Goal: Task Accomplishment & Management: Manage account settings

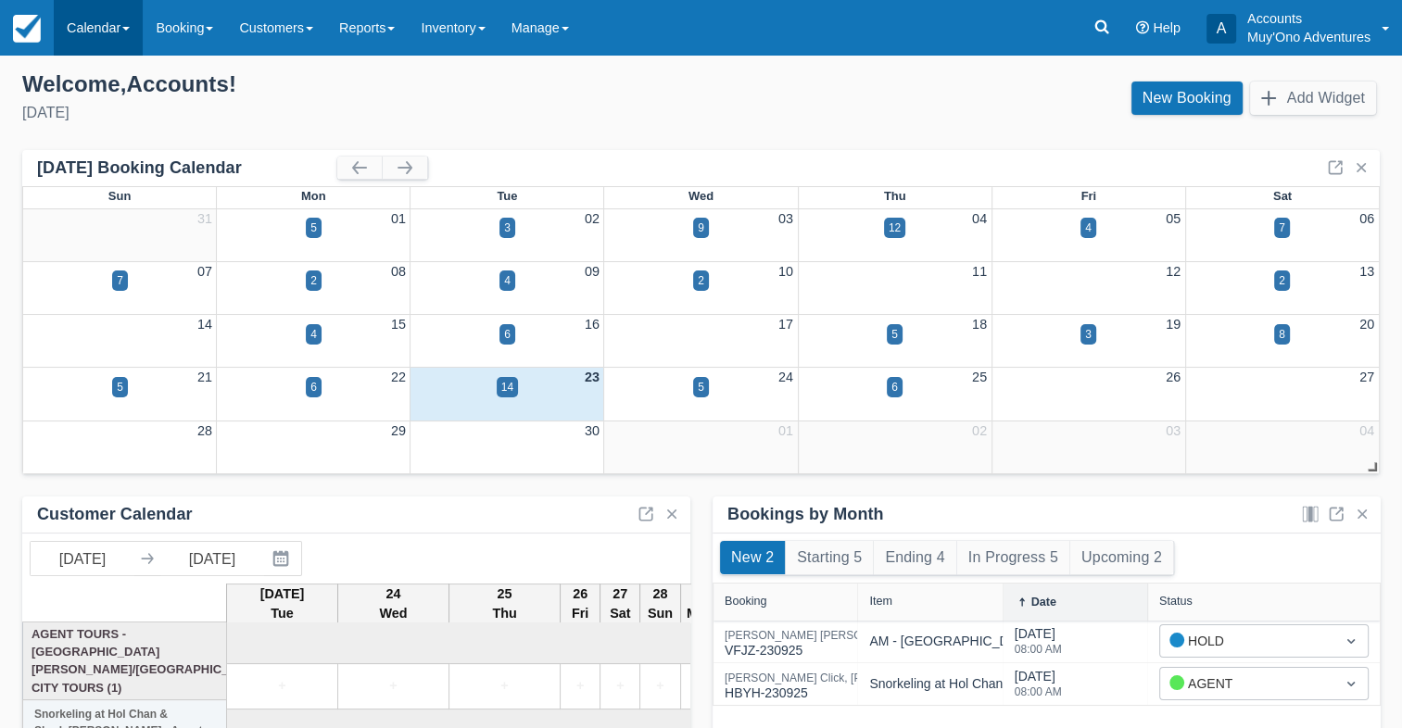
click at [81, 34] on link "Calendar" at bounding box center [98, 28] width 89 height 56
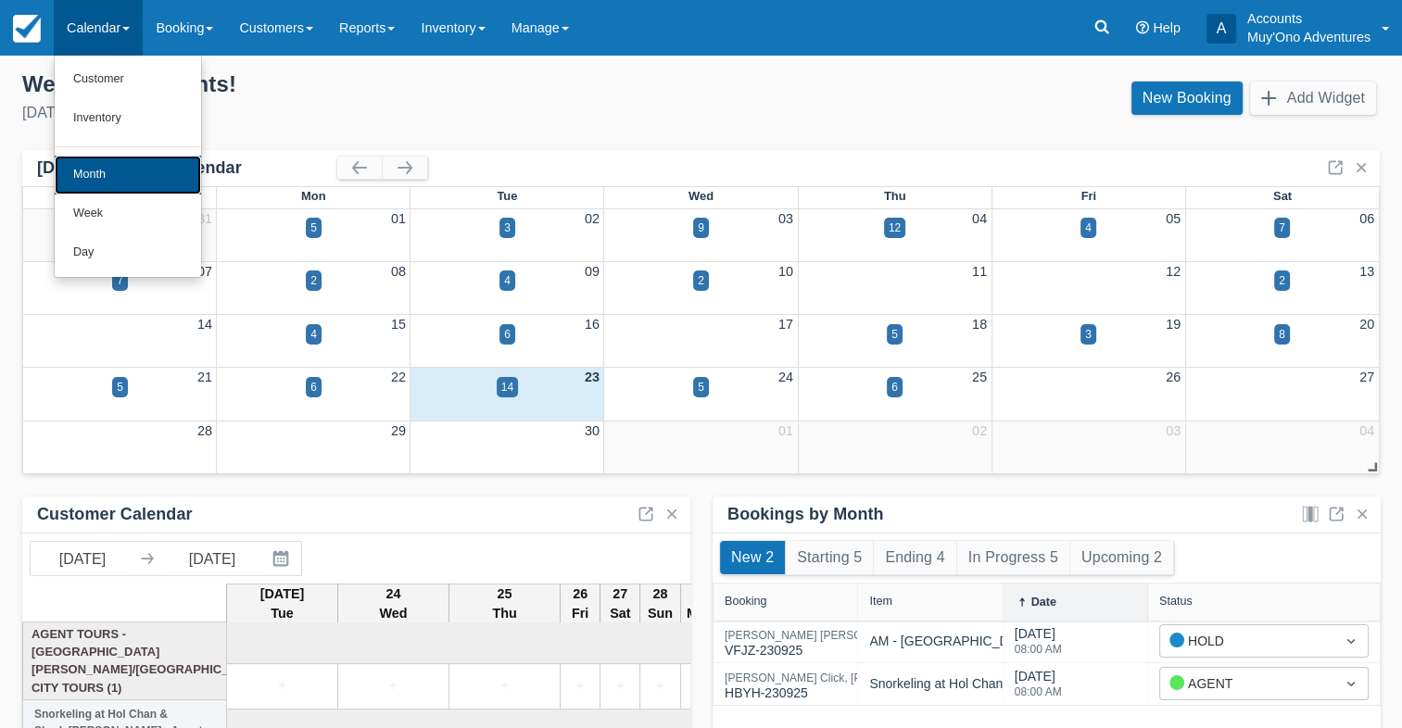
click at [96, 173] on link "Month" at bounding box center [128, 175] width 146 height 39
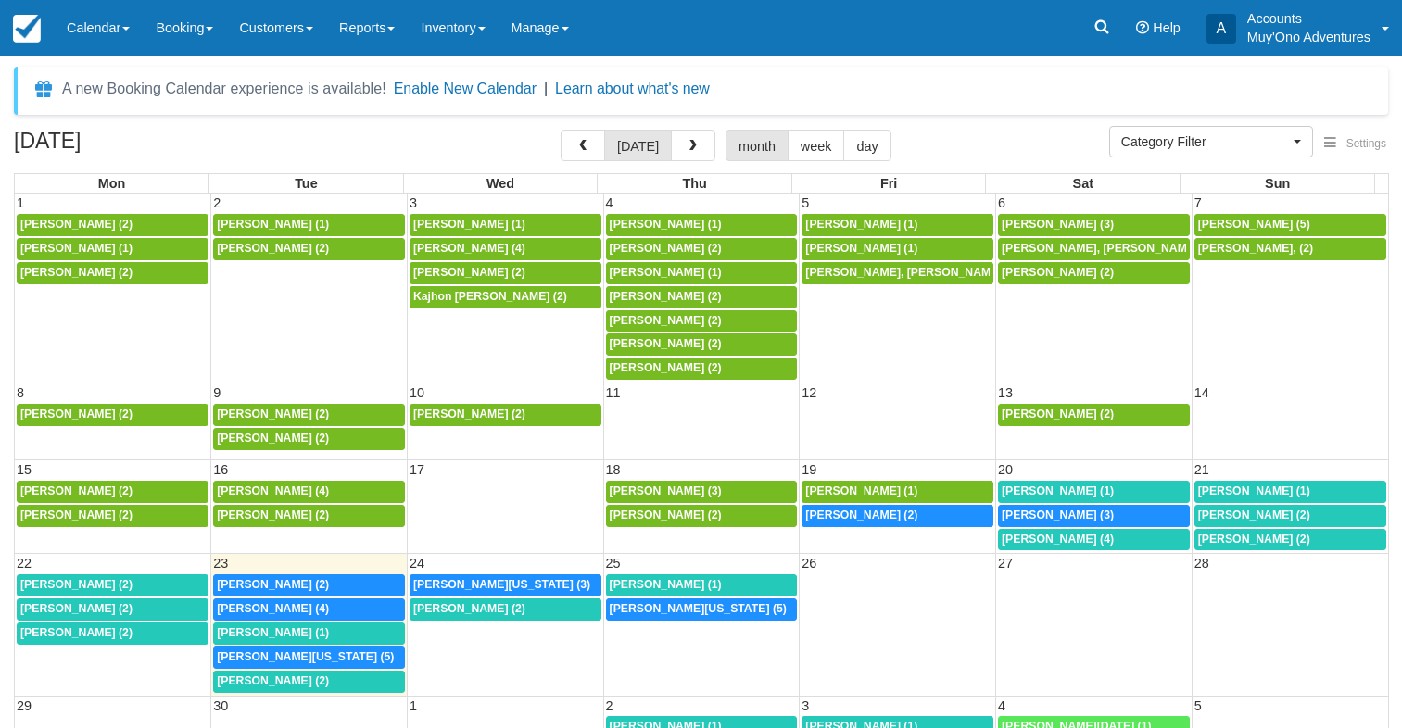
select select
click at [386, 40] on link "Reports" at bounding box center [367, 28] width 82 height 56
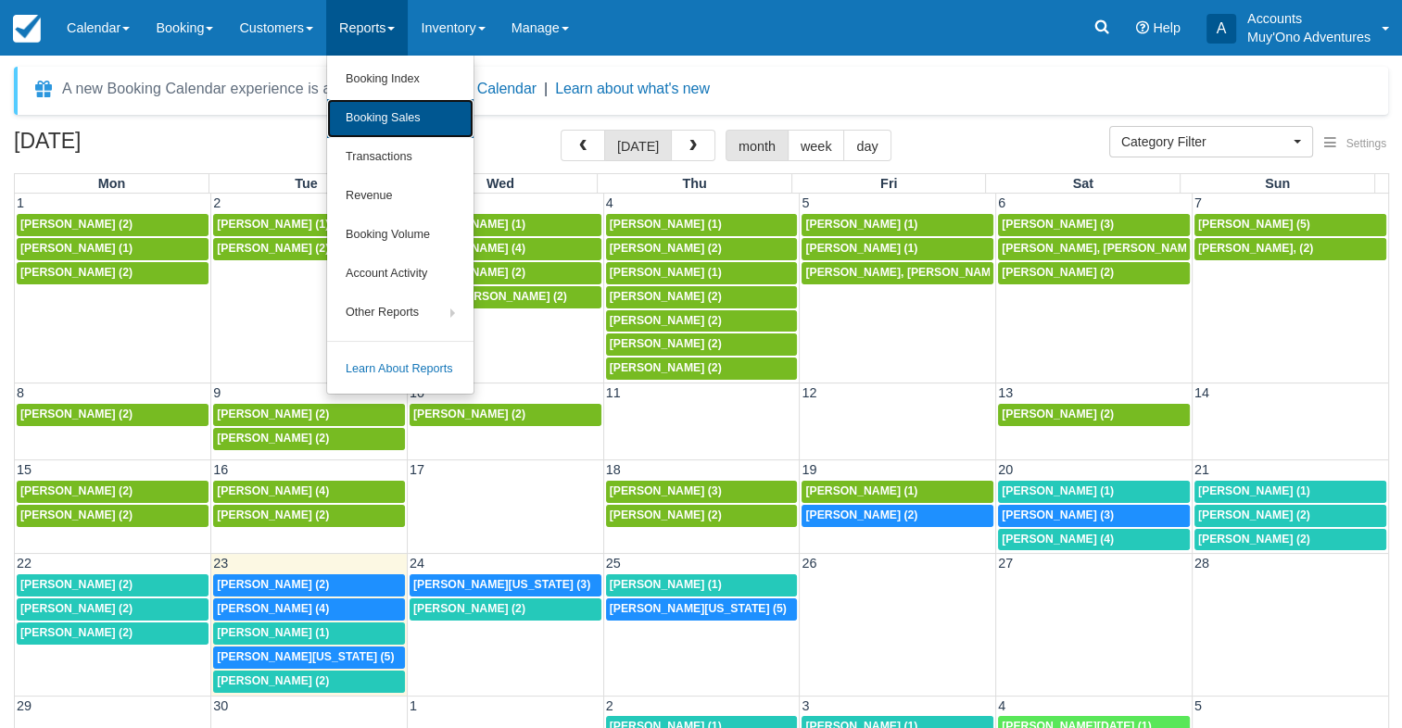
click at [399, 109] on link "Booking Sales" at bounding box center [400, 118] width 146 height 39
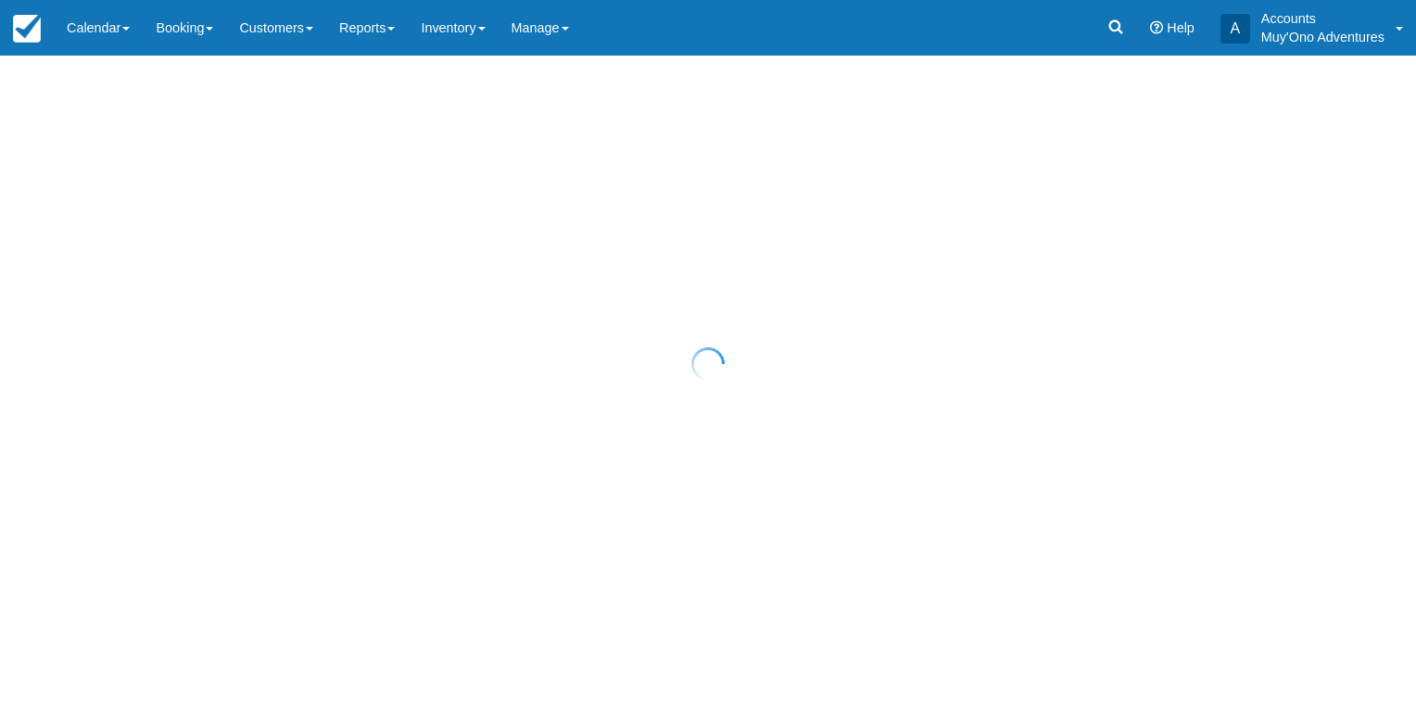
select select "20"
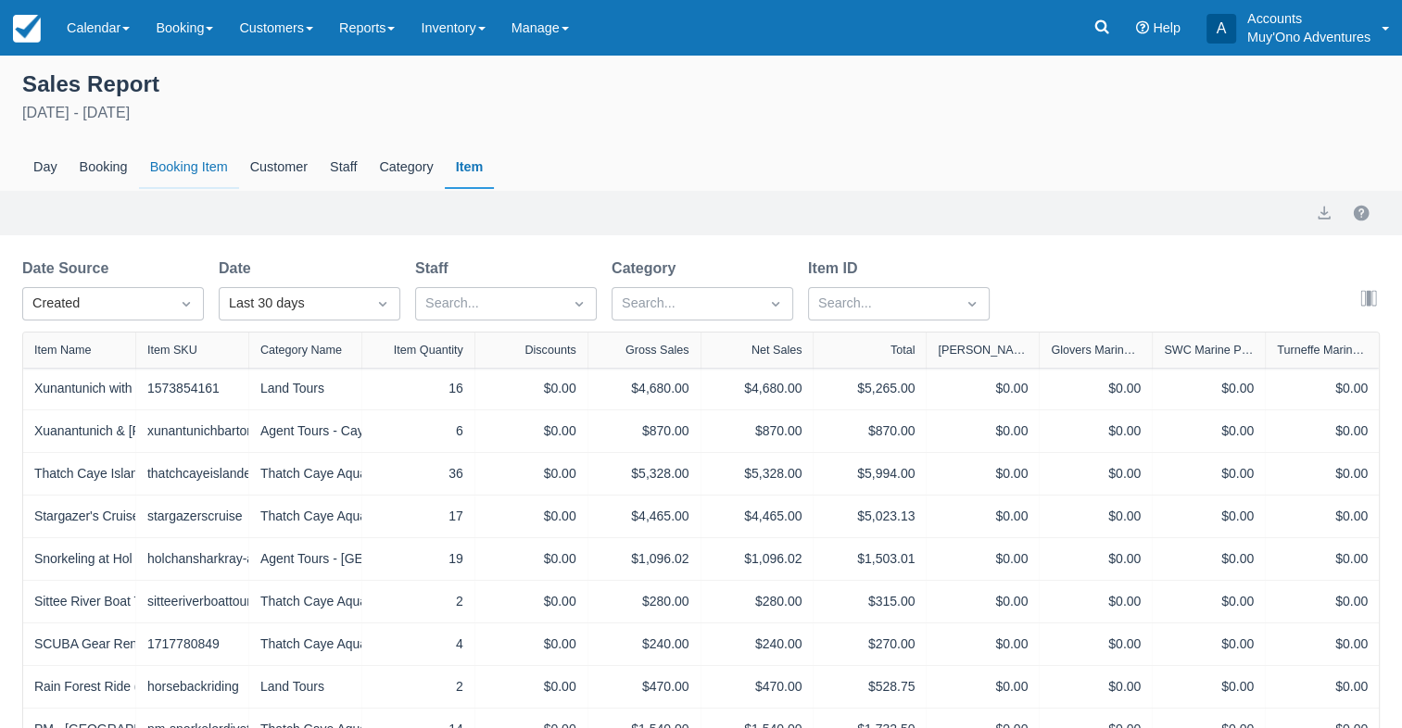
click at [189, 168] on div "Booking Item" at bounding box center [189, 167] width 100 height 43
select select "20"
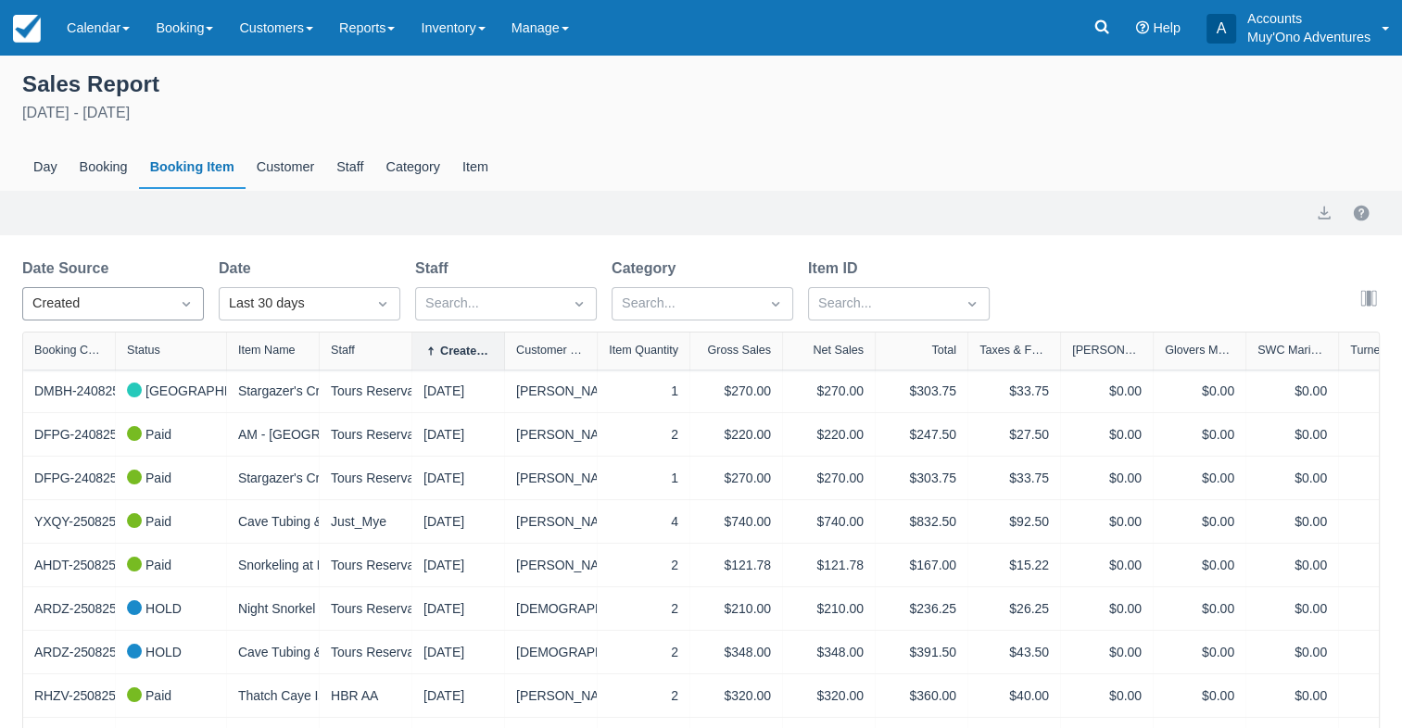
click at [185, 306] on icon "Dropdown icon" at bounding box center [186, 304] width 19 height 19
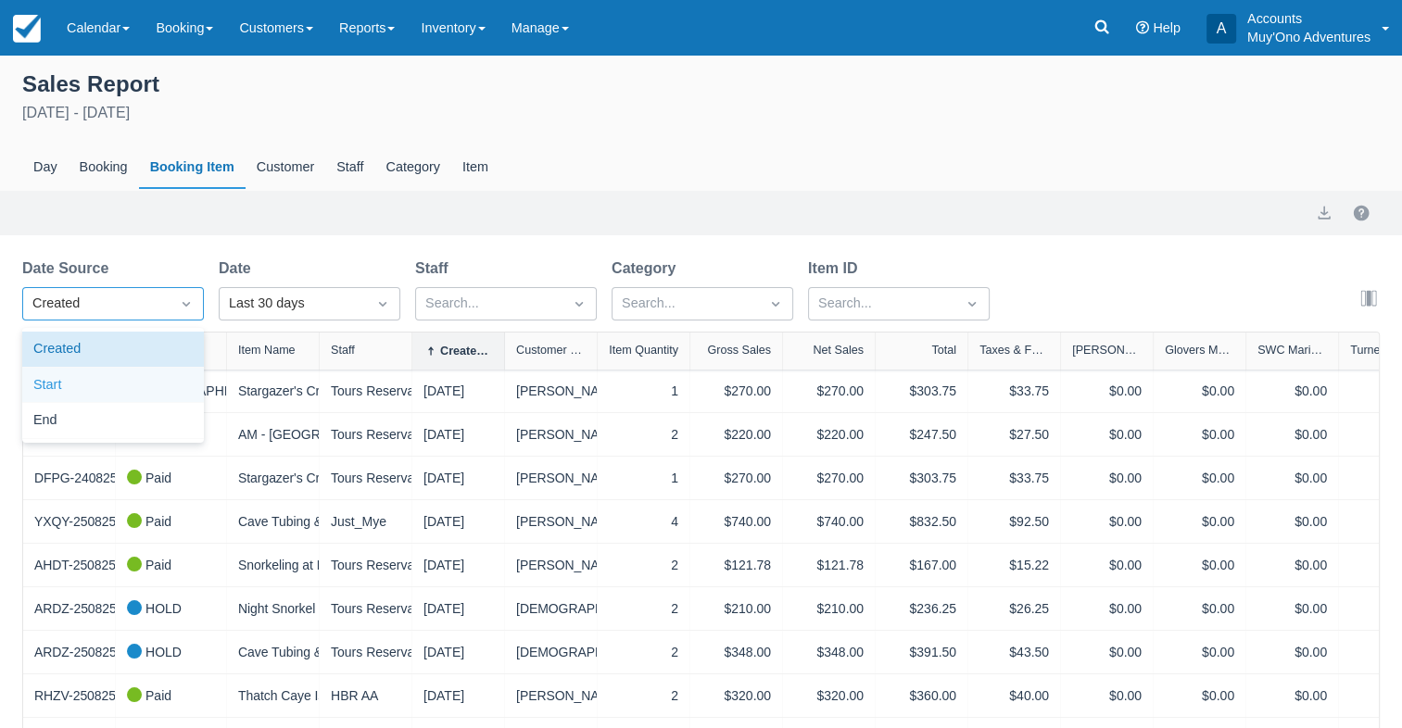
click at [85, 382] on div "Start" at bounding box center [113, 386] width 182 height 36
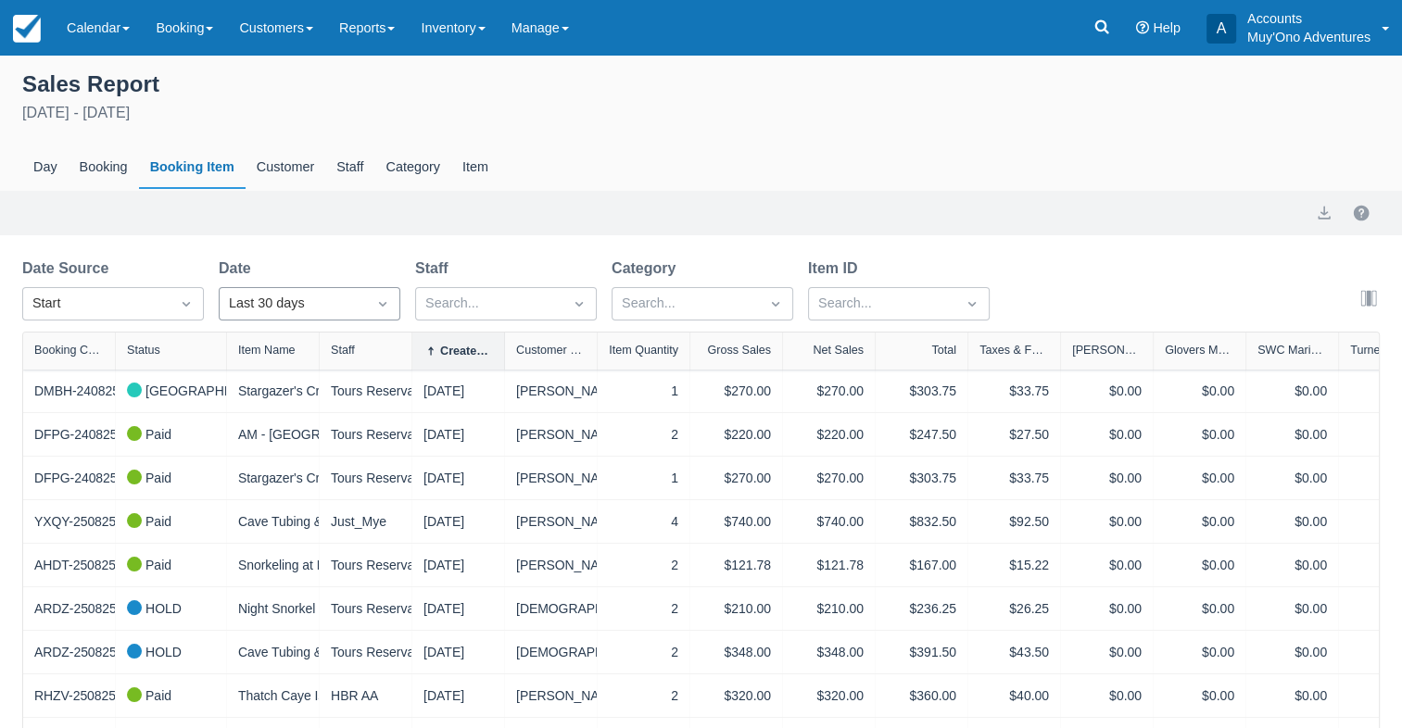
select select "20"
click at [390, 302] on icon "Dropdown icon" at bounding box center [382, 304] width 19 height 19
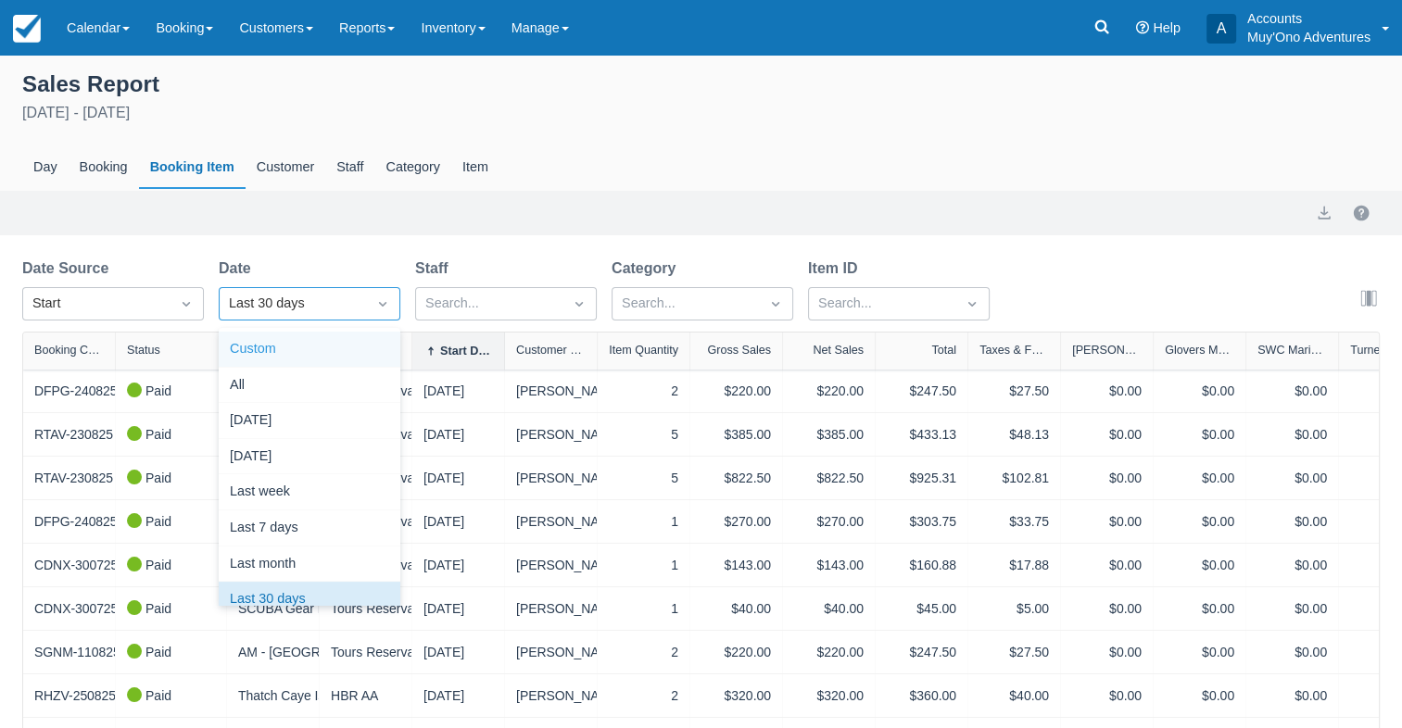
click at [259, 343] on div "Custom" at bounding box center [310, 350] width 182 height 36
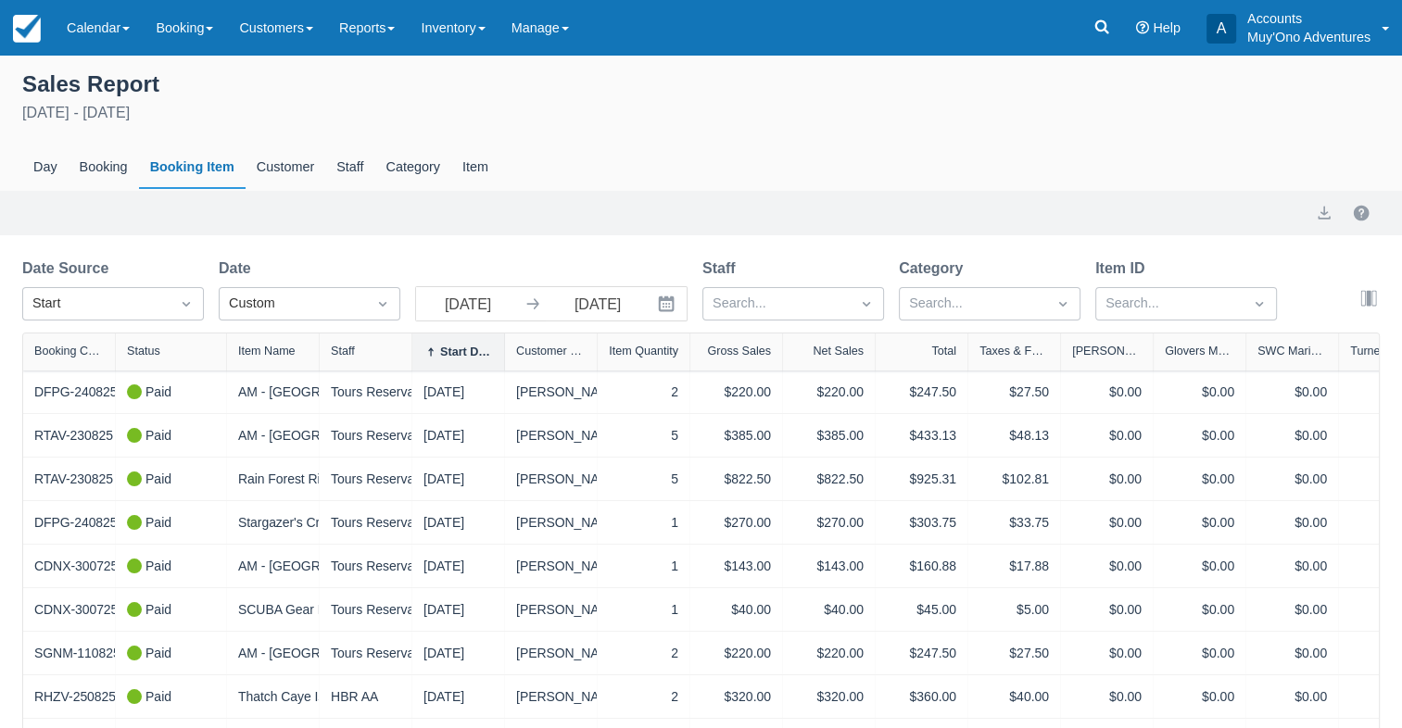
select select "20"
click at [529, 310] on icon at bounding box center [533, 304] width 19 height 19
click at [533, 303] on icon at bounding box center [533, 304] width 19 height 19
click at [670, 310] on icon "Interact with the calendar and add the check-in date for your trip." at bounding box center [666, 304] width 19 height 19
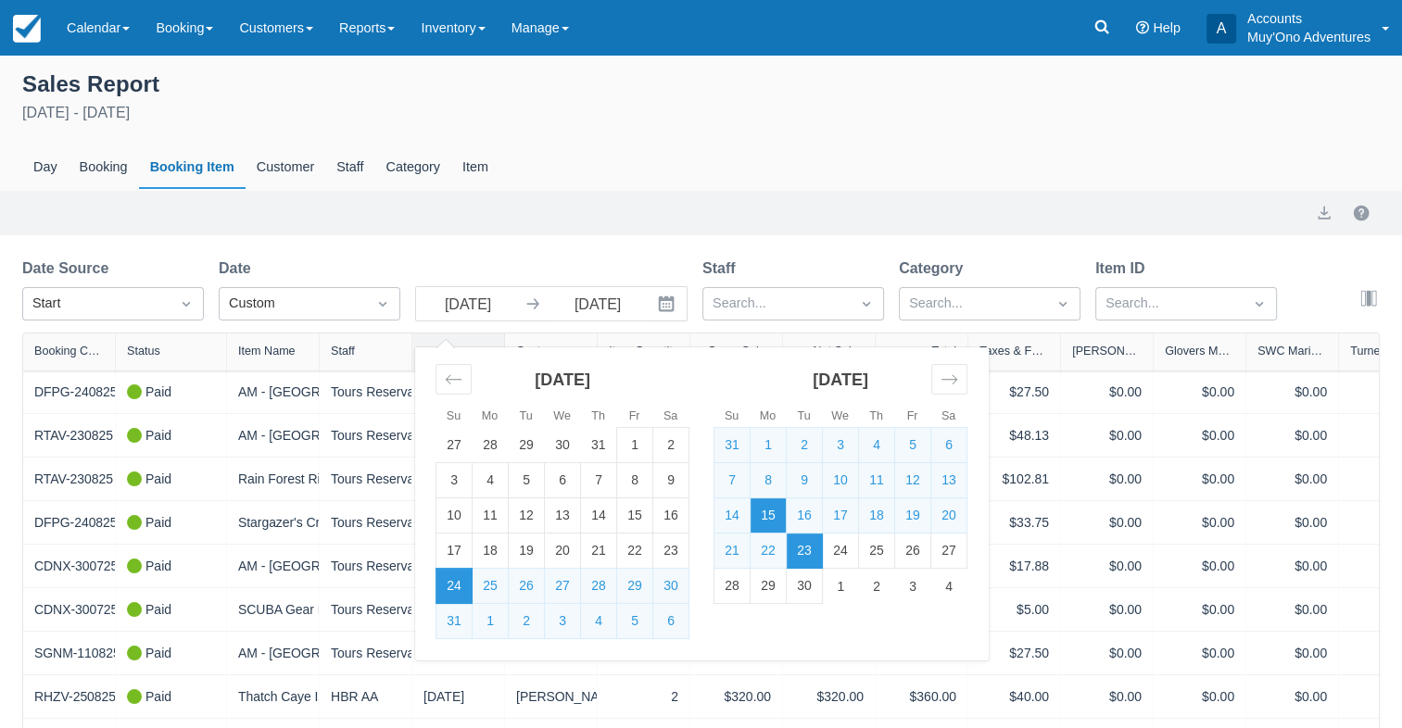
click at [773, 515] on td "15" at bounding box center [769, 516] width 36 height 35
type input "09/15/25"
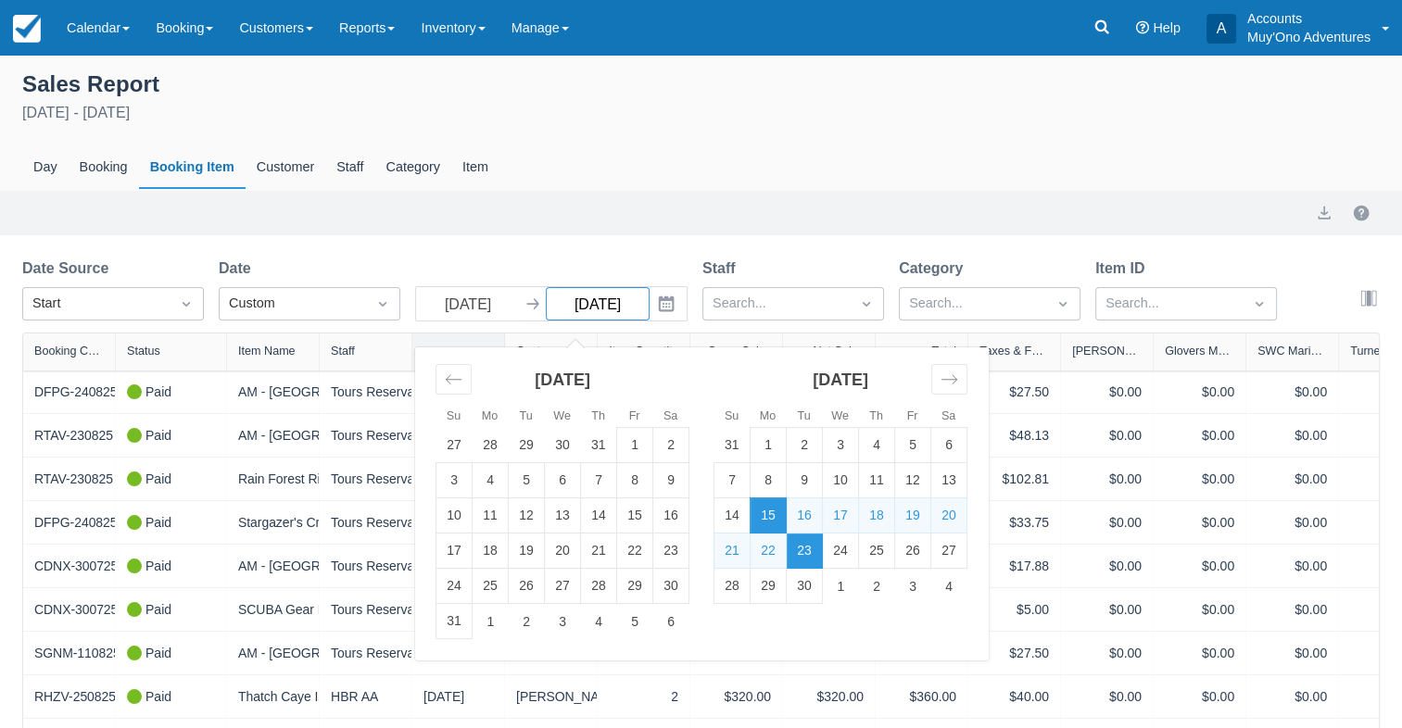
select select "20"
click at [769, 579] on td "29" at bounding box center [769, 586] width 36 height 35
type input "09/29/25"
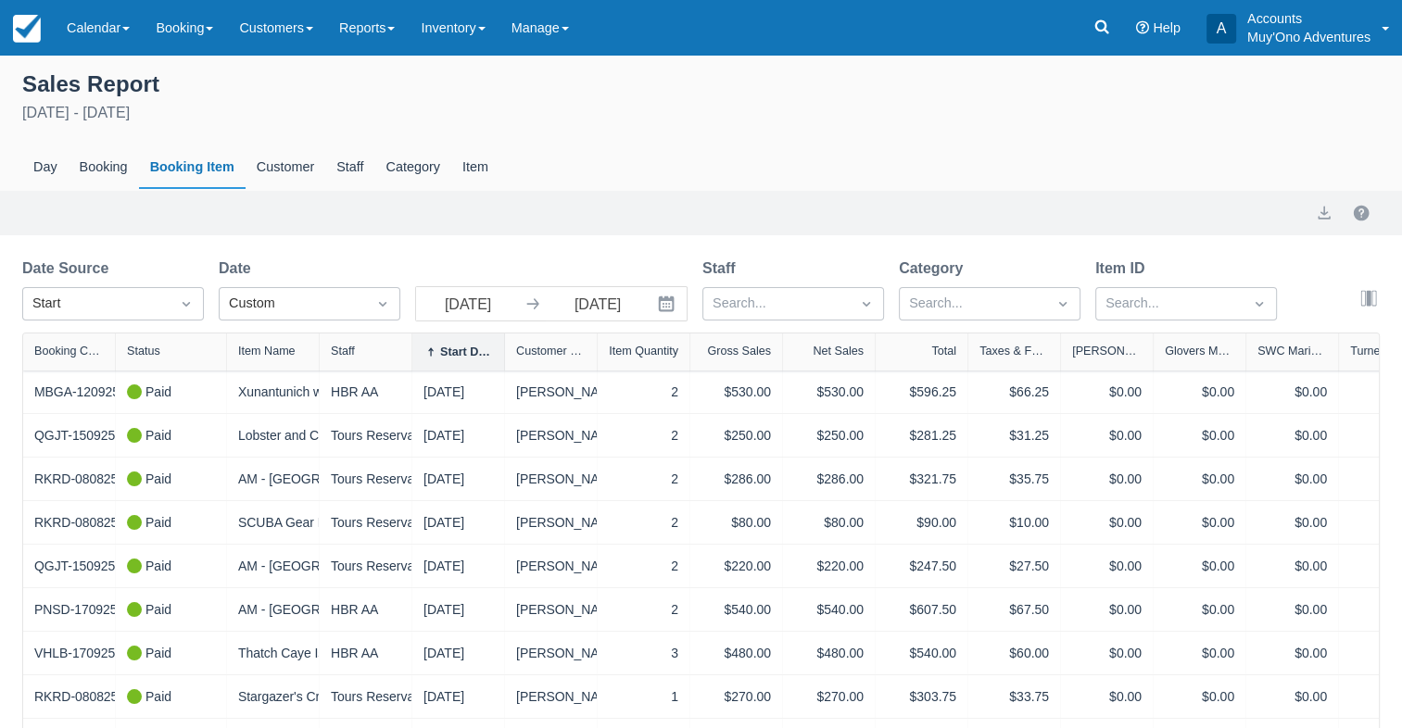
select select "20"
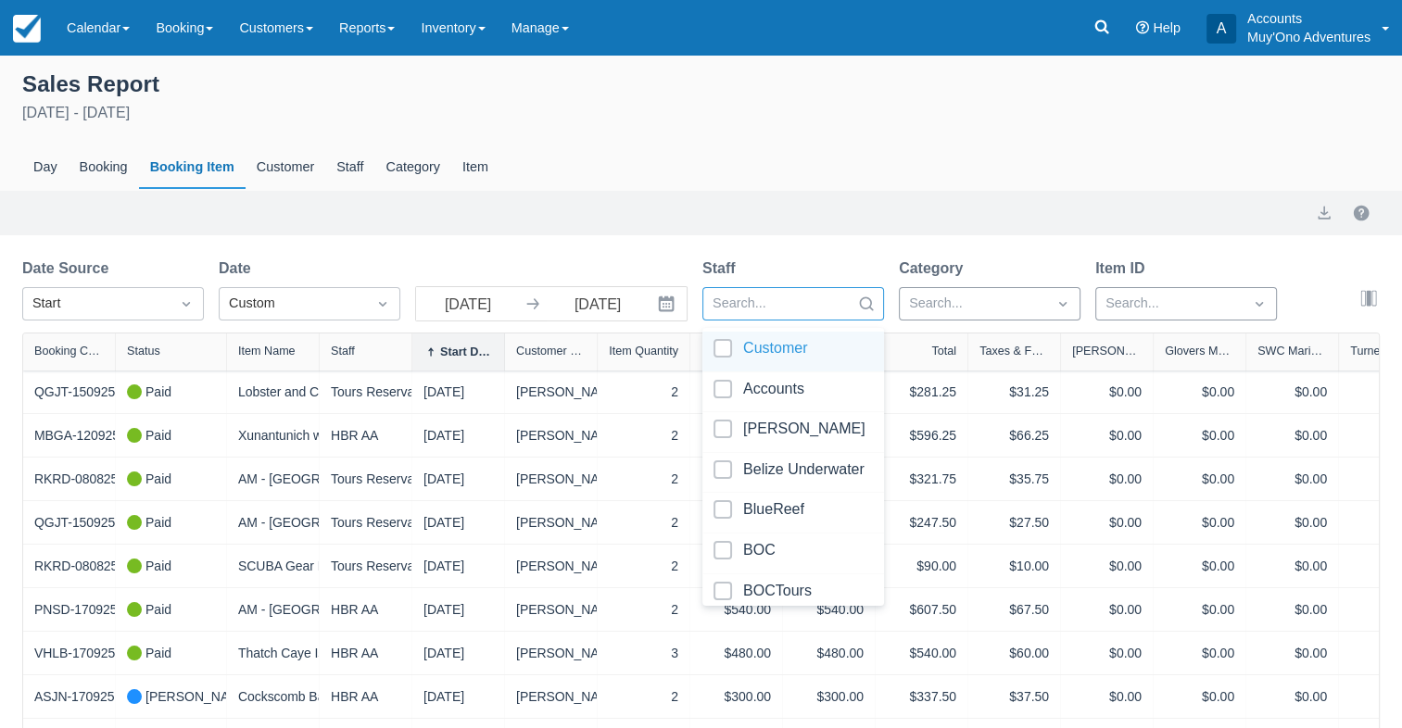
click at [978, 128] on div "Sales Report September 15th - September 29th 2025 Day Booking Booking Item Cust…" at bounding box center [701, 129] width 1402 height 124
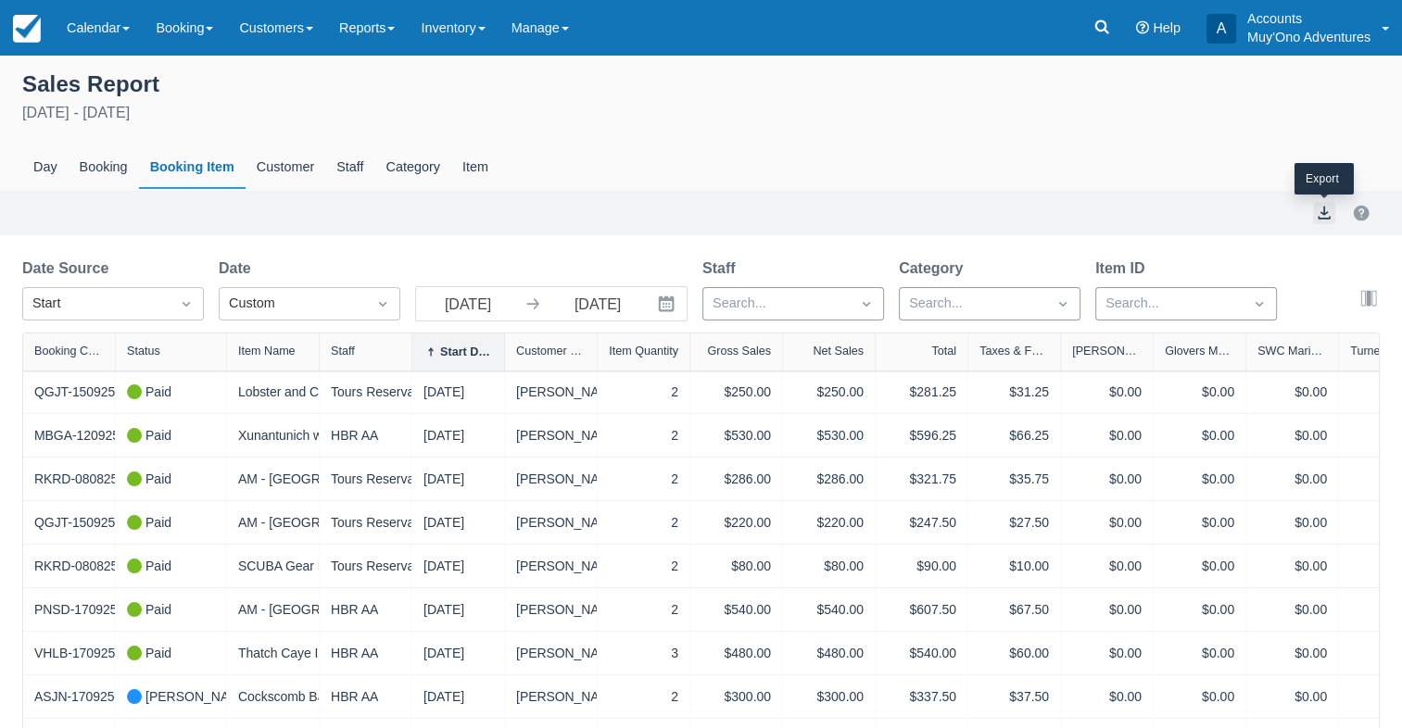
click at [1327, 215] on button "export" at bounding box center [1324, 213] width 22 height 22
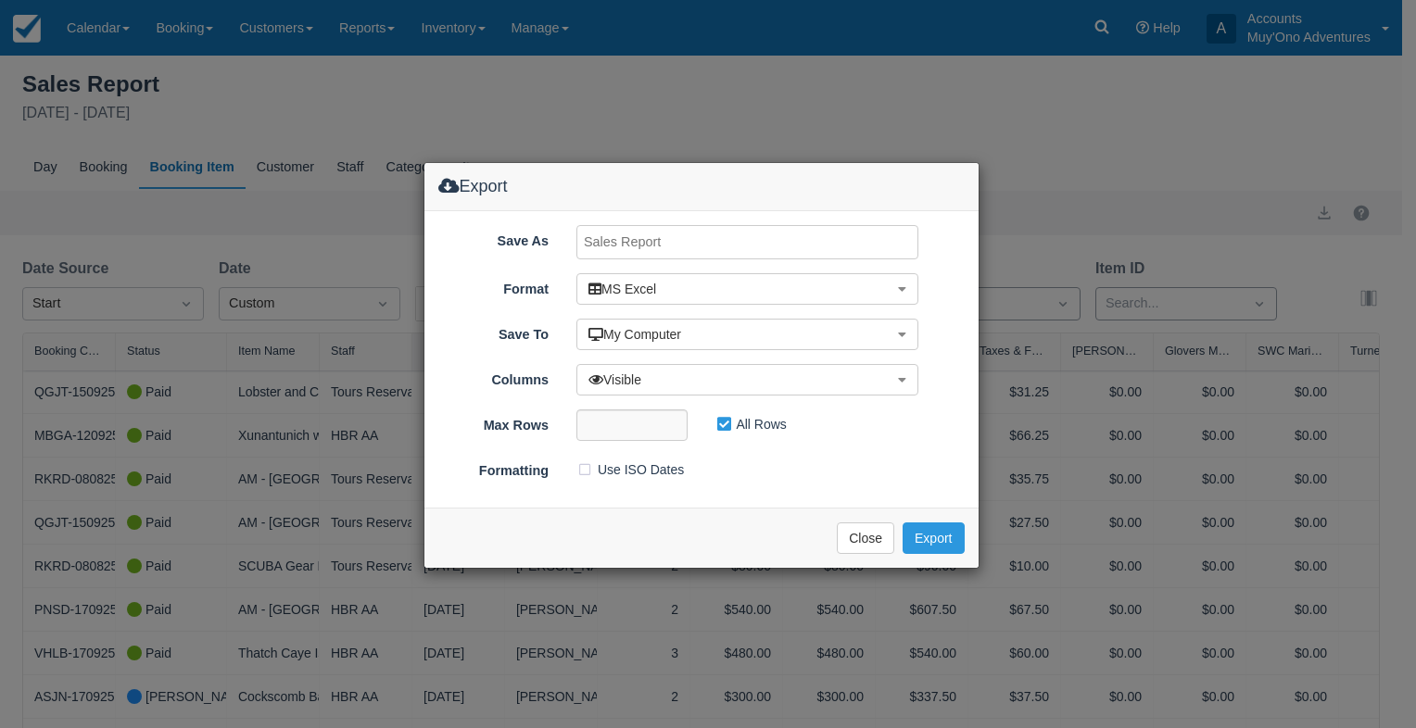
click at [755, 246] on input "Save As" at bounding box center [747, 242] width 342 height 34
type input "c"
type input "CF Tour Log Sept 15-29, 2025"
click at [950, 529] on button "Export" at bounding box center [933, 539] width 61 height 32
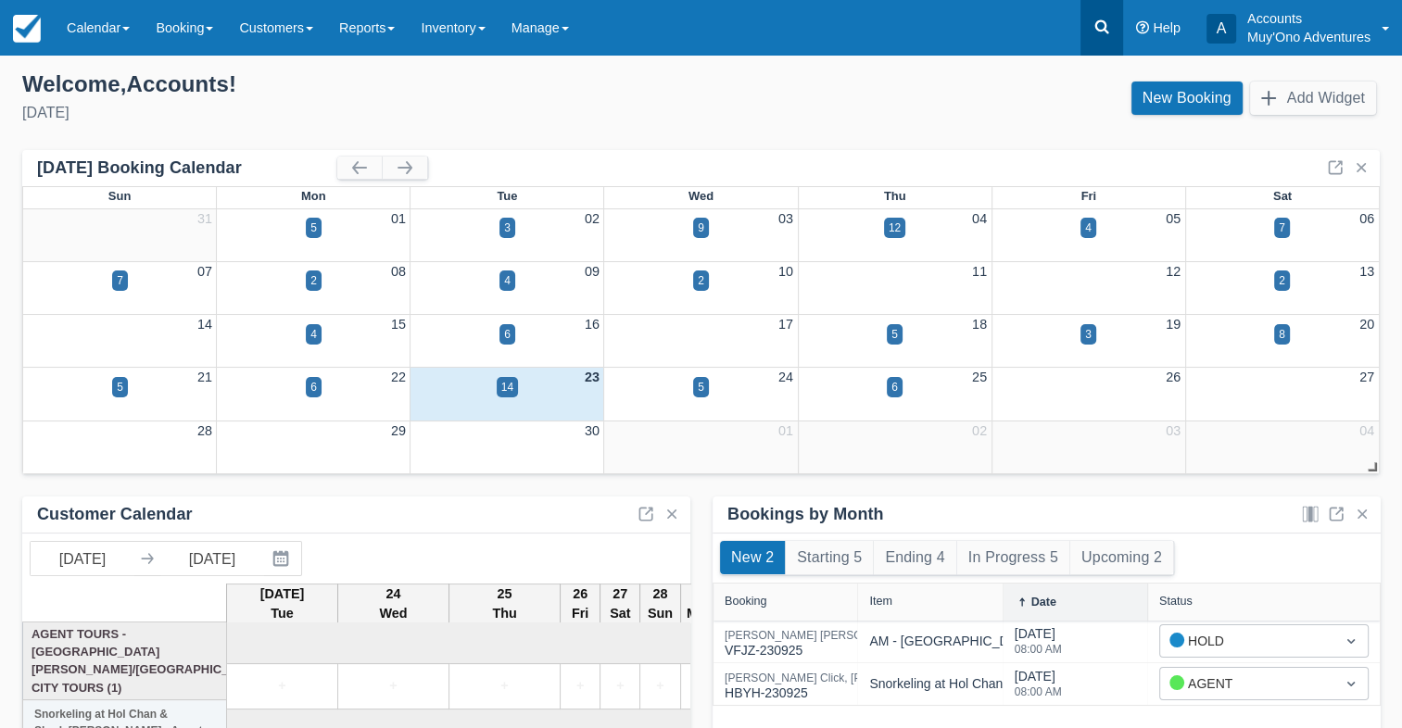
click at [1102, 19] on icon at bounding box center [1102, 27] width 19 height 19
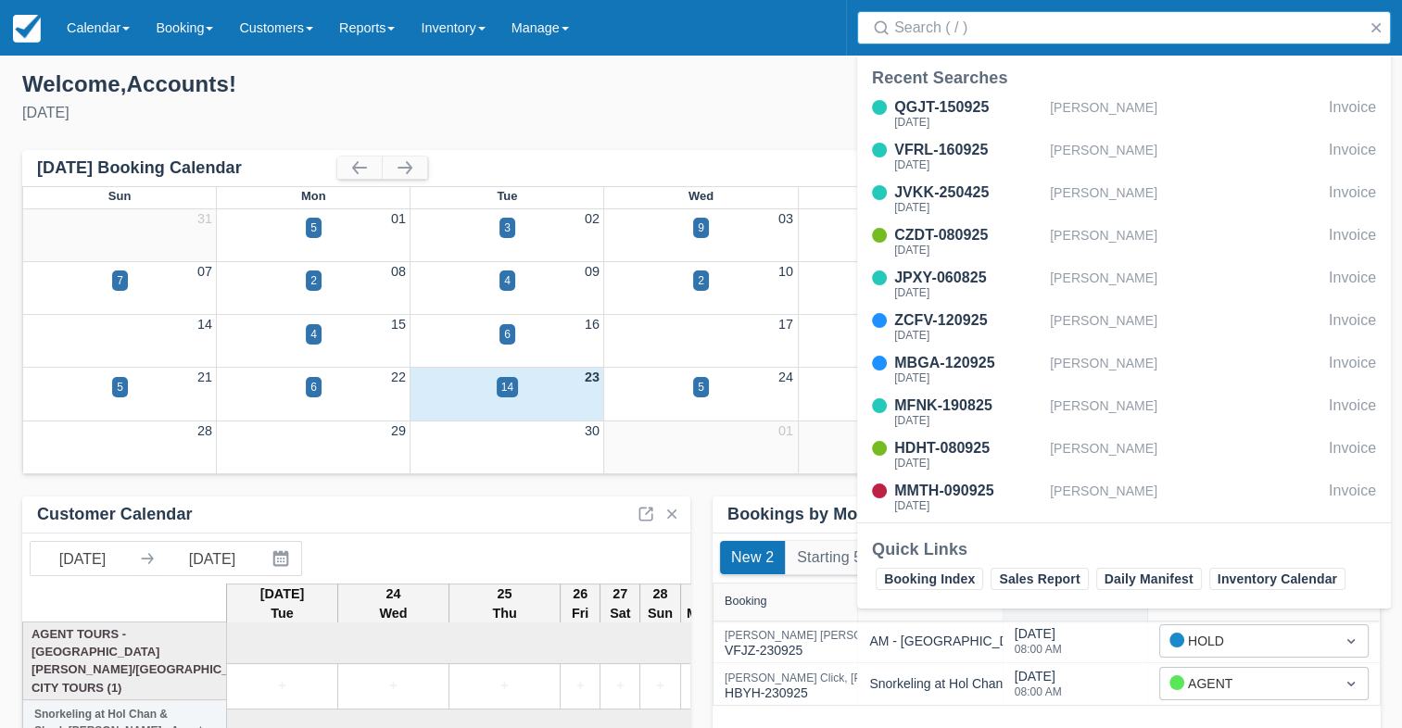
click at [979, 32] on input "Search" at bounding box center [1127, 27] width 467 height 33
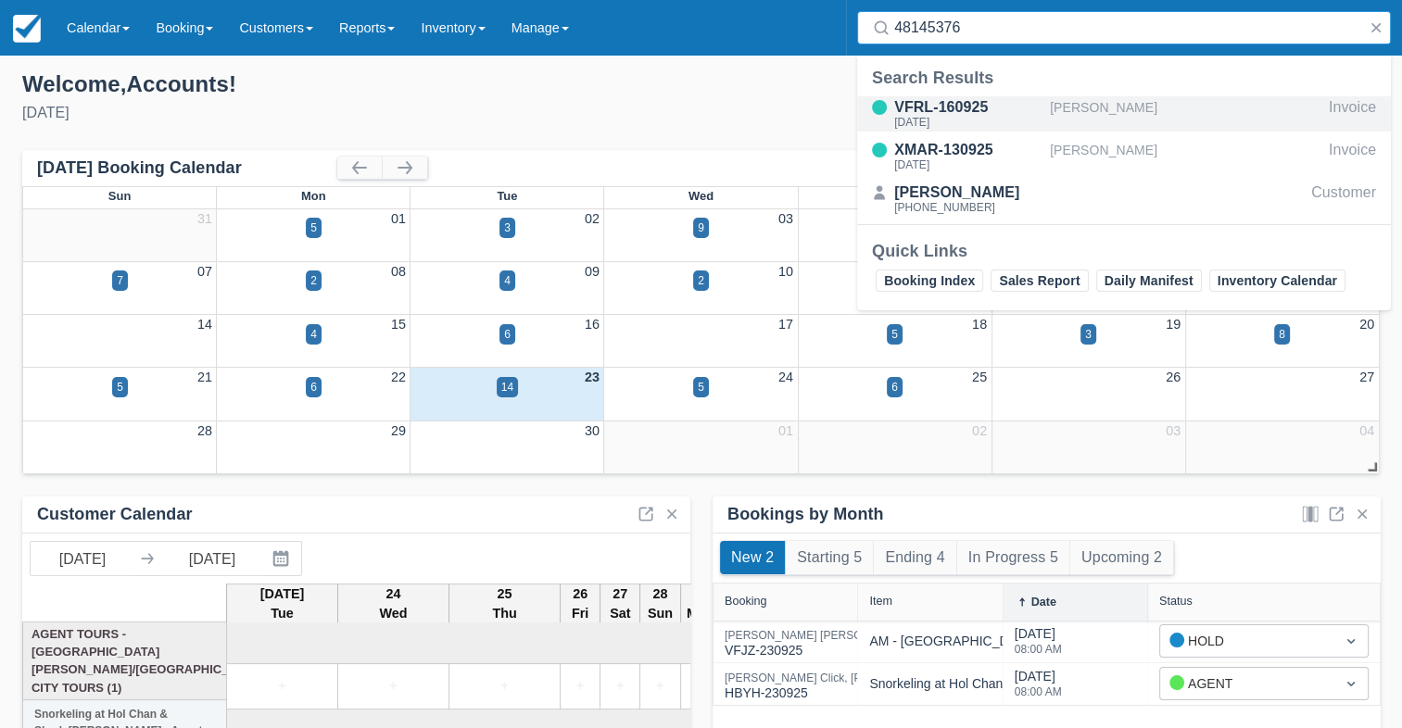
type input "48145376"
click at [985, 106] on div "VFRL-160925" at bounding box center [968, 107] width 148 height 22
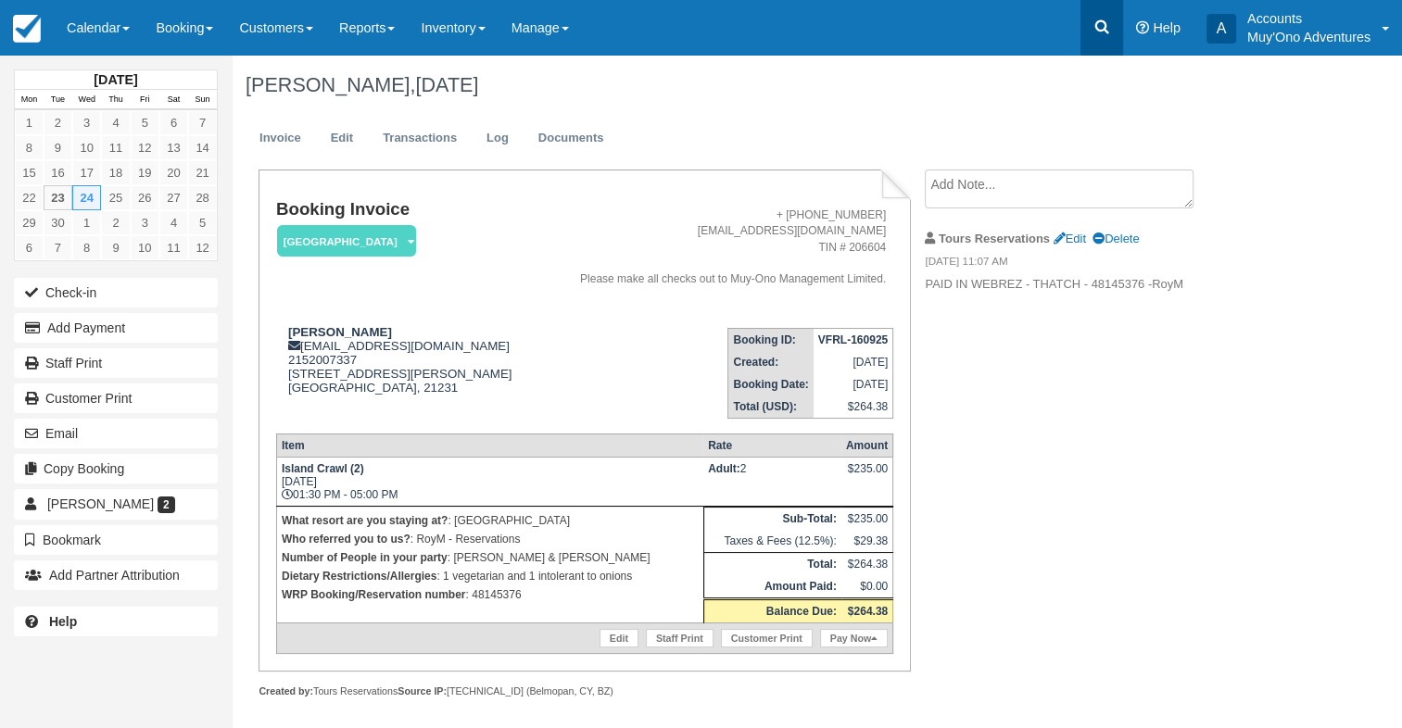
click at [1098, 32] on icon at bounding box center [1102, 27] width 19 height 19
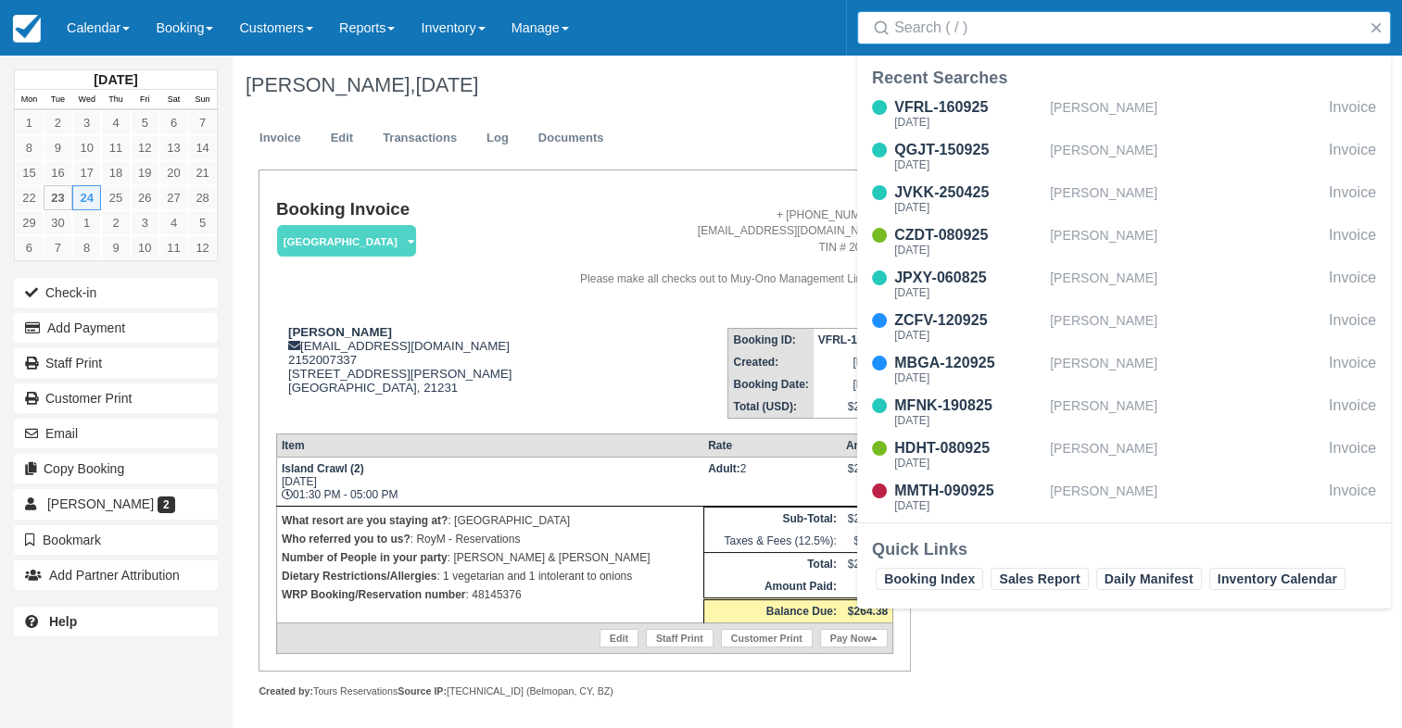
click at [979, 31] on input "Search" at bounding box center [1127, 27] width 467 height 33
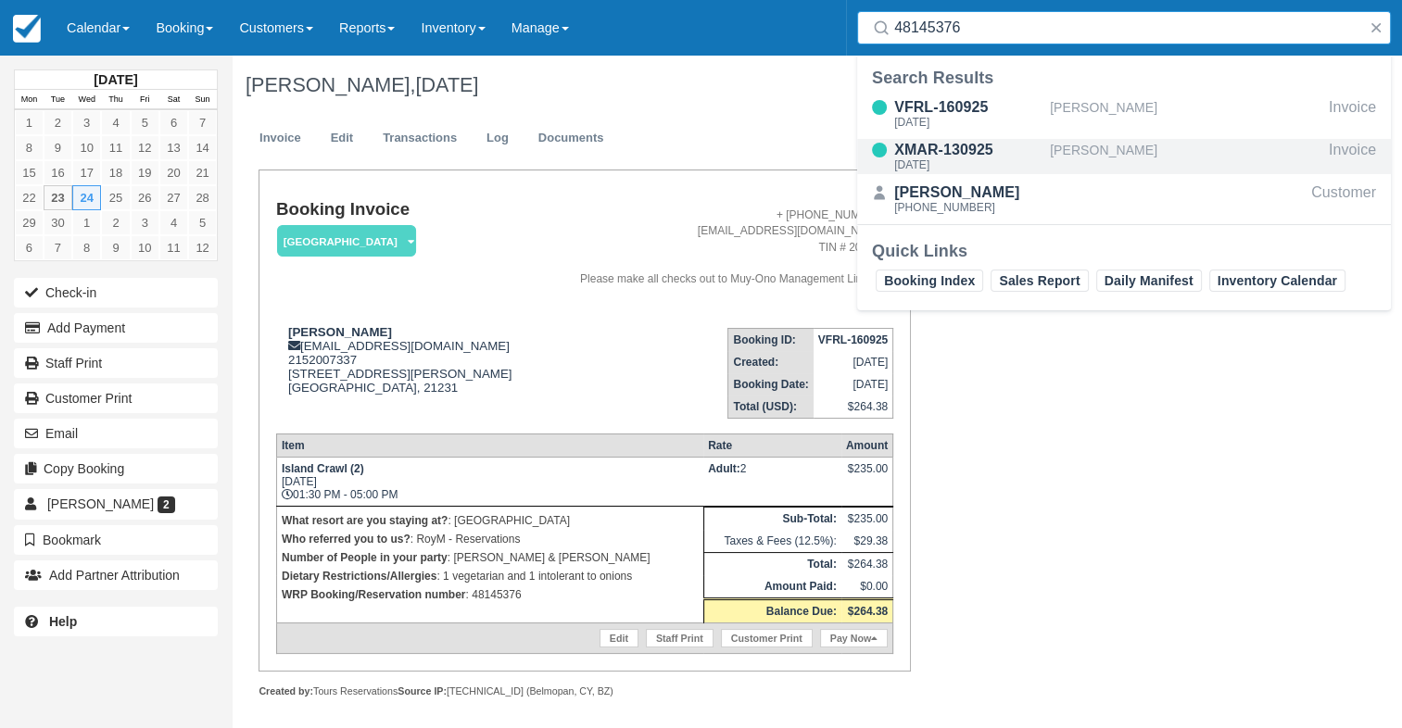
type input "48145376"
click at [1123, 143] on div "[PERSON_NAME]" at bounding box center [1186, 156] width 272 height 35
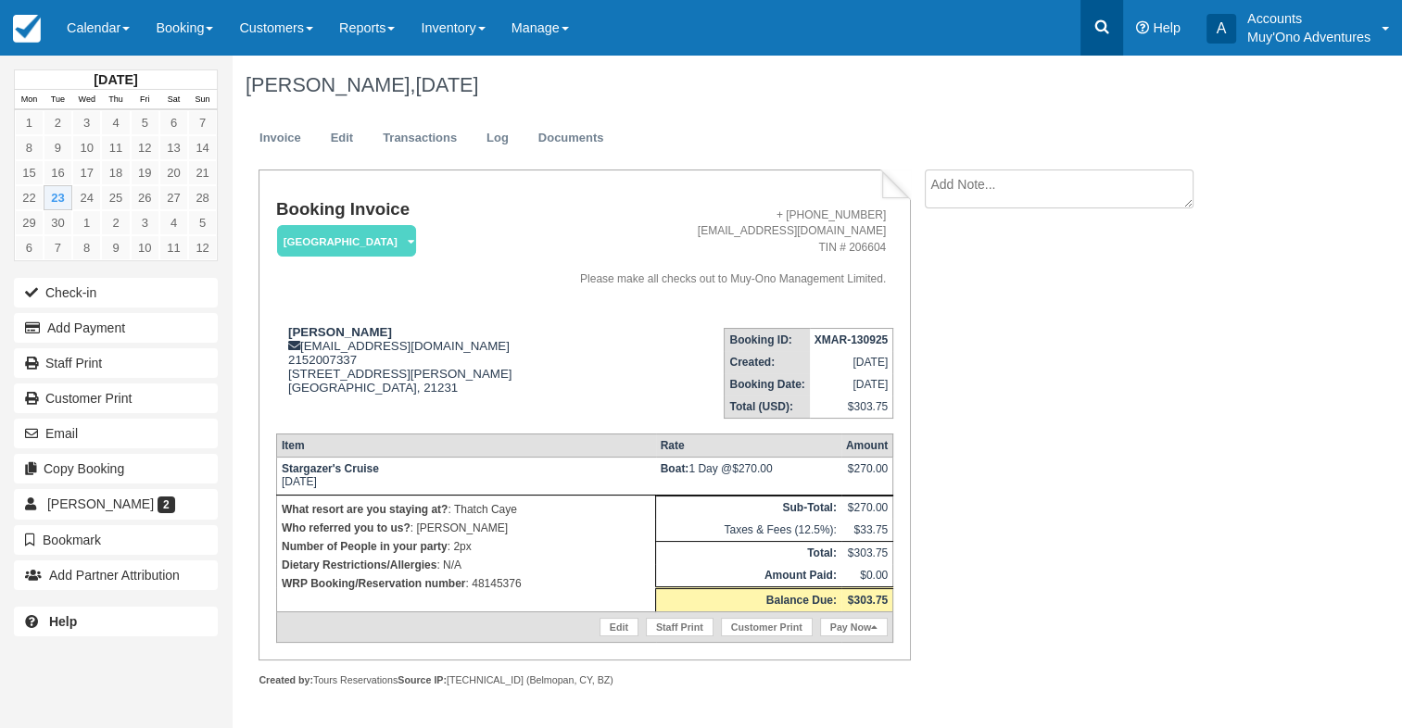
click at [1106, 32] on icon at bounding box center [1102, 27] width 14 height 14
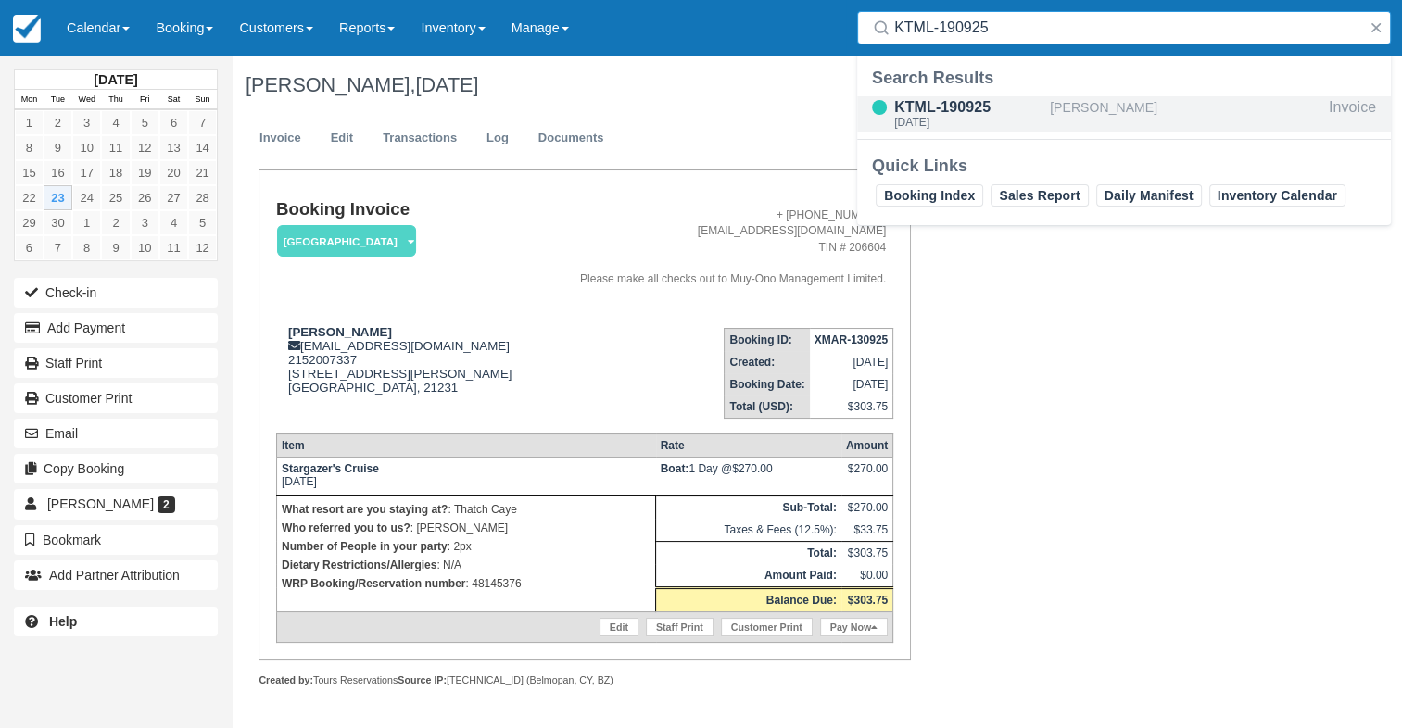
type input "KTML-190925"
click at [1090, 104] on div "[PERSON_NAME]" at bounding box center [1186, 113] width 272 height 35
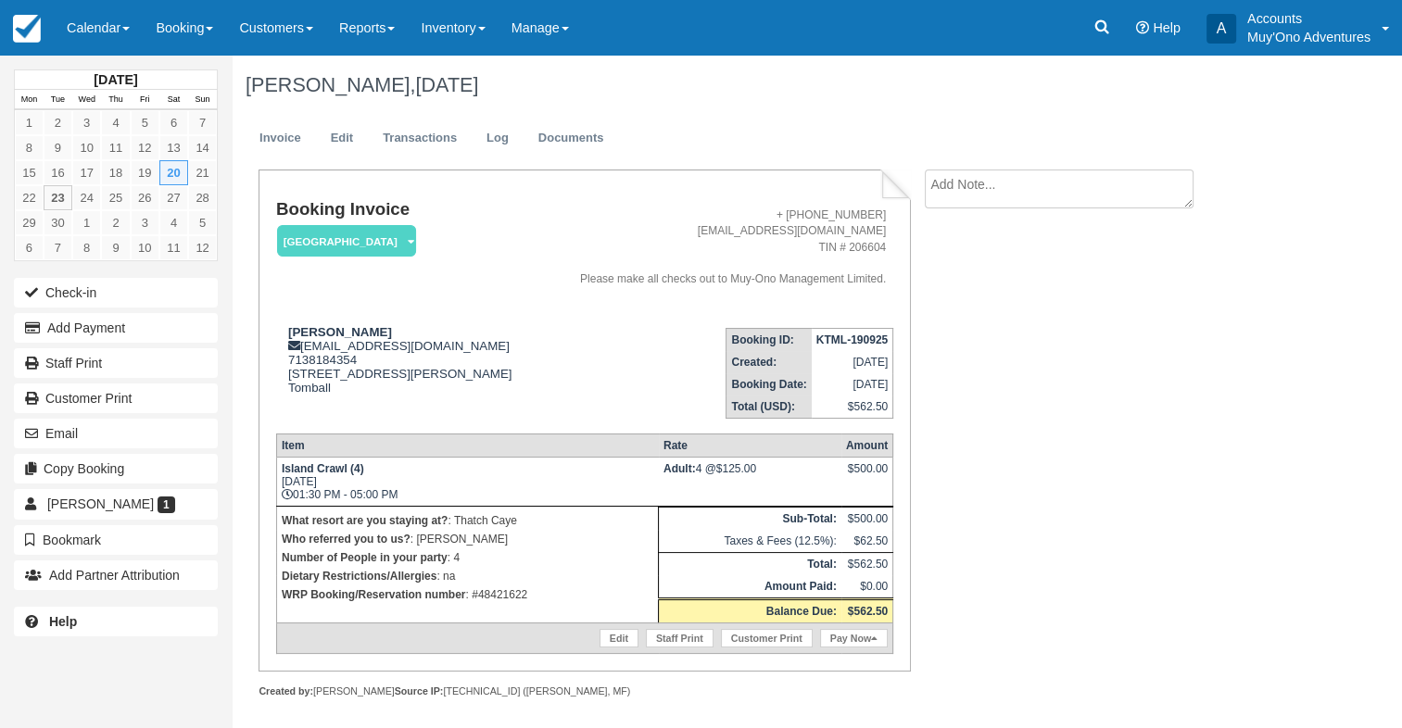
click at [846, 340] on strong "KTML-190925" at bounding box center [851, 340] width 71 height 13
click at [847, 340] on strong "KTML-190925" at bounding box center [851, 340] width 71 height 13
copy tbody "KTML-190925"
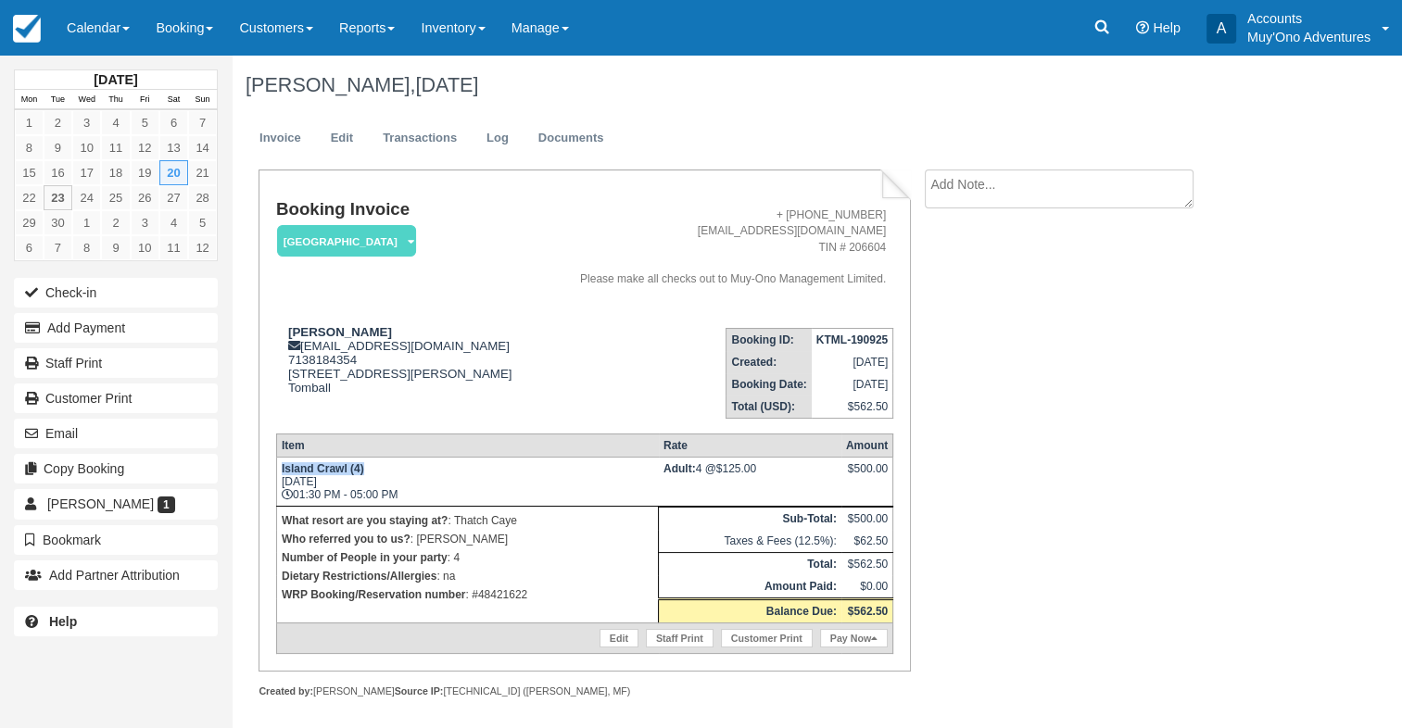
drag, startPoint x: 282, startPoint y: 470, endPoint x: 370, endPoint y: 474, distance: 88.1
click at [370, 474] on td "Island Crawl (4) Sat Sep 20, 2025 01:30 PM - 05:00 PM" at bounding box center [467, 481] width 382 height 49
copy strong "Island Crawl (4)"
click at [1102, 32] on icon at bounding box center [1102, 27] width 19 height 19
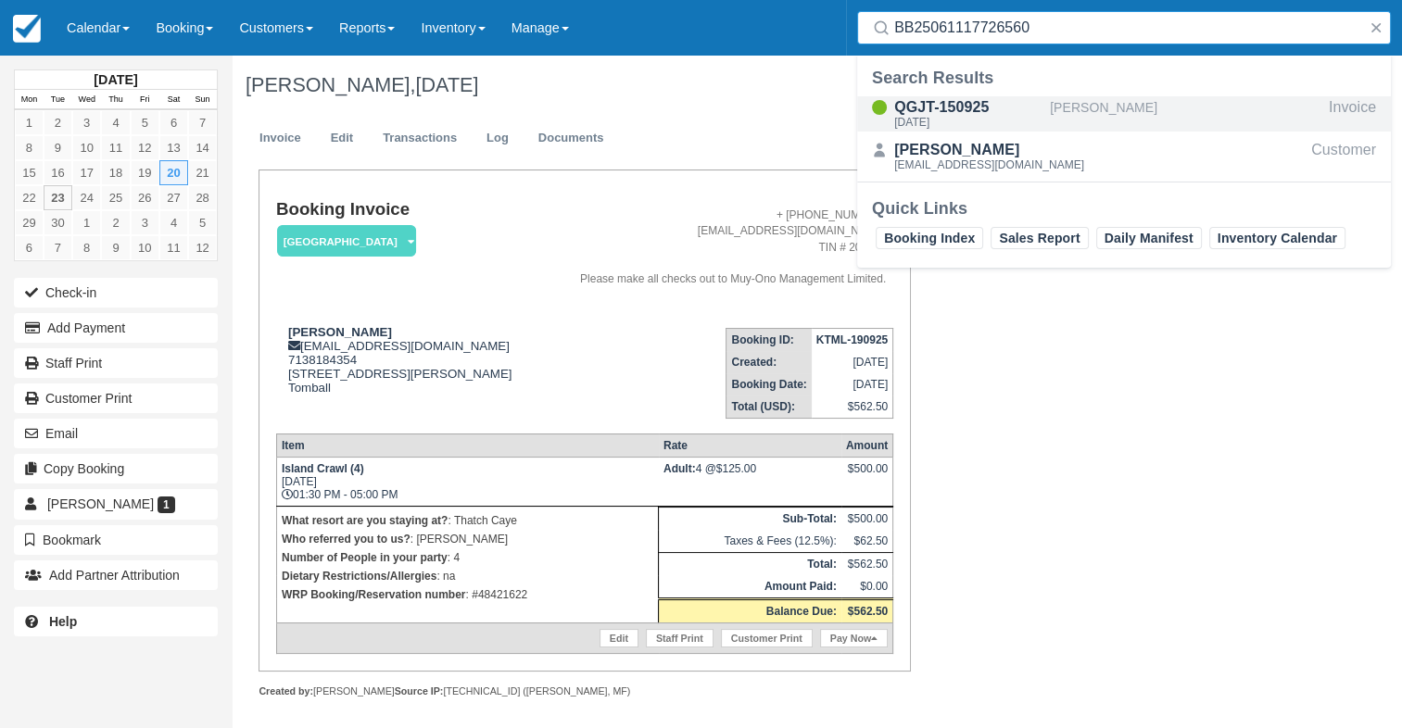
type input "BB25061117726560"
click at [1006, 108] on div "QGJT-150925" at bounding box center [968, 107] width 148 height 22
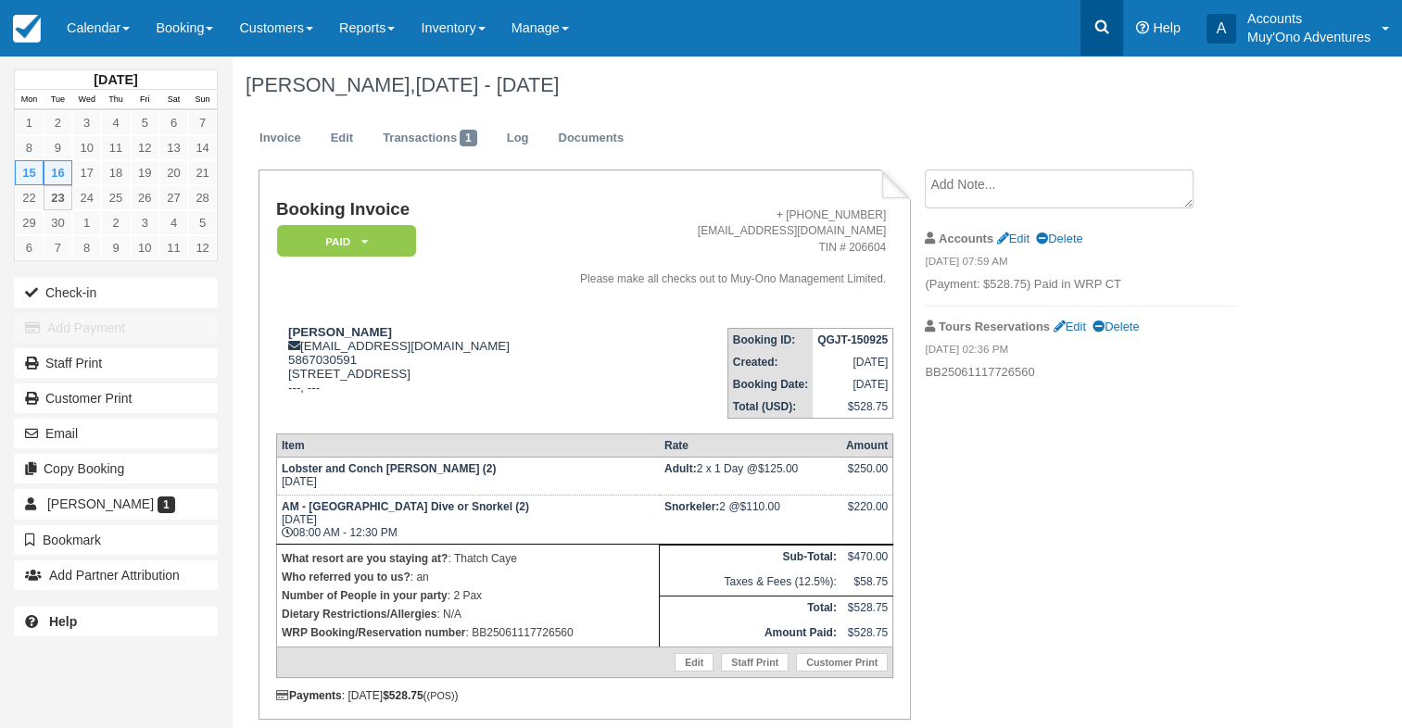
click at [1108, 32] on icon at bounding box center [1102, 27] width 14 height 14
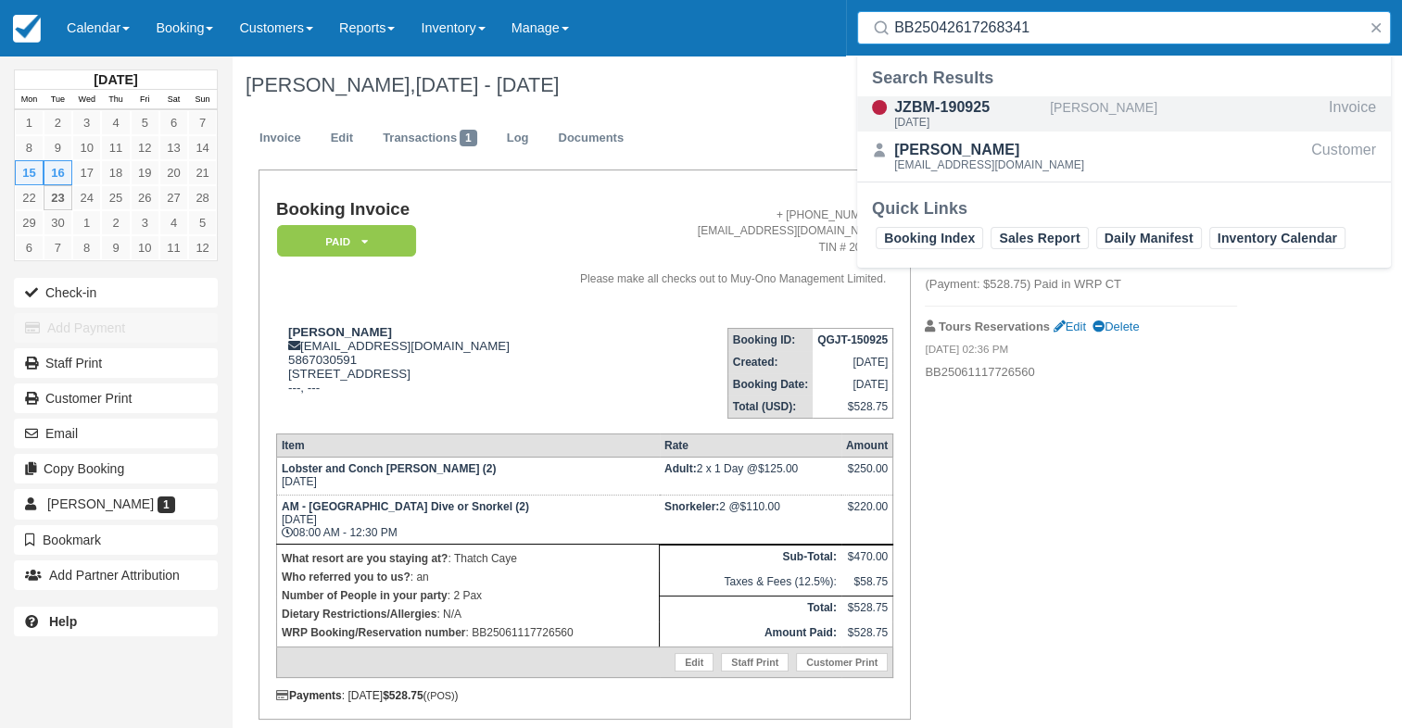
type input "BB25042617268341"
click at [1033, 100] on div "JZBM-190925" at bounding box center [968, 107] width 148 height 22
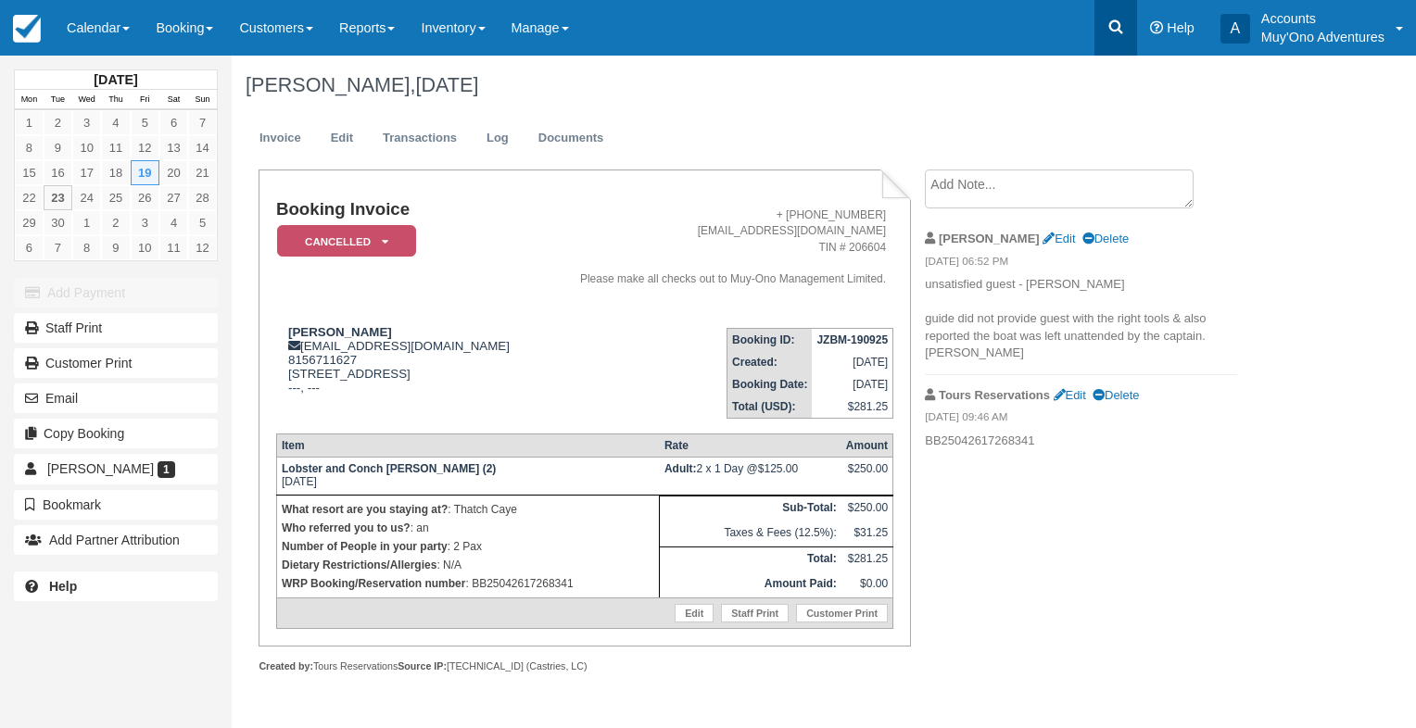
click at [1115, 41] on link at bounding box center [1115, 28] width 43 height 56
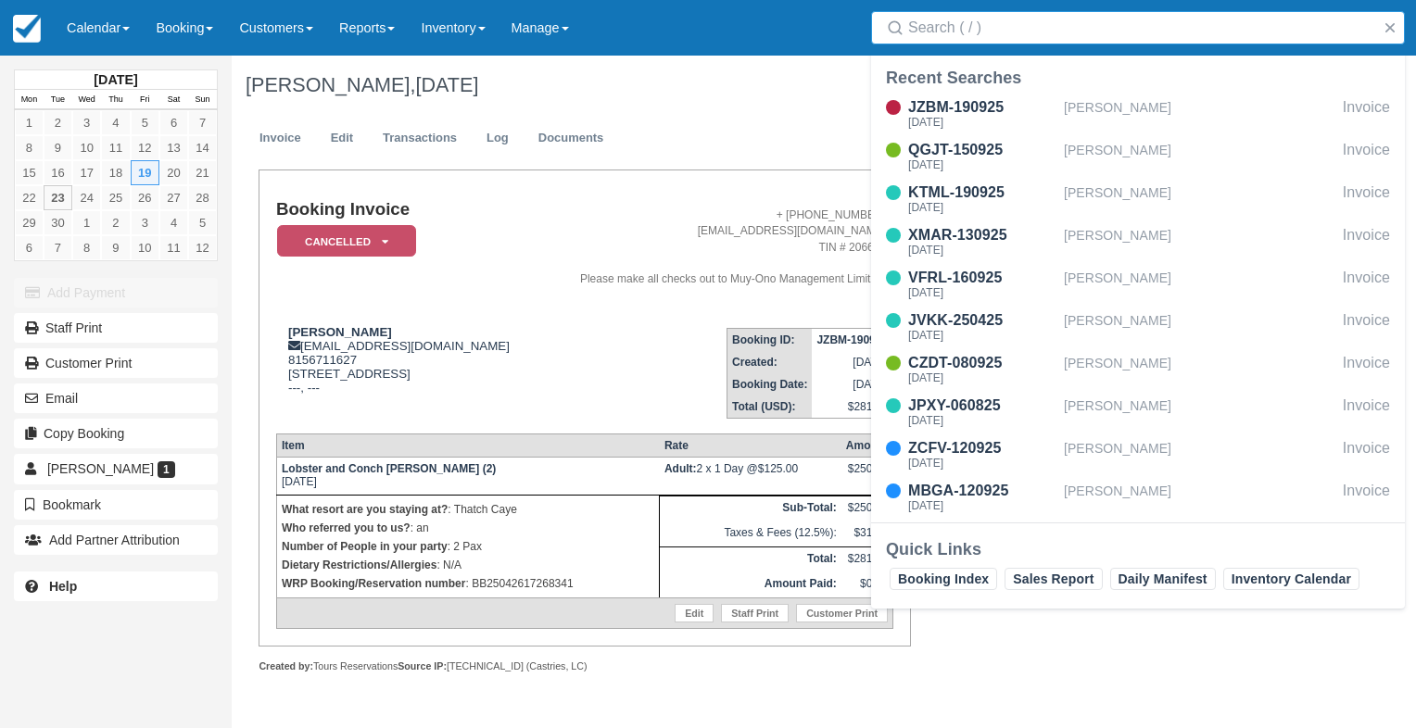
click at [1057, 32] on input "Search" at bounding box center [1141, 27] width 467 height 33
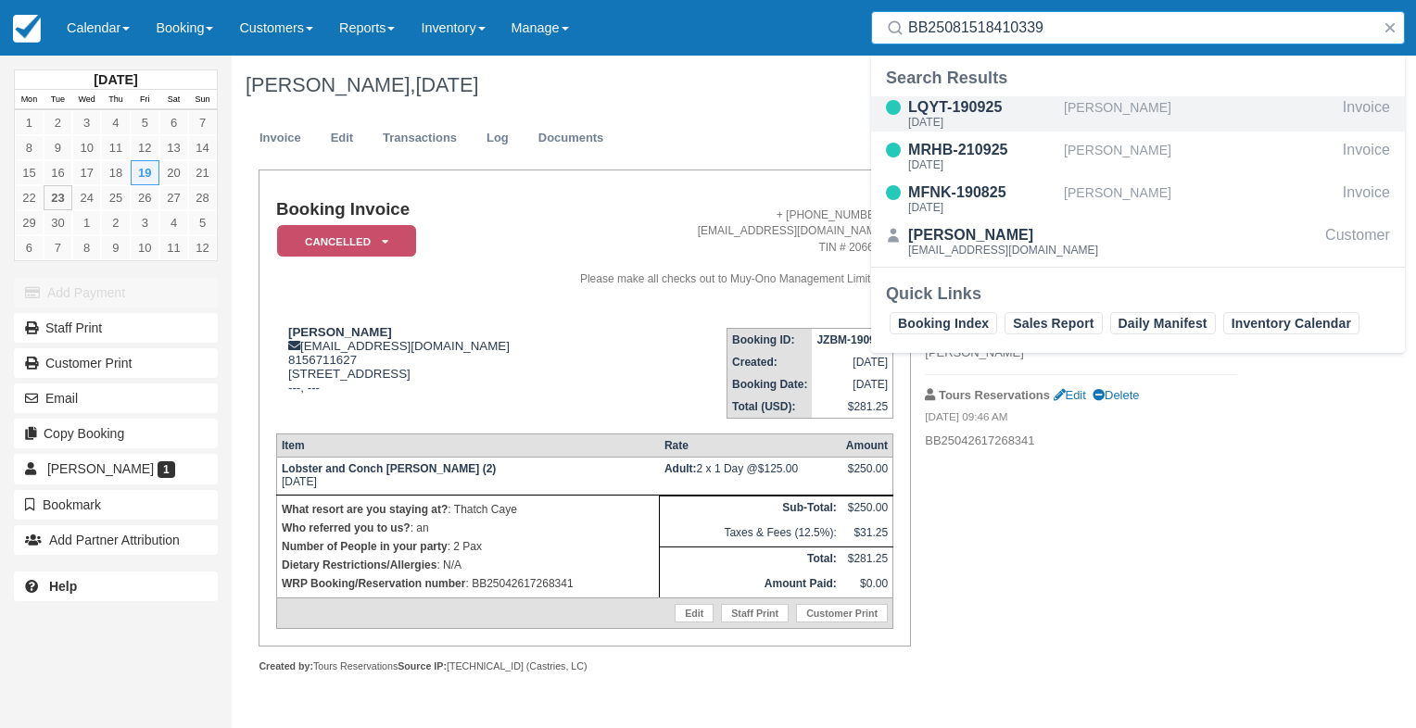
type input "BB25081518410339"
click at [1039, 114] on div "LQYT-190925" at bounding box center [982, 107] width 148 height 22
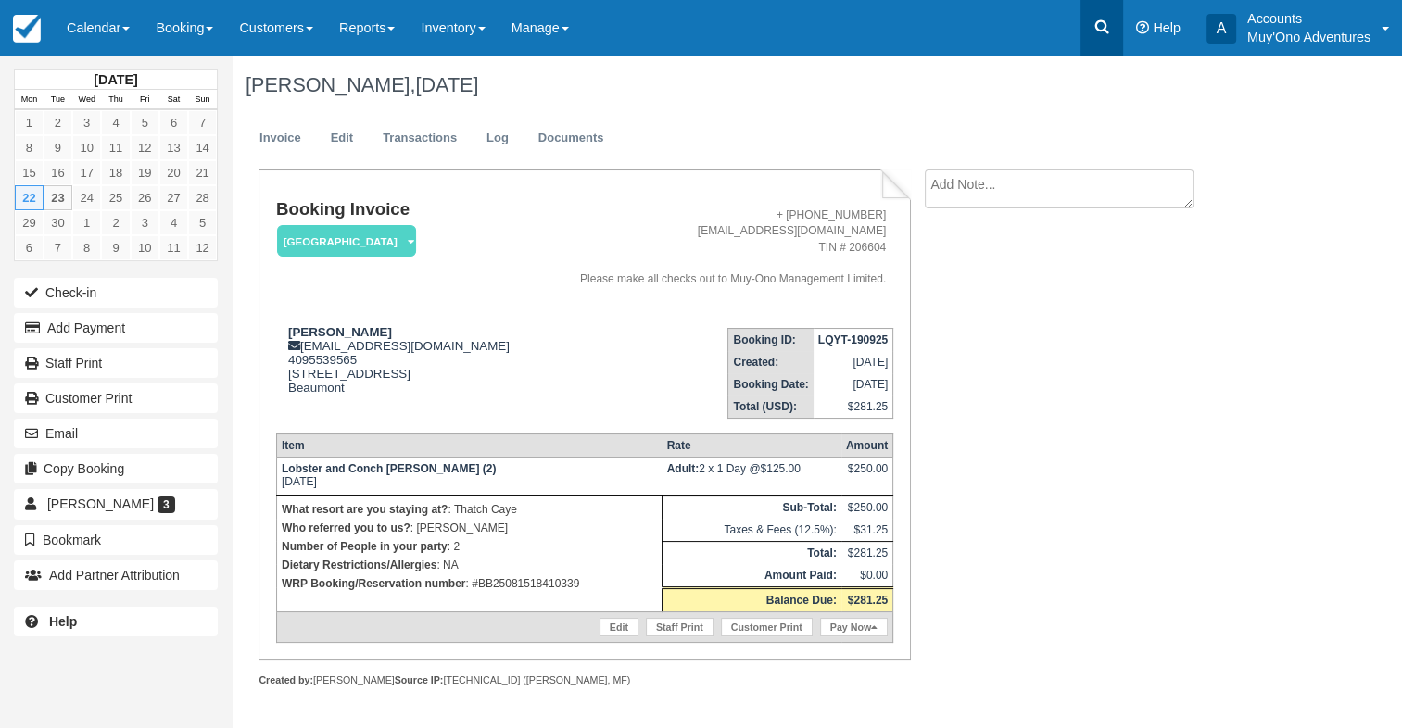
click at [1096, 26] on icon at bounding box center [1102, 27] width 14 height 14
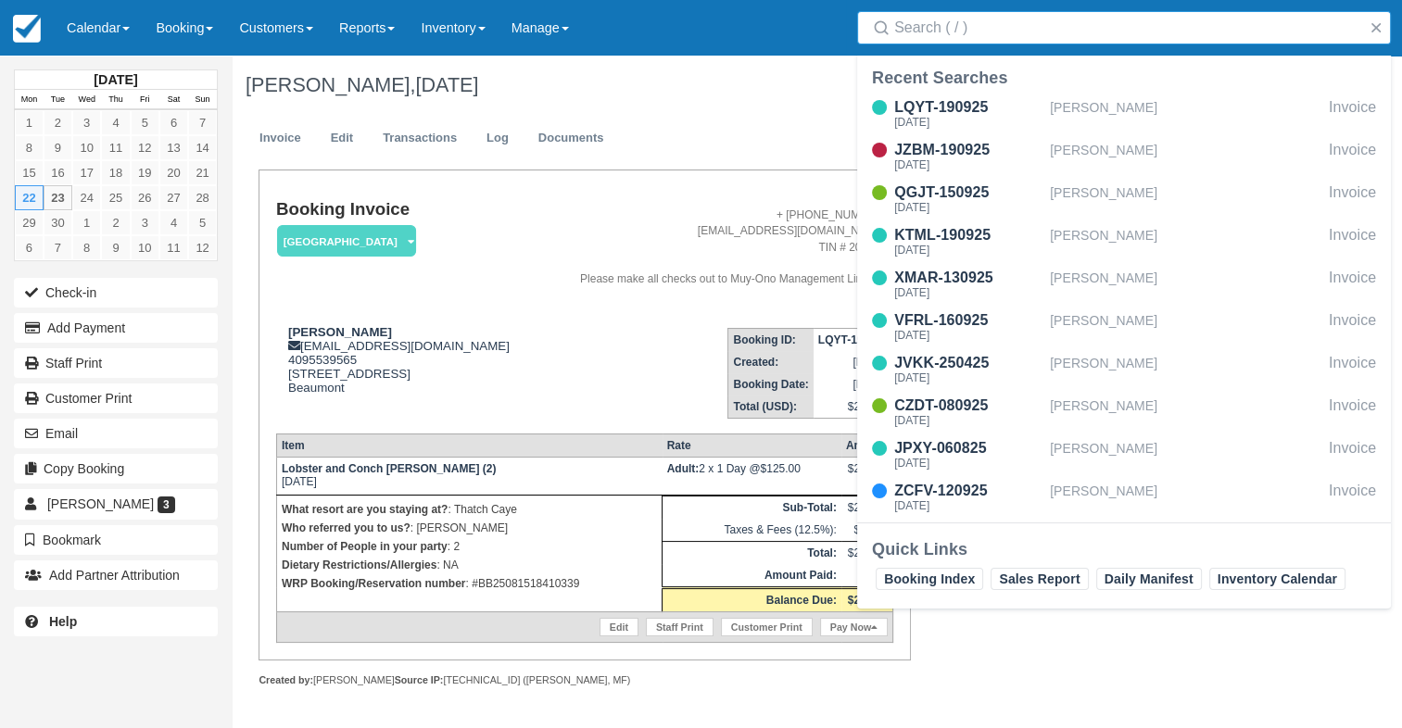
click at [1101, 24] on input "Search" at bounding box center [1127, 27] width 467 height 33
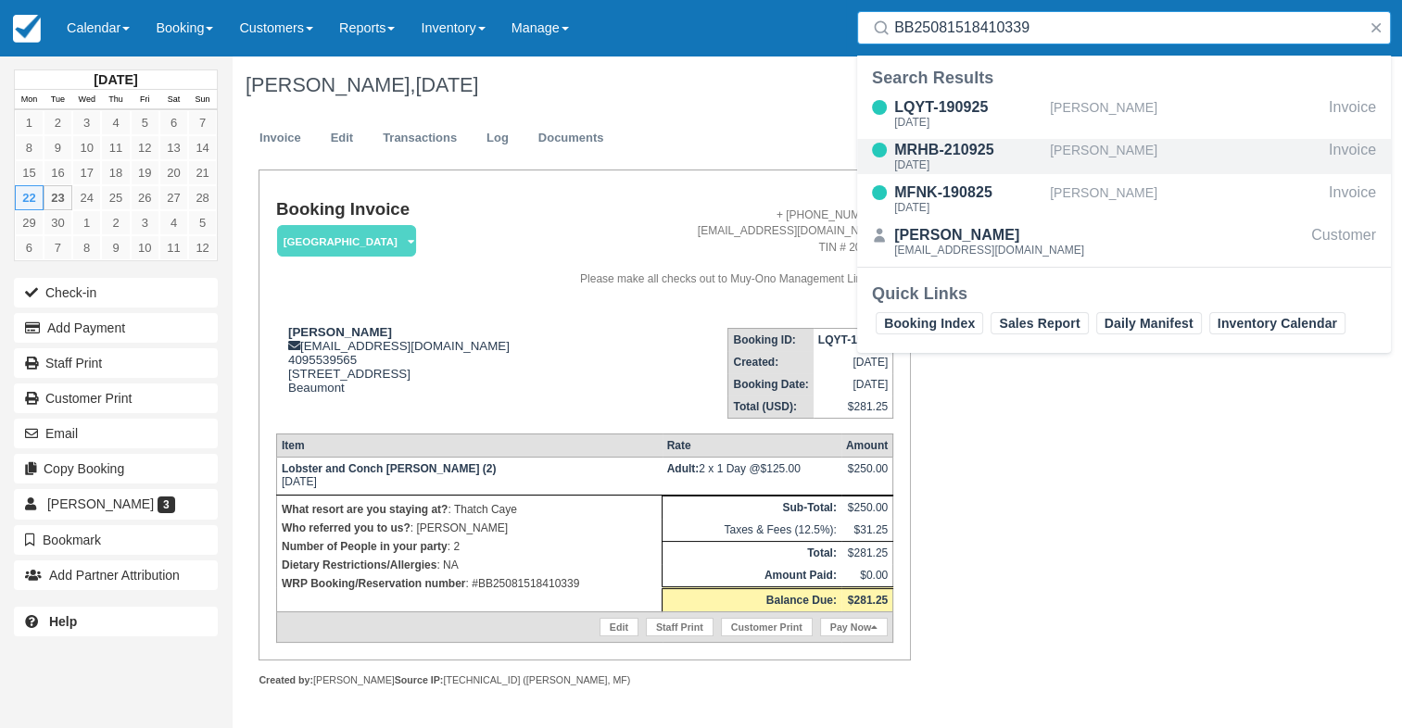
type input "BB25081518410339"
click at [971, 141] on div "MRHB-210925" at bounding box center [968, 150] width 148 height 22
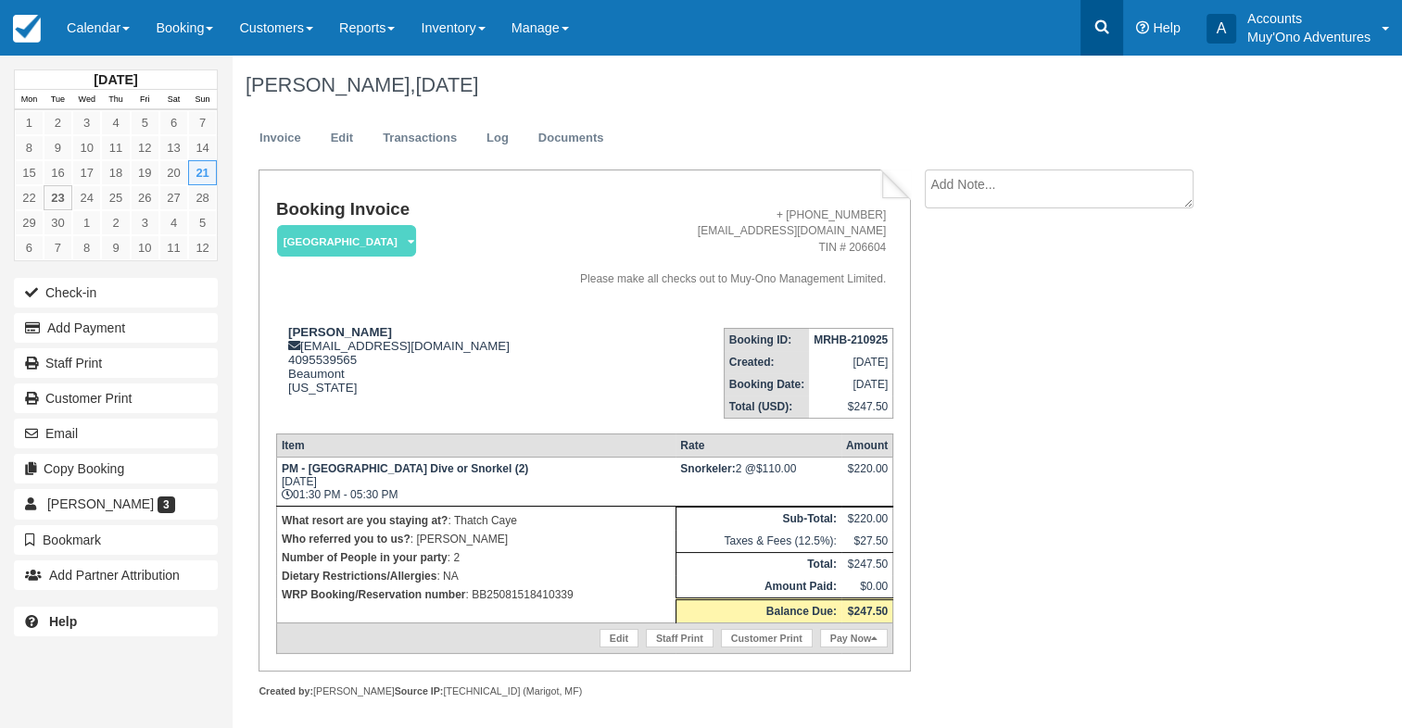
click at [1112, 28] on link at bounding box center [1101, 28] width 43 height 56
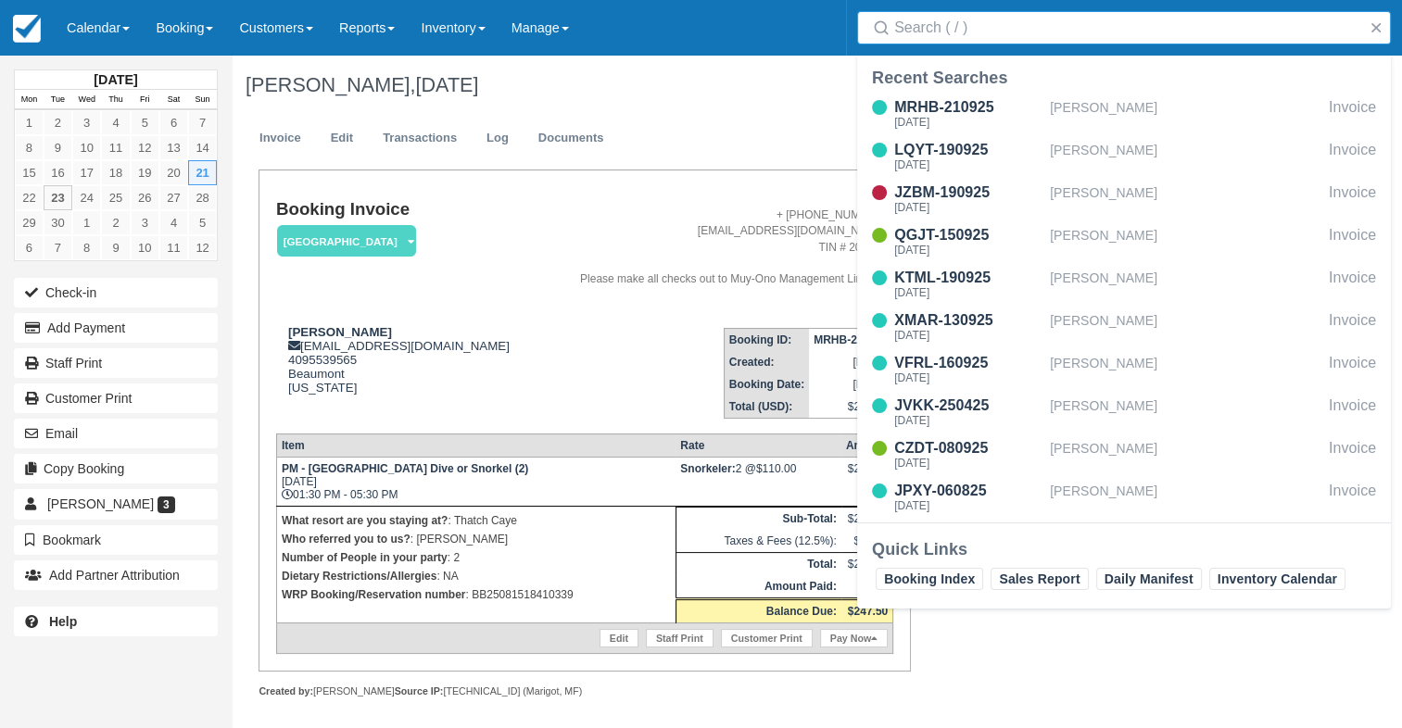
click at [1108, 30] on input "Search" at bounding box center [1127, 27] width 467 height 33
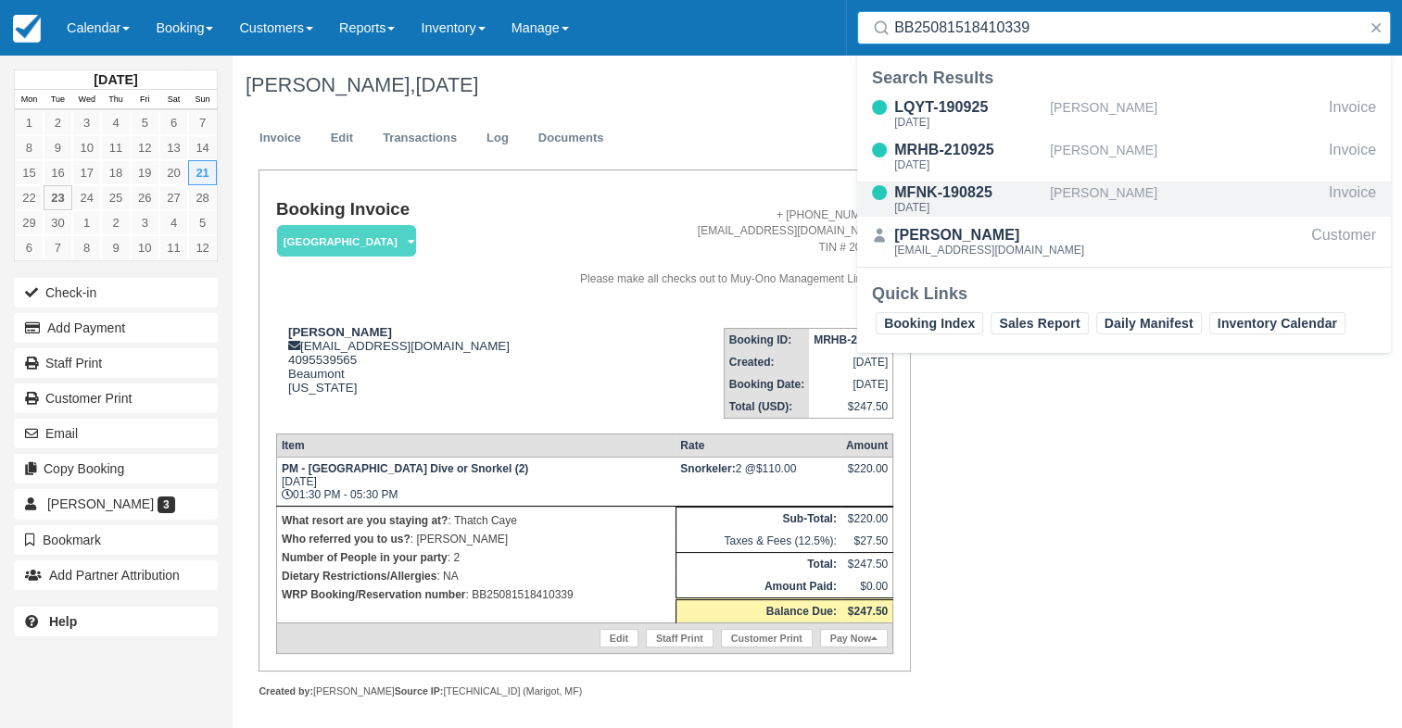
type input "BB25081518410339"
click at [1080, 190] on div "[PERSON_NAME]" at bounding box center [1186, 199] width 272 height 35
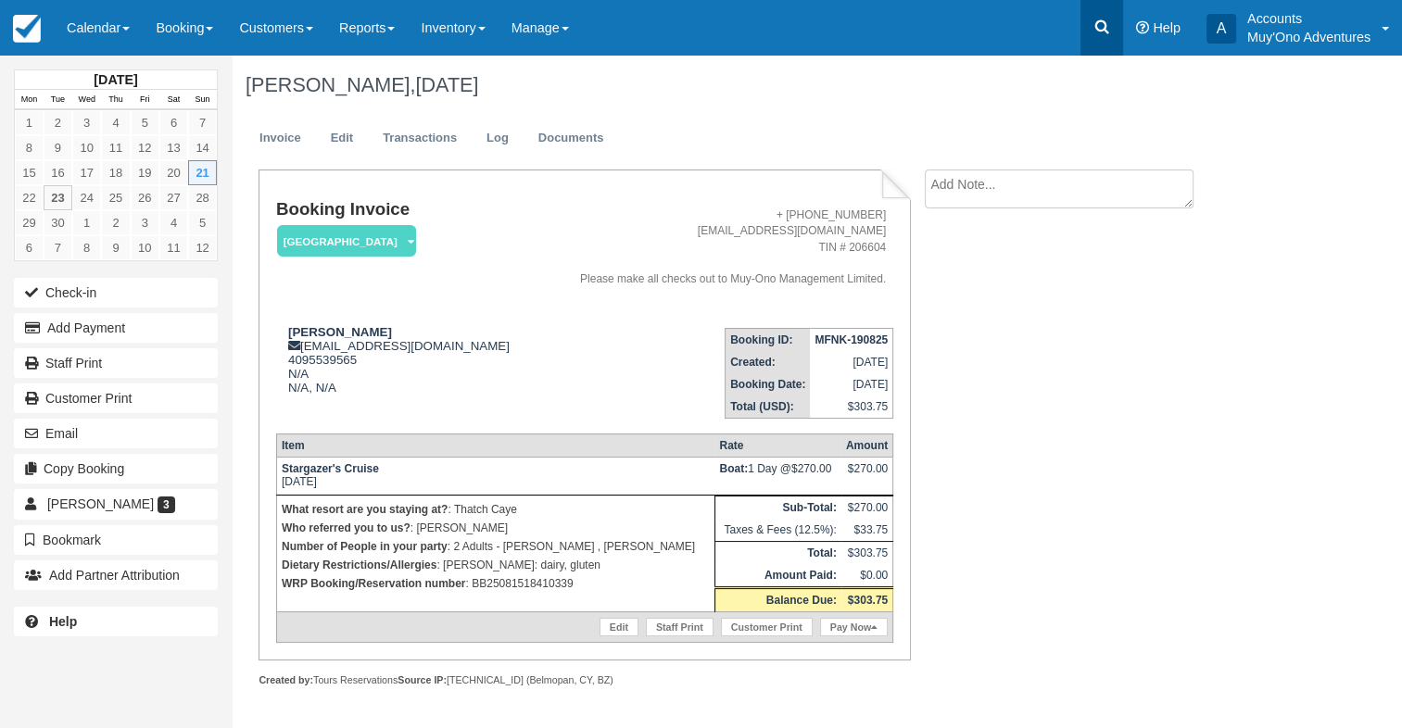
click at [1108, 19] on icon at bounding box center [1102, 27] width 19 height 19
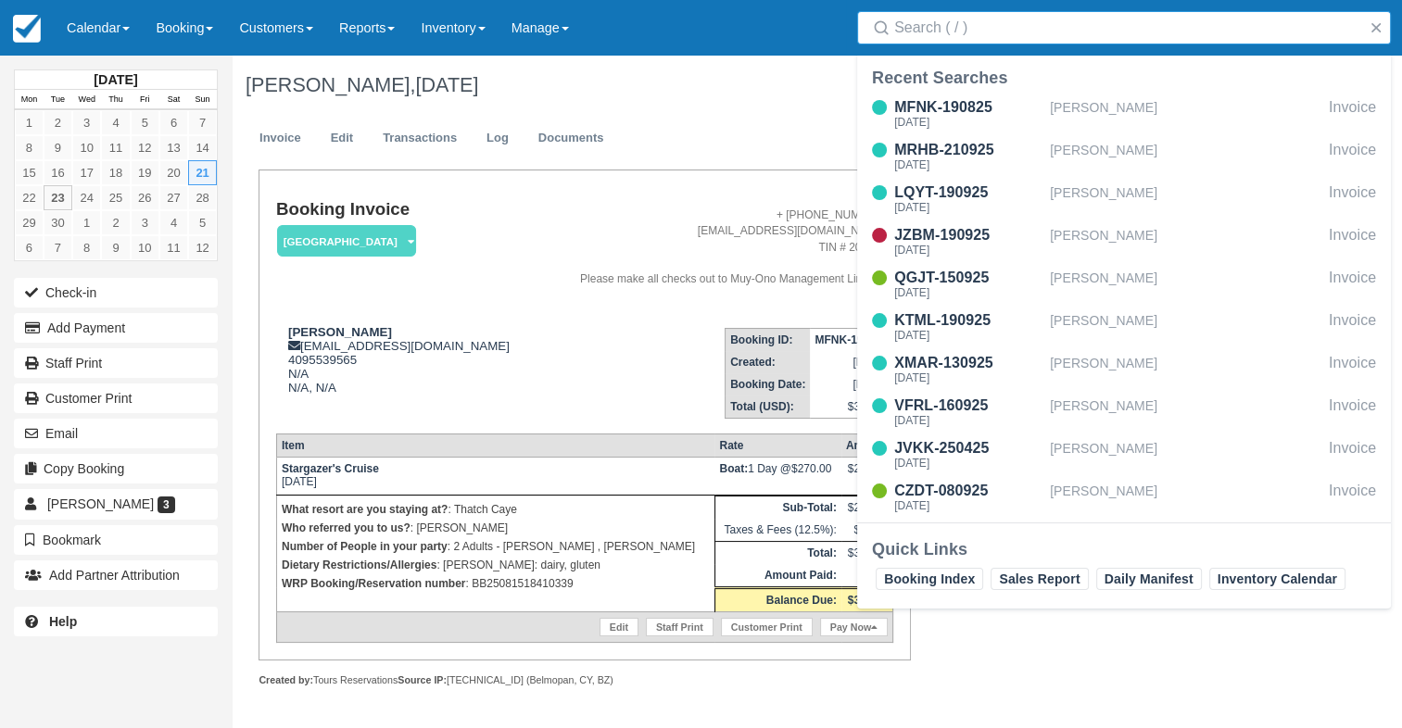
click at [909, 39] on input "Search" at bounding box center [1127, 27] width 467 height 33
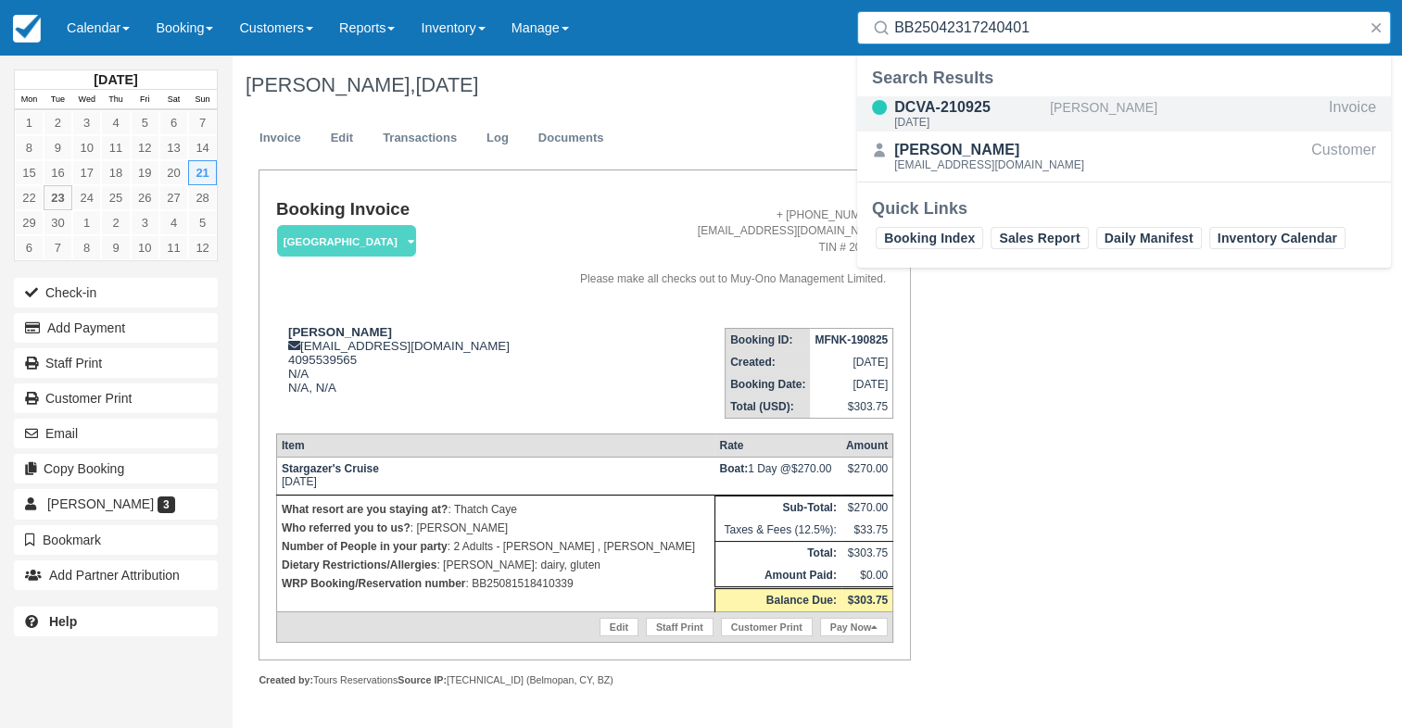
type input "BB25042317240401"
click at [1079, 103] on div "[PERSON_NAME]" at bounding box center [1186, 113] width 272 height 35
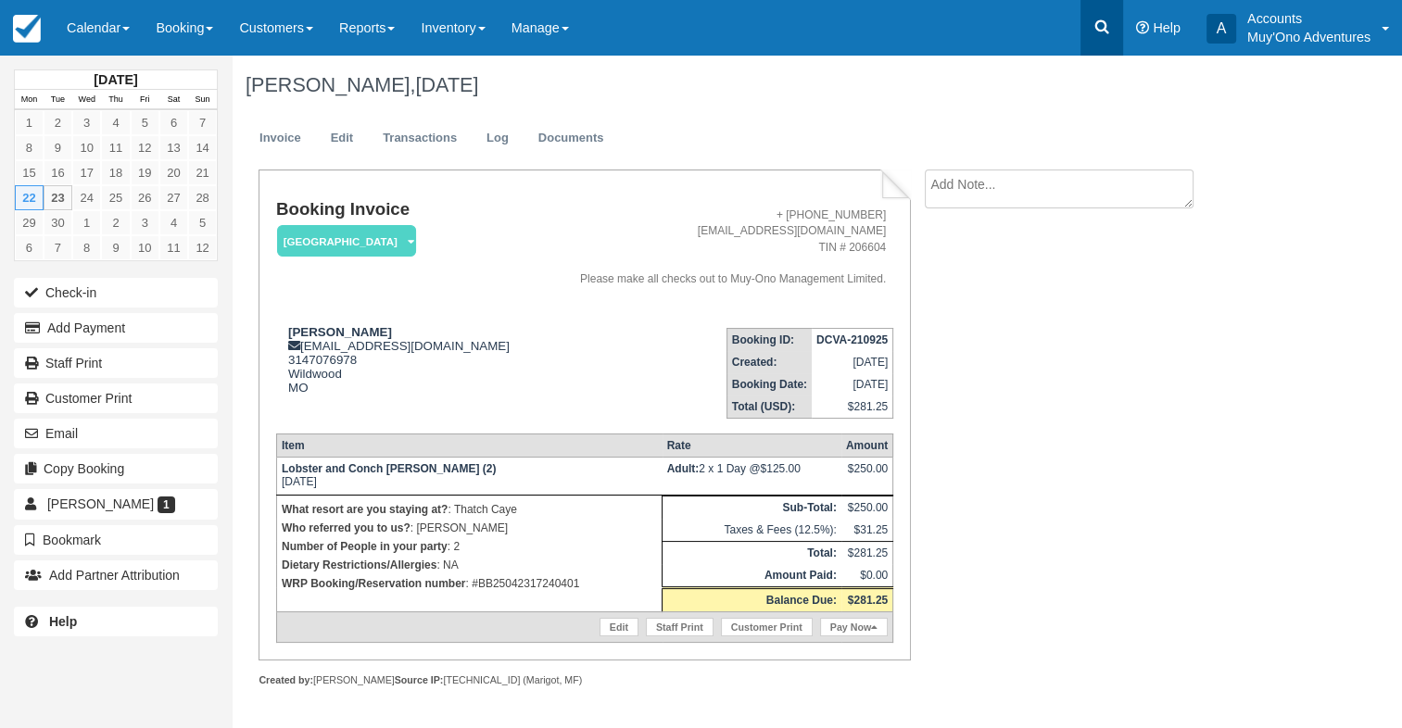
click at [1111, 28] on link at bounding box center [1101, 28] width 43 height 56
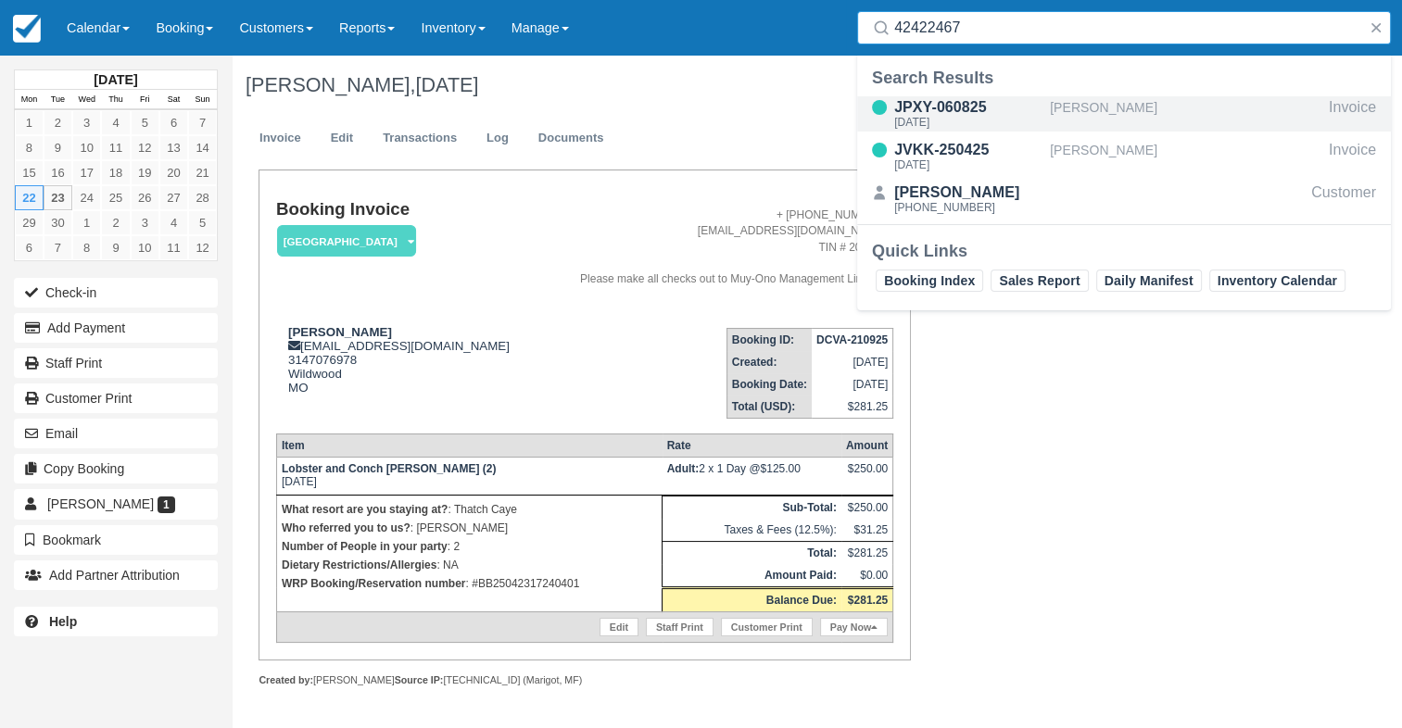
type input "42422467"
click at [1051, 98] on div "[PERSON_NAME]" at bounding box center [1186, 113] width 272 height 35
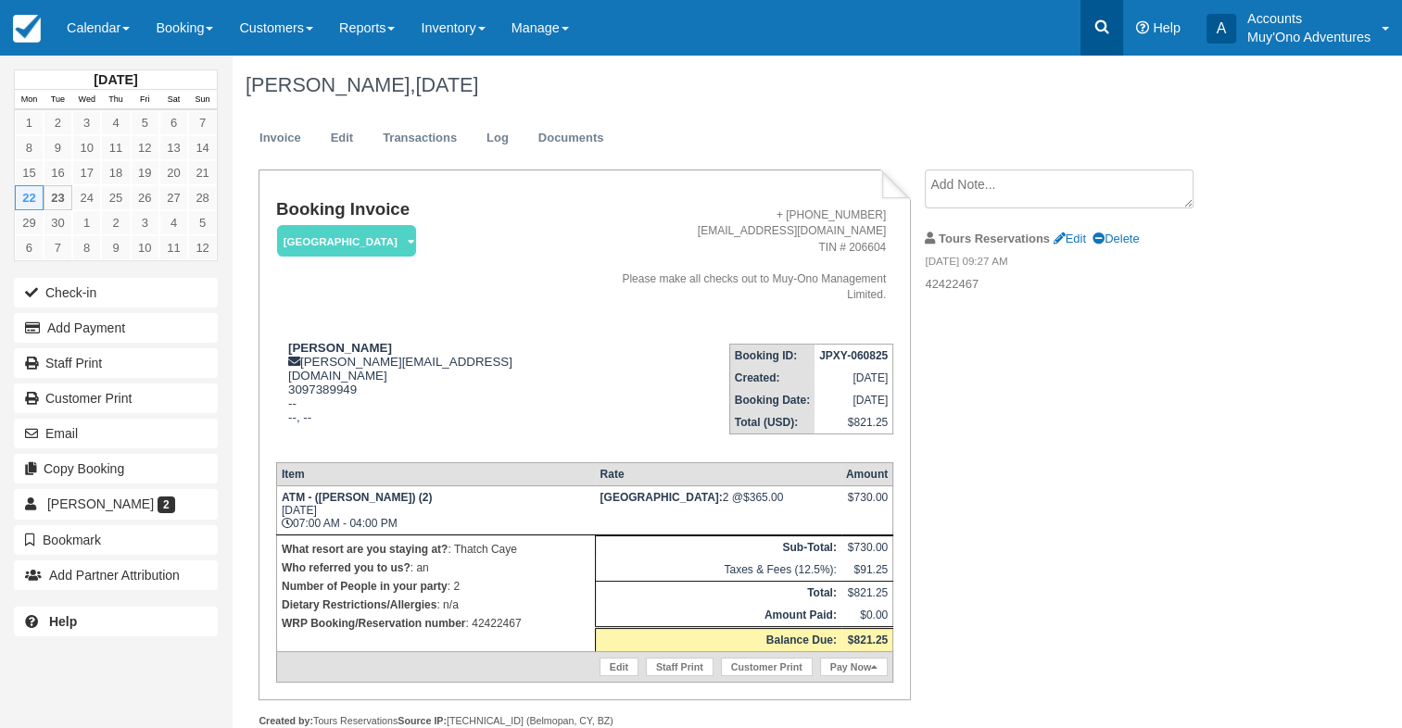
click at [1093, 48] on link at bounding box center [1101, 28] width 43 height 56
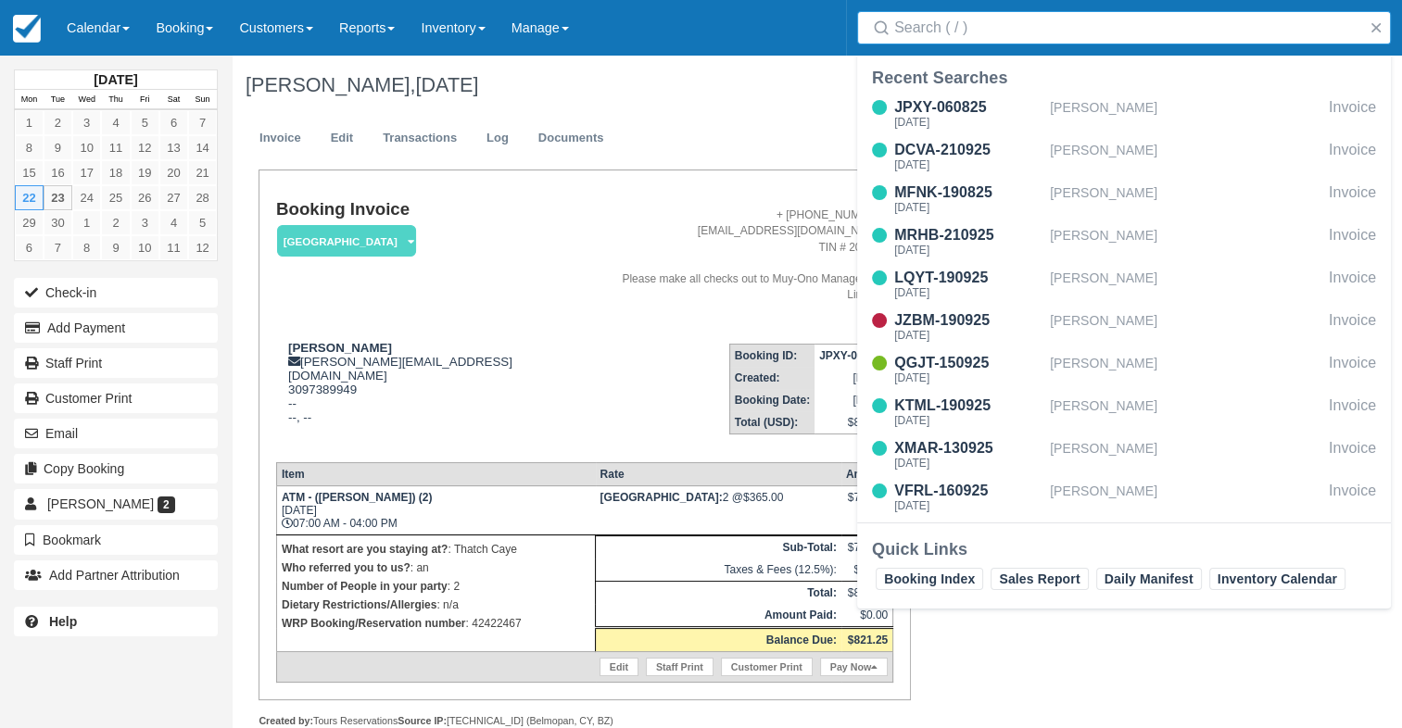
click at [1042, 32] on input "Search" at bounding box center [1127, 27] width 467 height 33
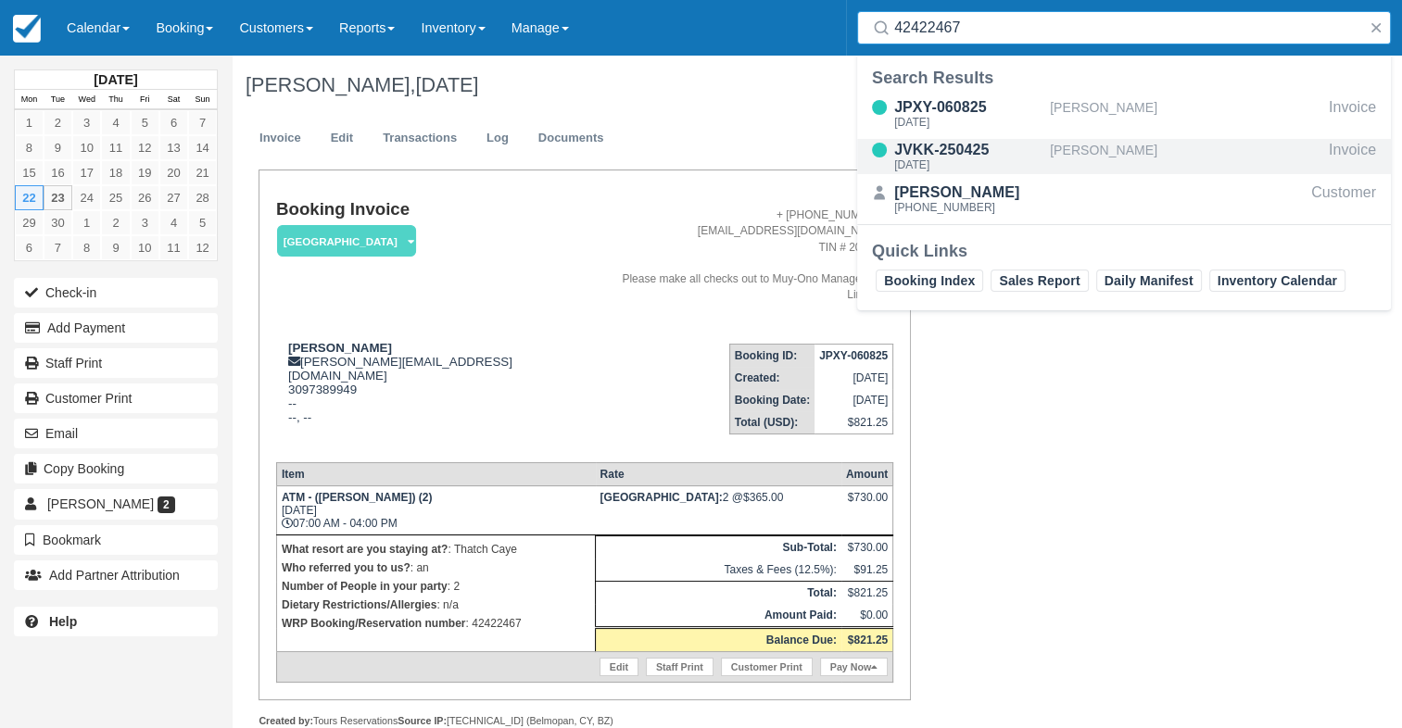
type input "42422467"
click at [1030, 157] on div "JVKK-250425" at bounding box center [968, 150] width 148 height 22
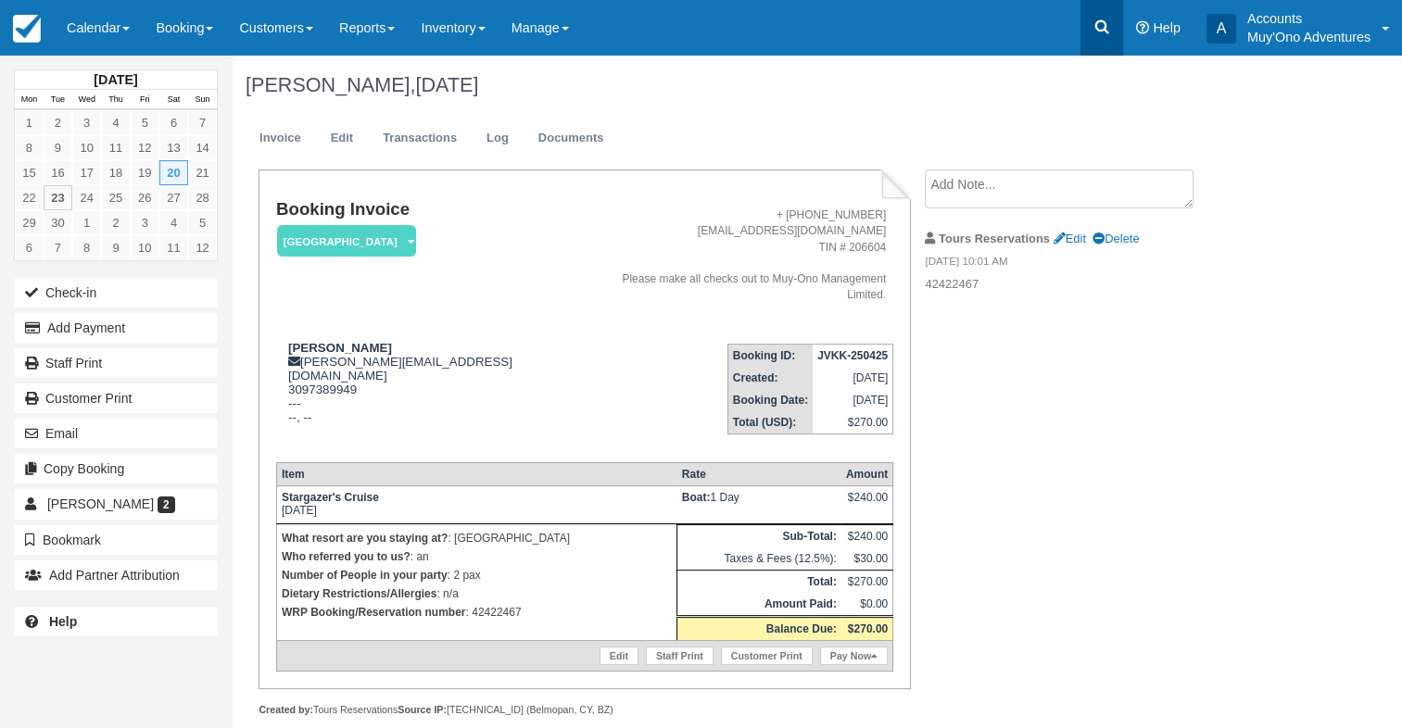
click at [1107, 28] on icon at bounding box center [1102, 27] width 19 height 19
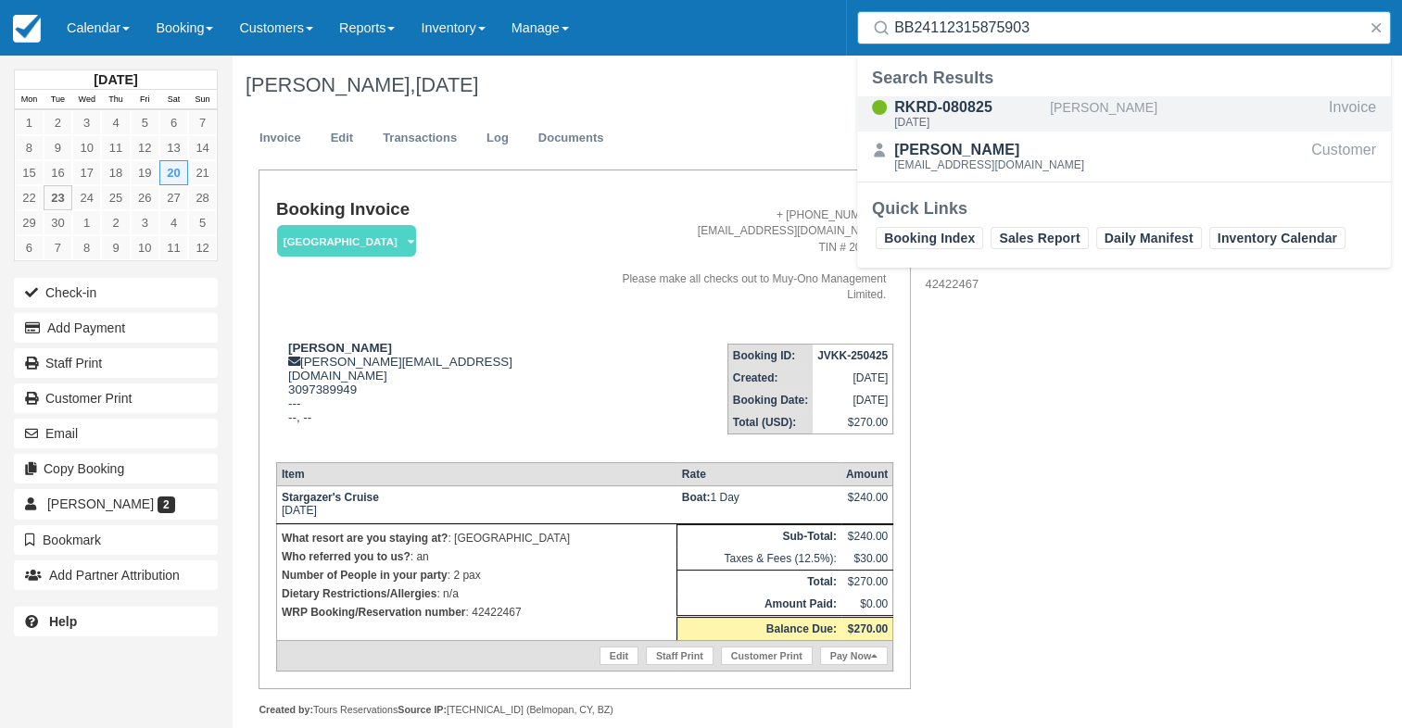
type input "BB24112315875903"
click at [1009, 113] on div "RKRD-080825" at bounding box center [968, 107] width 148 height 22
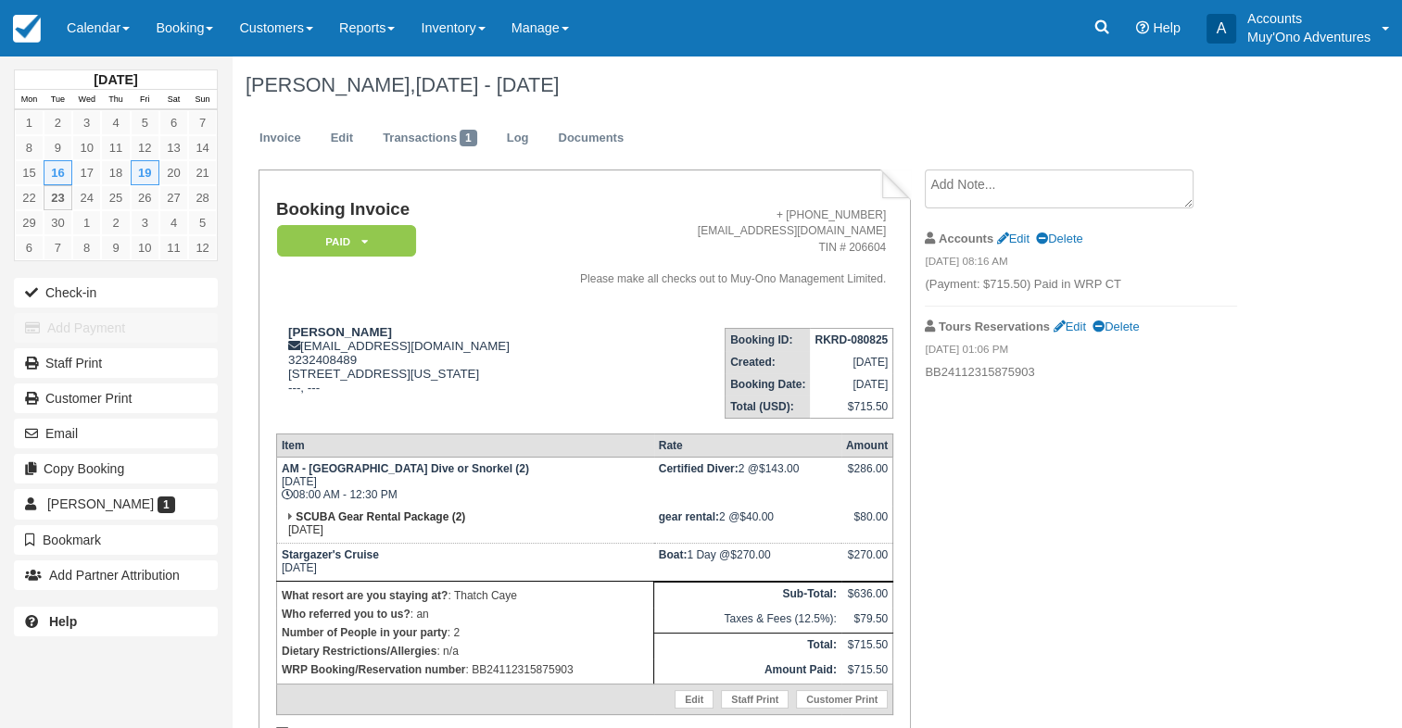
click at [850, 347] on strong "RKRD-080825" at bounding box center [851, 340] width 73 height 13
copy tbody "RKRD-080825"
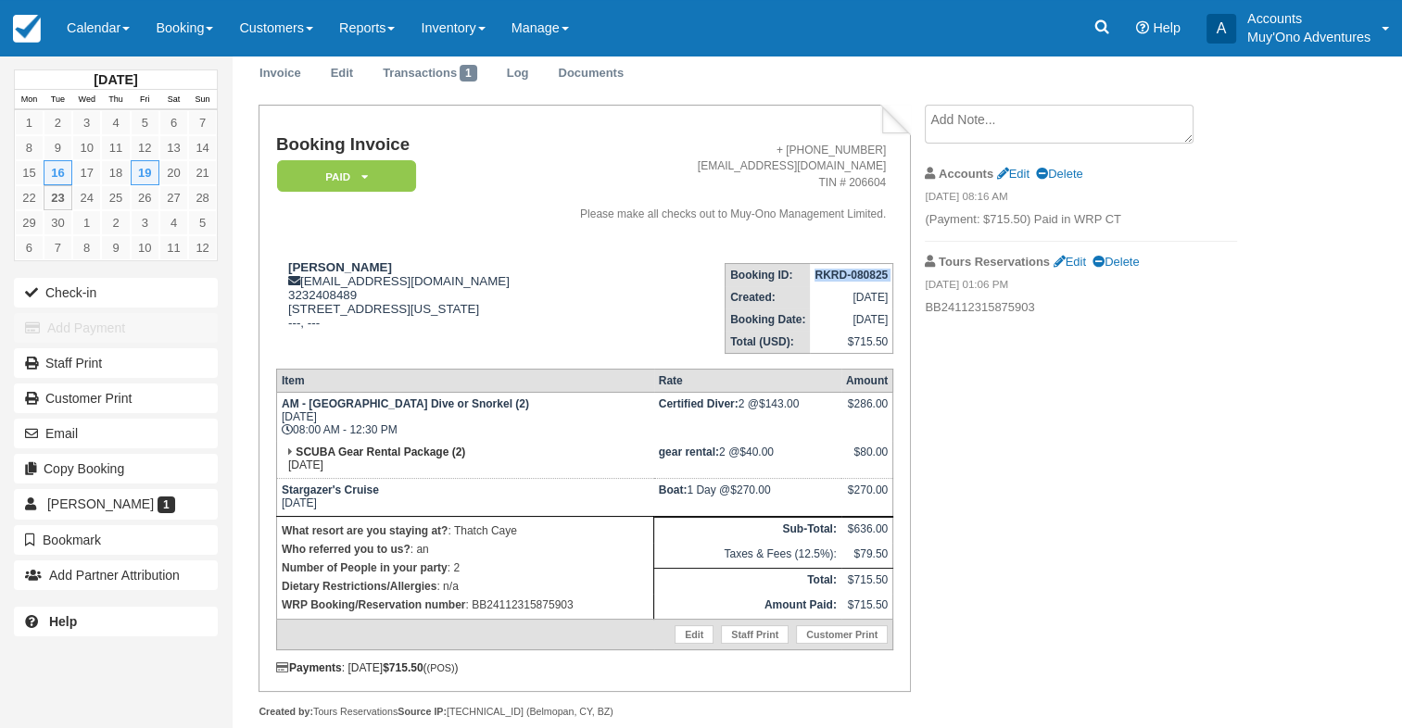
scroll to position [93, 0]
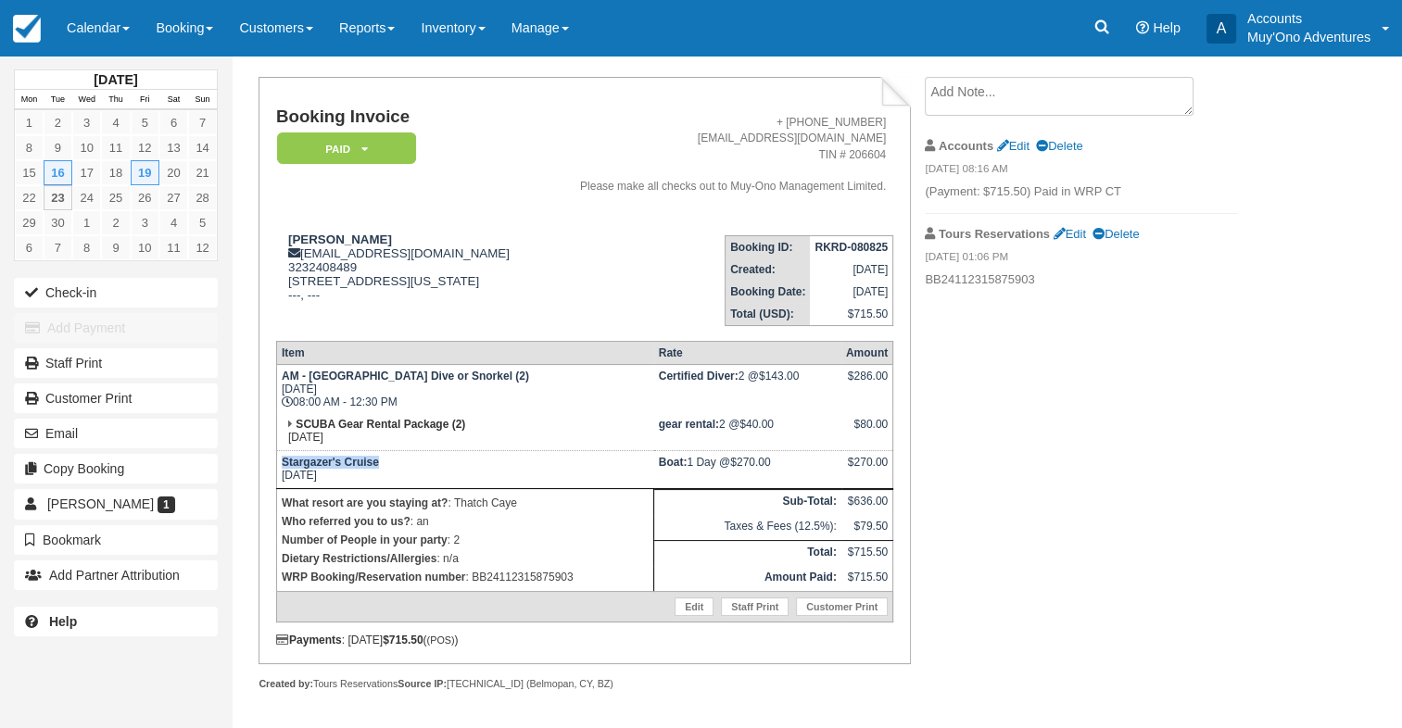
drag, startPoint x: 282, startPoint y: 499, endPoint x: 377, endPoint y: 497, distance: 95.5
click at [377, 469] on strong "Stargazer's Cruise" at bounding box center [330, 462] width 97 height 13
copy strong "Stargazer's Cruise"
drag, startPoint x: 718, startPoint y: 498, endPoint x: 771, endPoint y: 497, distance: 52.8
click at [771, 489] on td "Boat: 1 Day @ $270.00" at bounding box center [747, 470] width 187 height 38
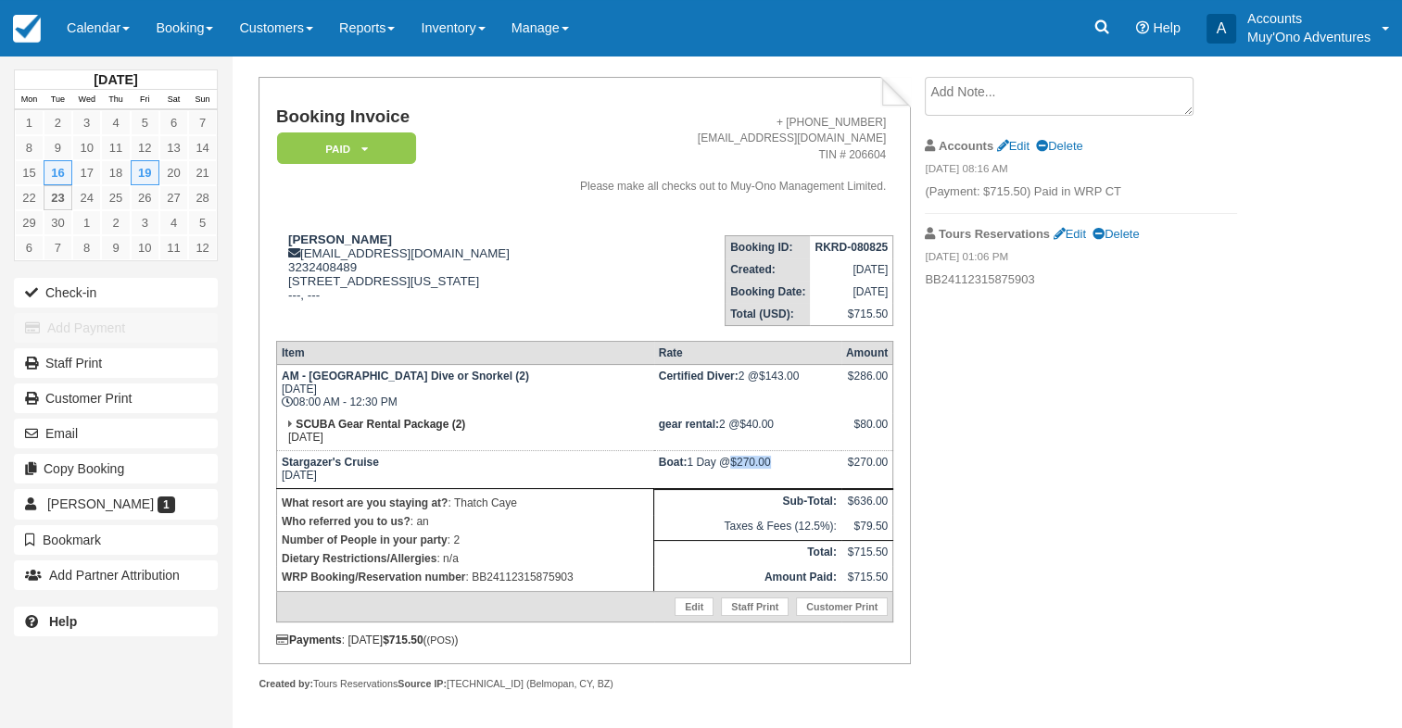
copy td "@ $270.00"
click at [1108, 33] on icon at bounding box center [1102, 27] width 19 height 19
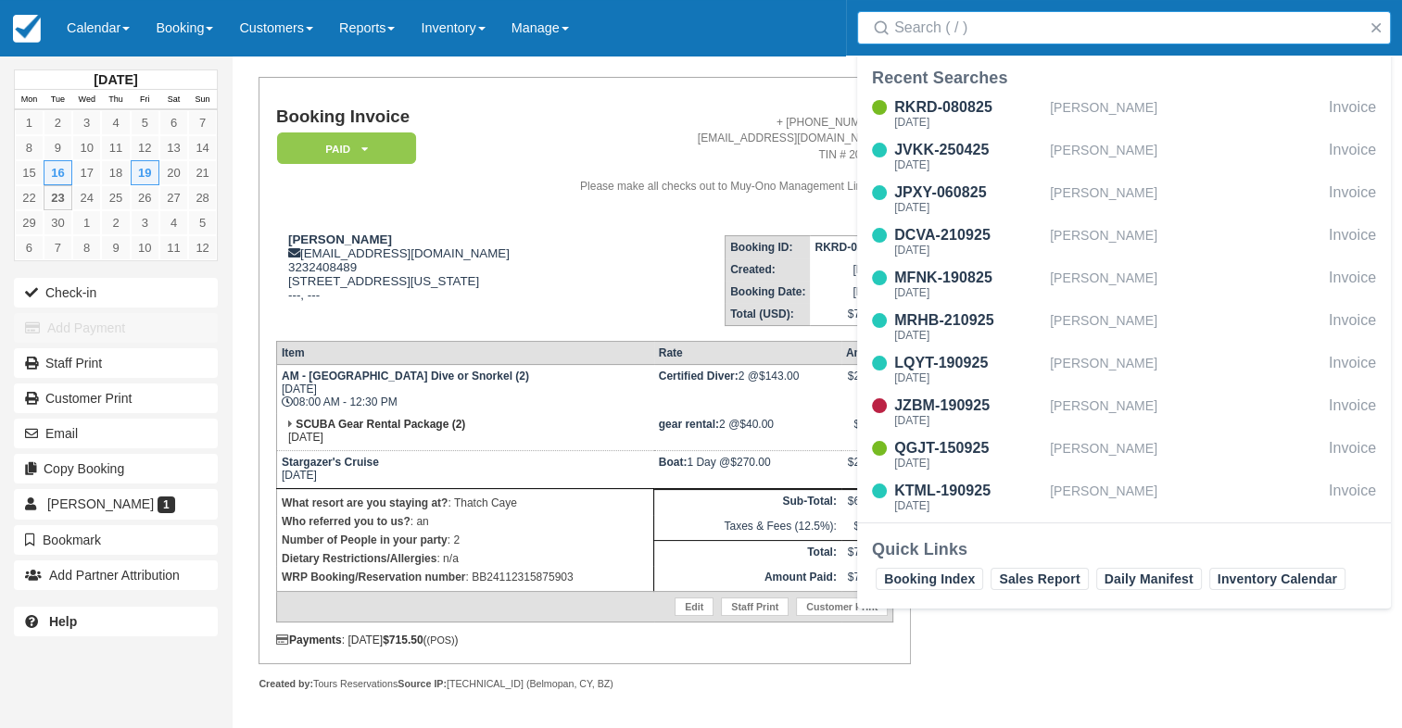
click at [1062, 32] on input "Search" at bounding box center [1127, 27] width 467 height 33
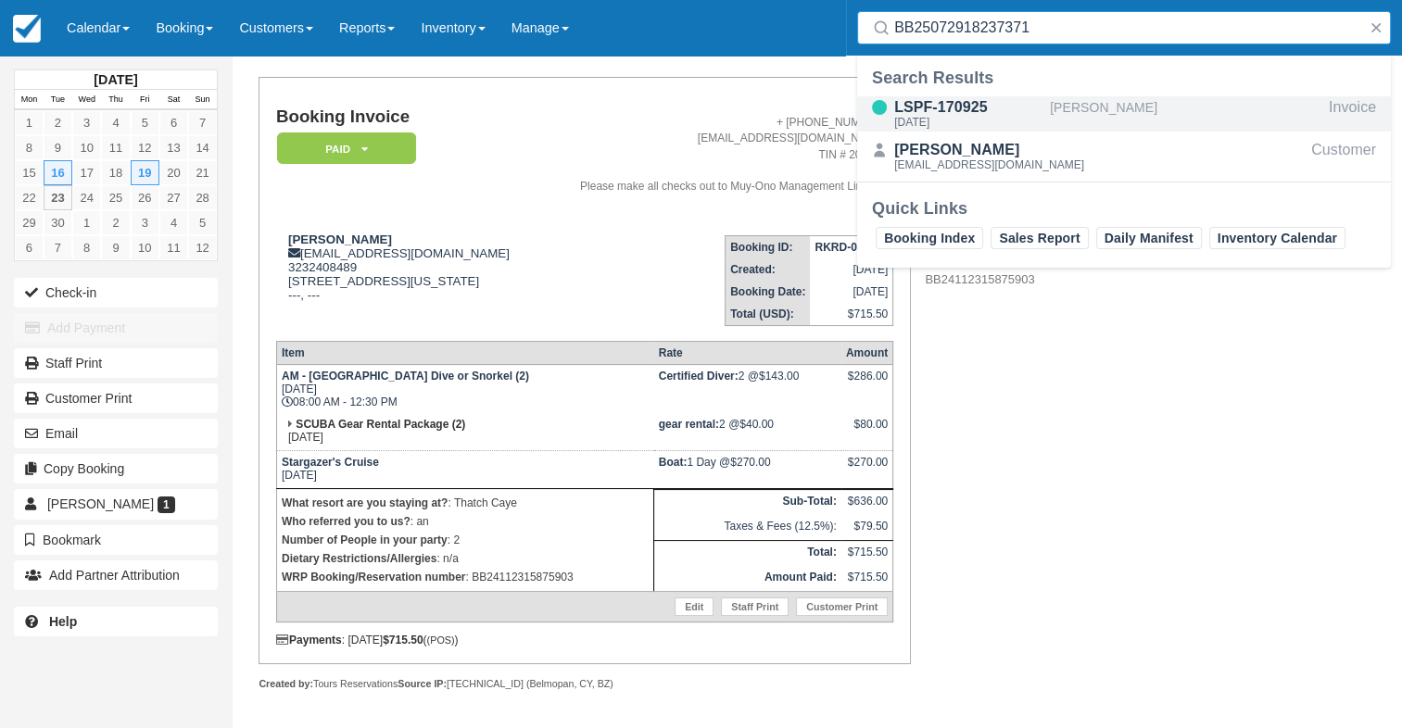
type input "BB25072918237371"
click at [1047, 97] on div "LSPF-170925 Sun Sep 21, 2025" at bounding box center [953, 113] width 193 height 35
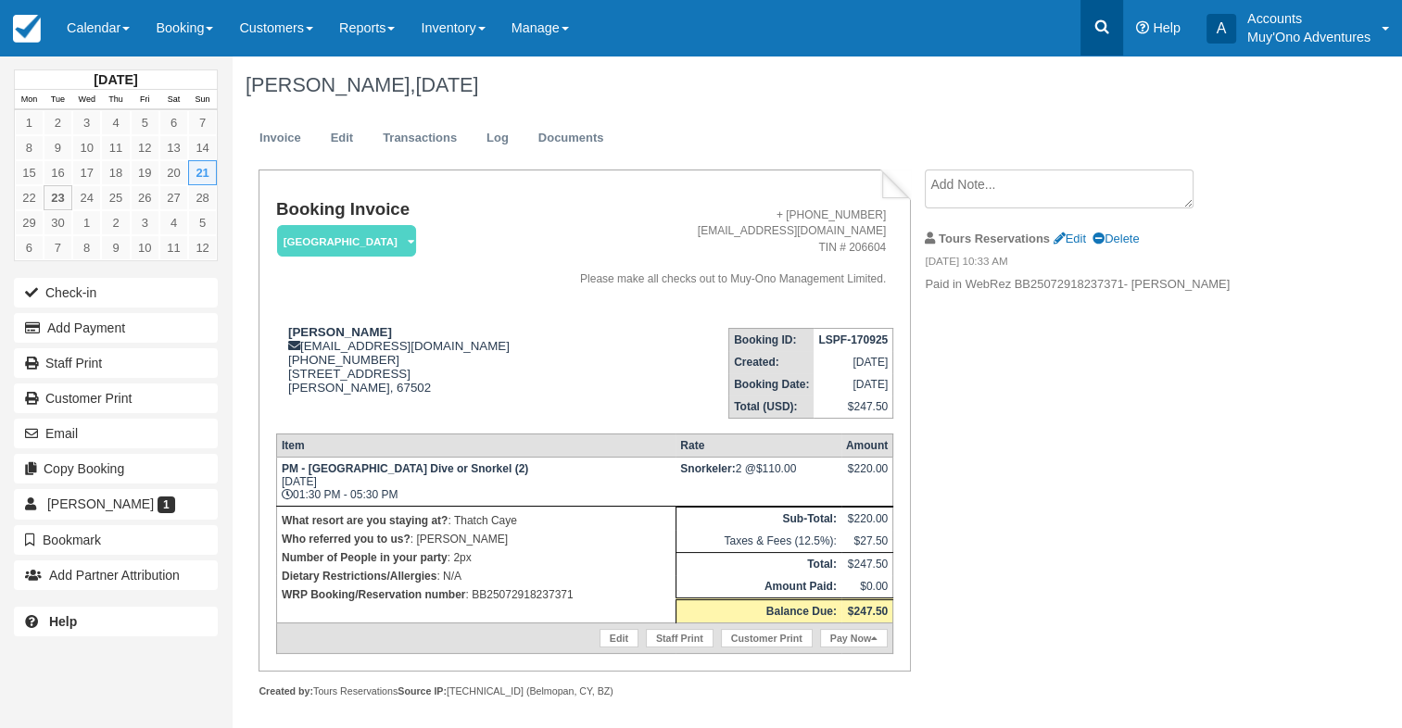
click at [1109, 42] on link at bounding box center [1101, 28] width 43 height 56
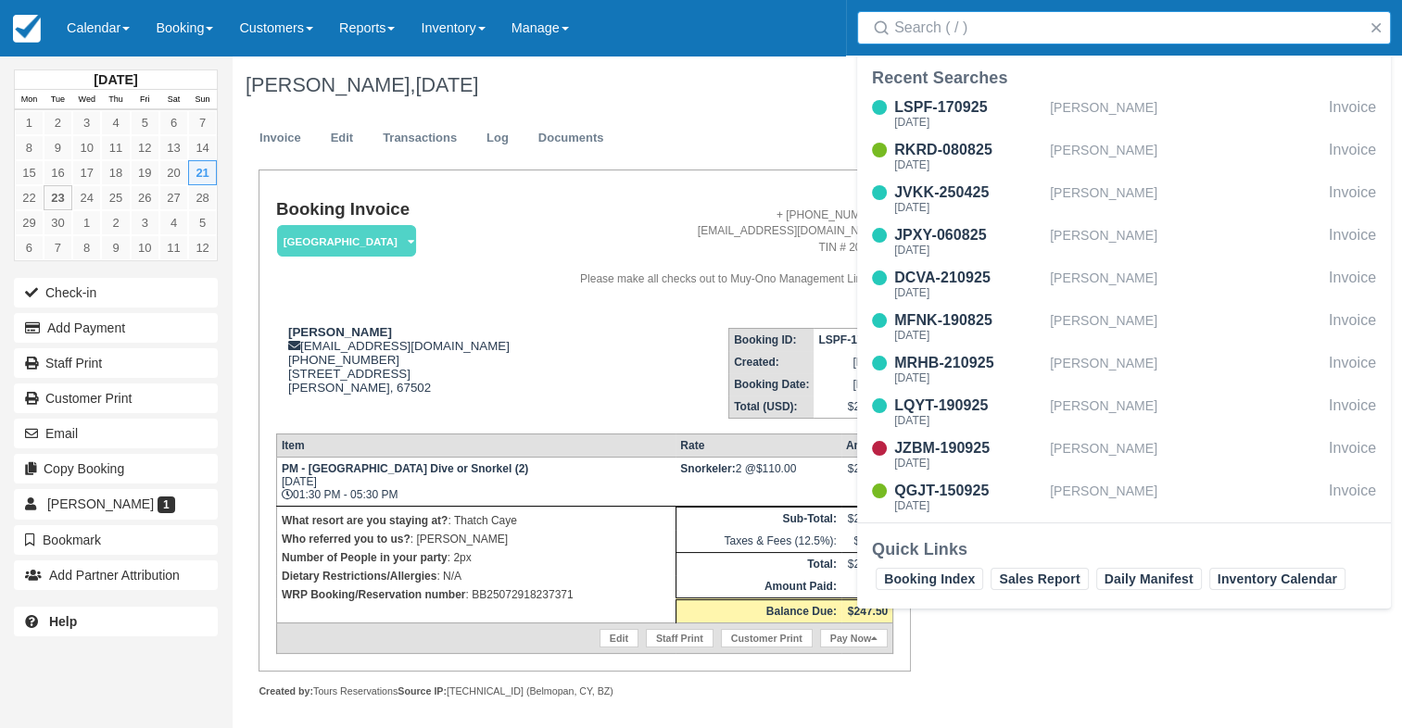
click at [1098, 41] on input "Search" at bounding box center [1127, 27] width 467 height 33
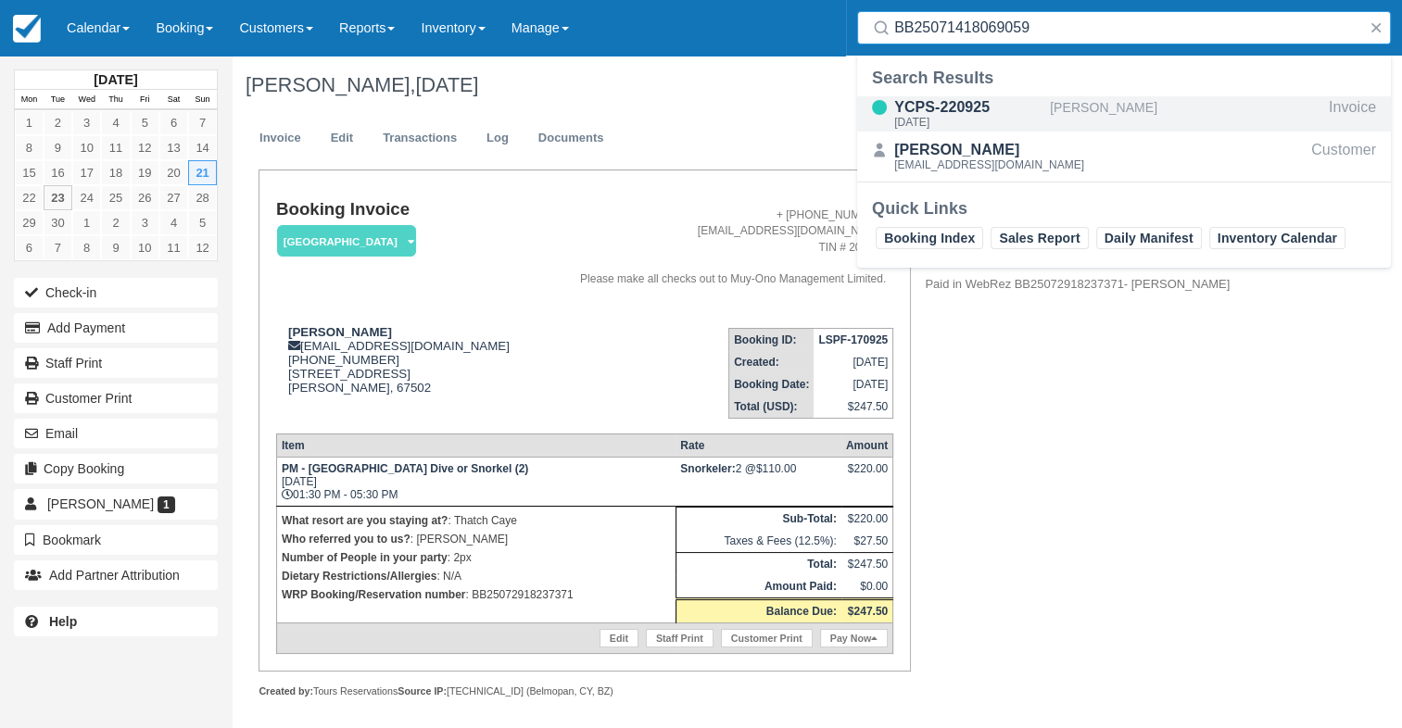
type input "BB25071418069059"
click at [1149, 120] on div "[PERSON_NAME]" at bounding box center [1186, 113] width 272 height 35
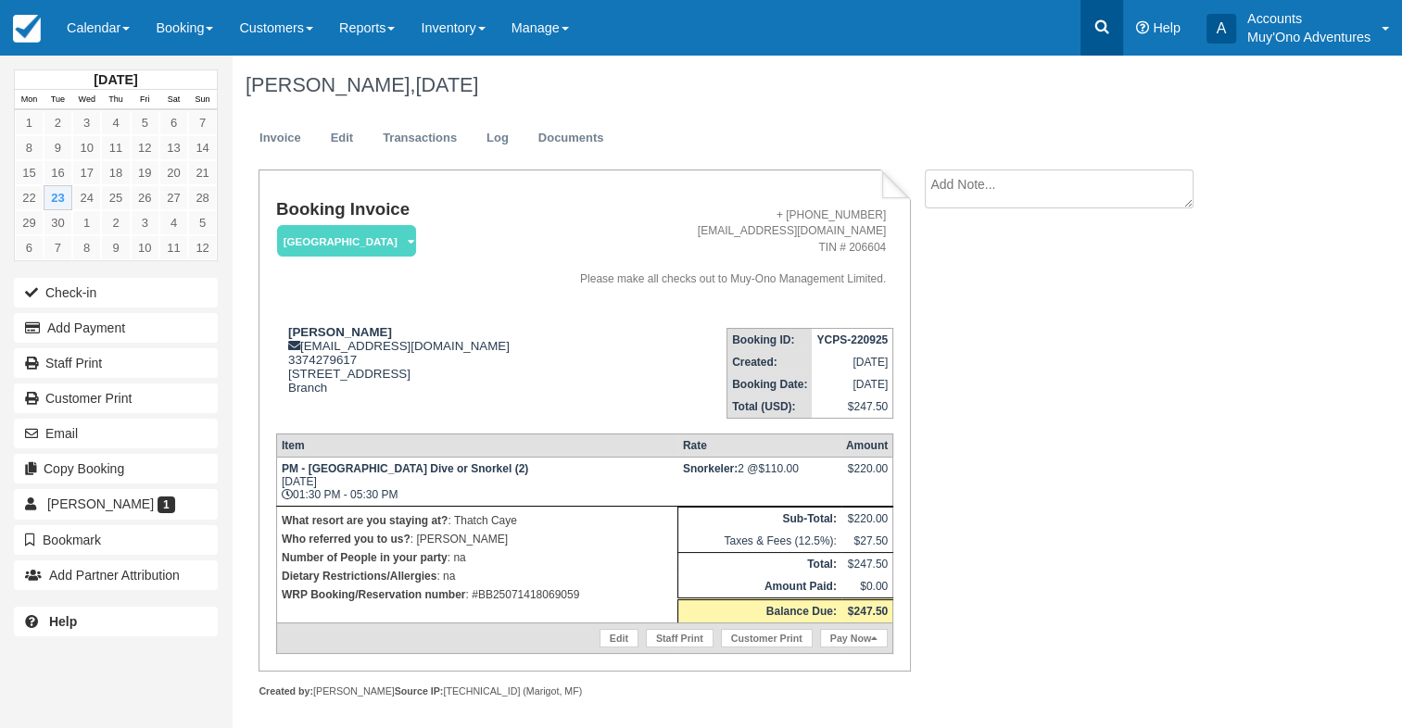
click at [1108, 37] on link at bounding box center [1101, 28] width 43 height 56
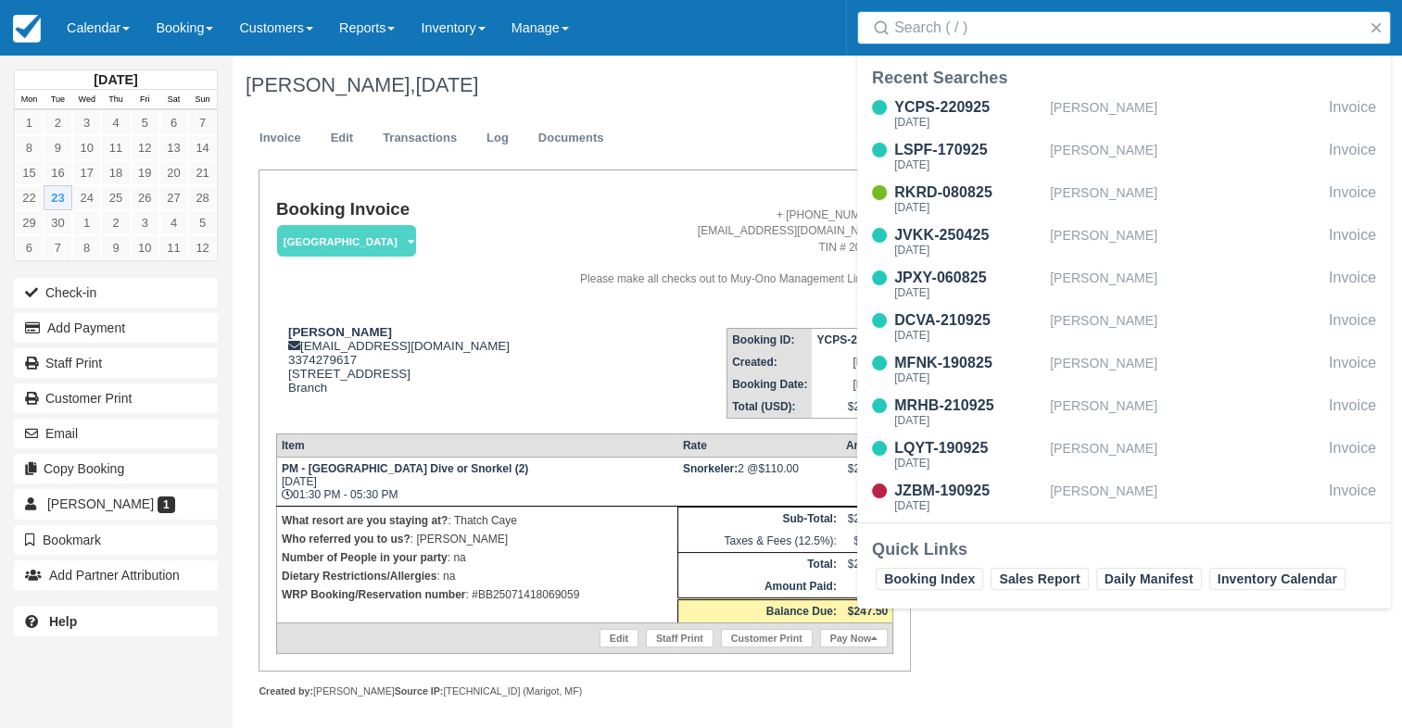
click at [1110, 36] on input "Search" at bounding box center [1127, 27] width 467 height 33
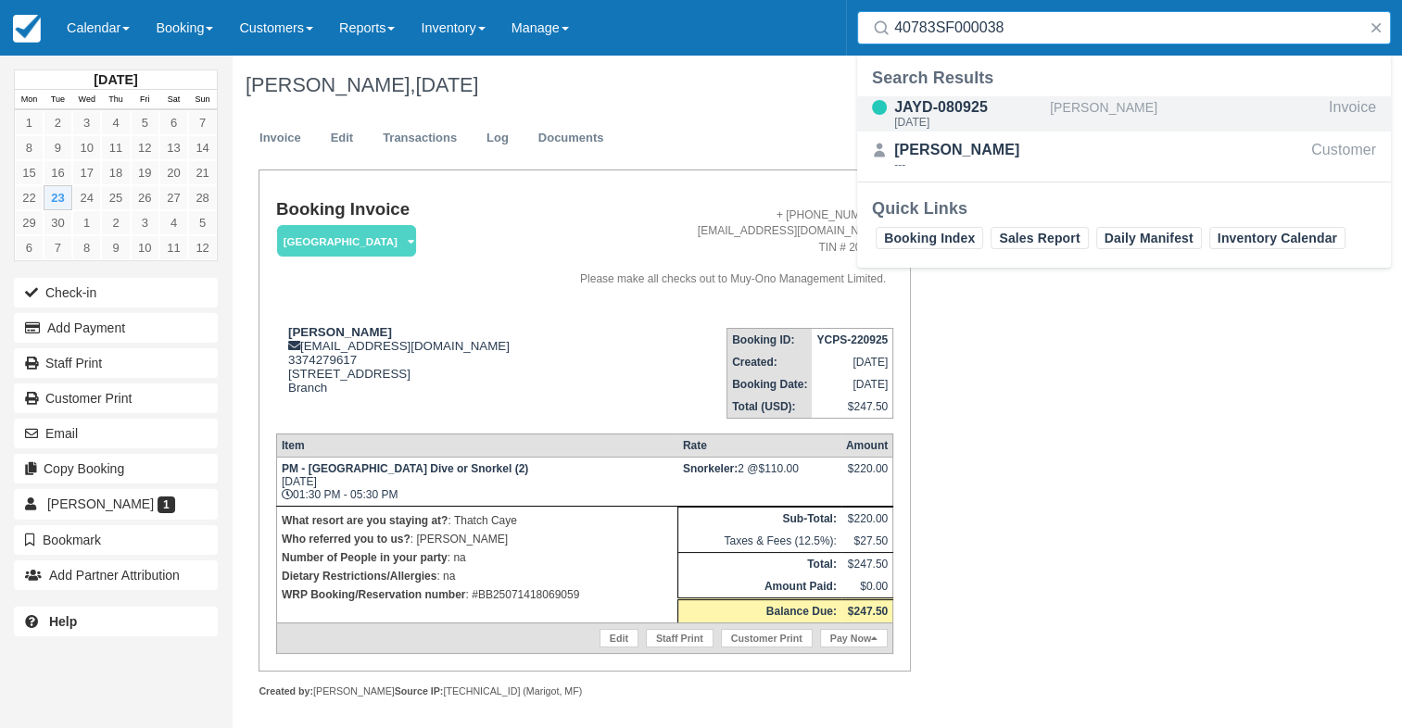
type input "40783SF000038"
click at [1066, 113] on div "[PERSON_NAME]" at bounding box center [1186, 113] width 272 height 35
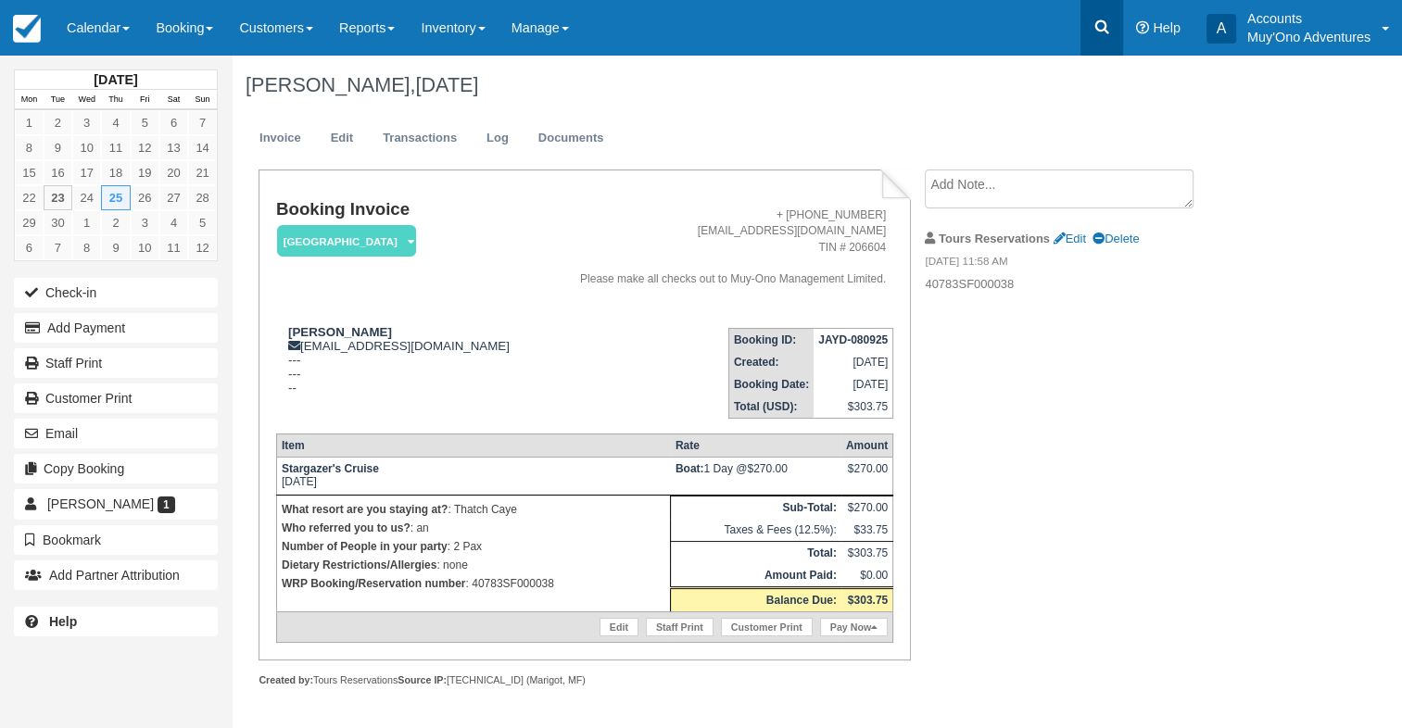
click at [1106, 33] on icon at bounding box center [1102, 27] width 19 height 19
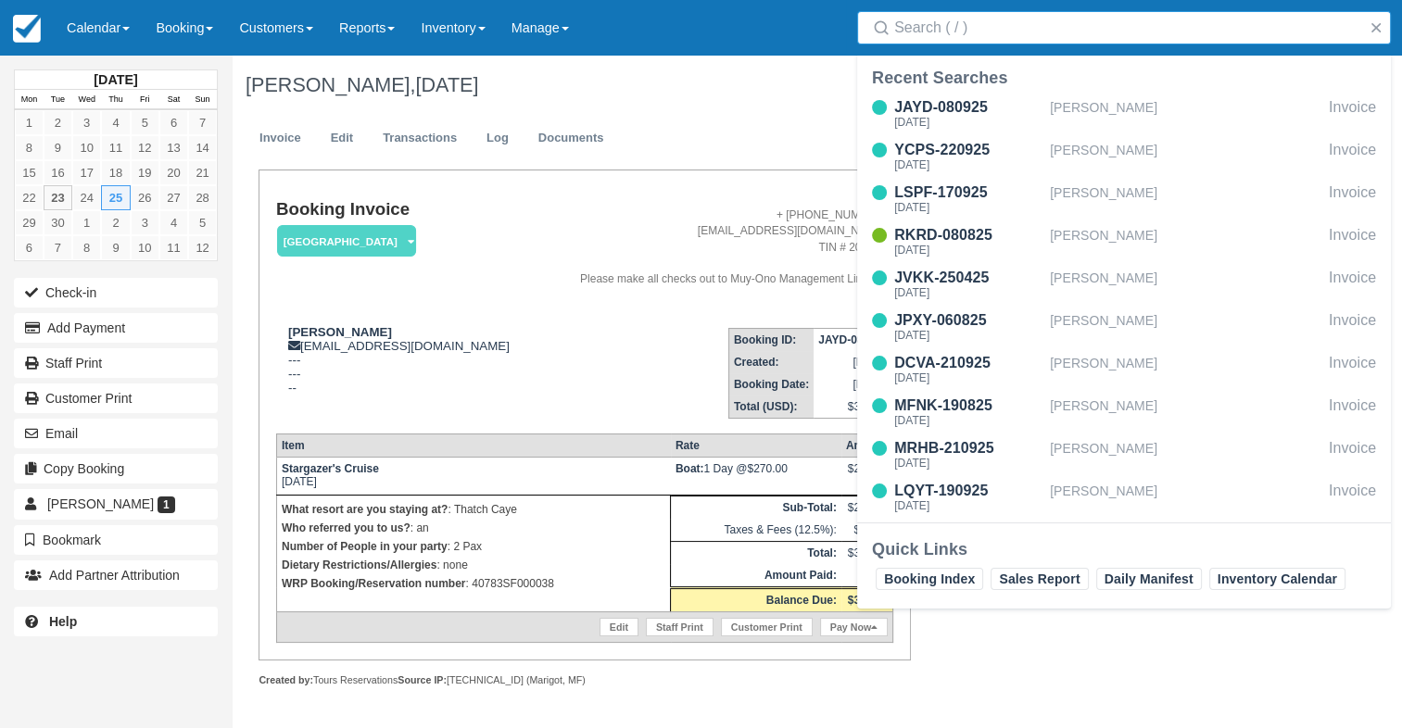
click at [929, 34] on input "Search" at bounding box center [1127, 27] width 467 height 33
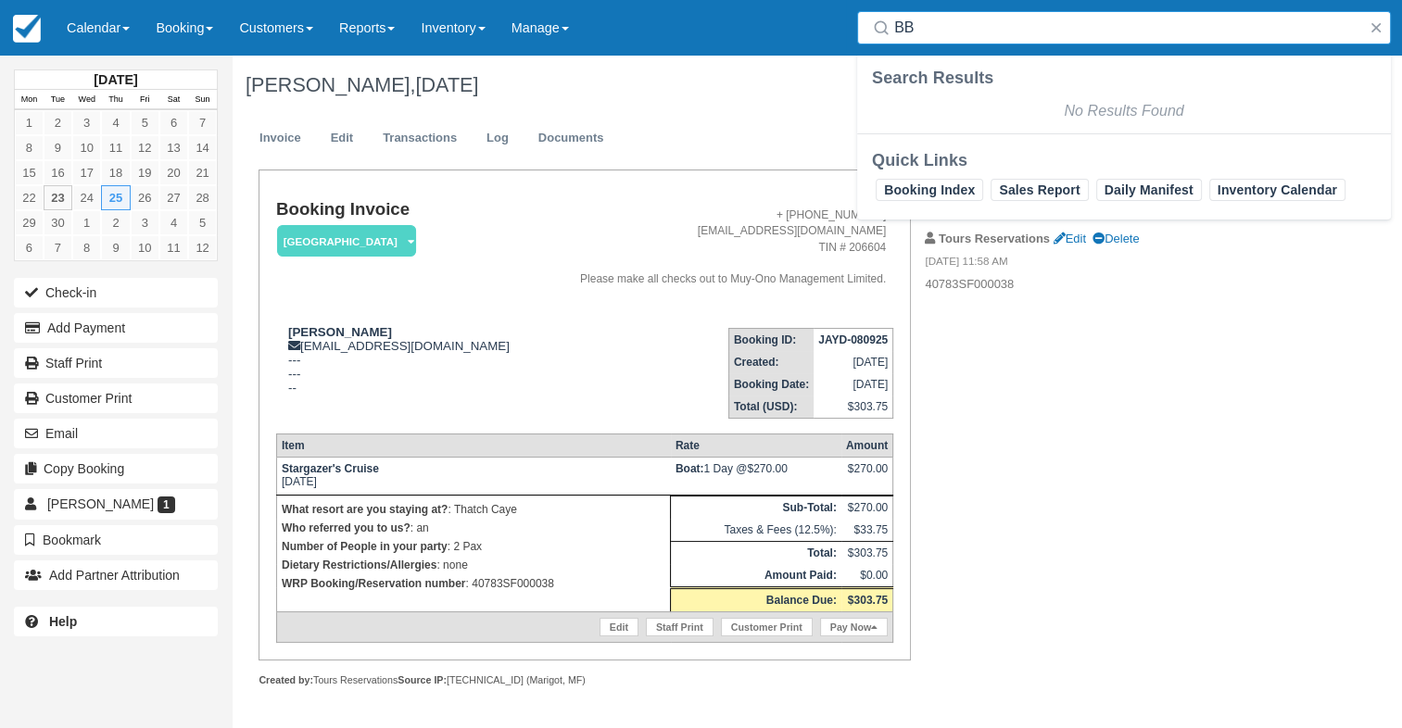
type input "B"
type input "s"
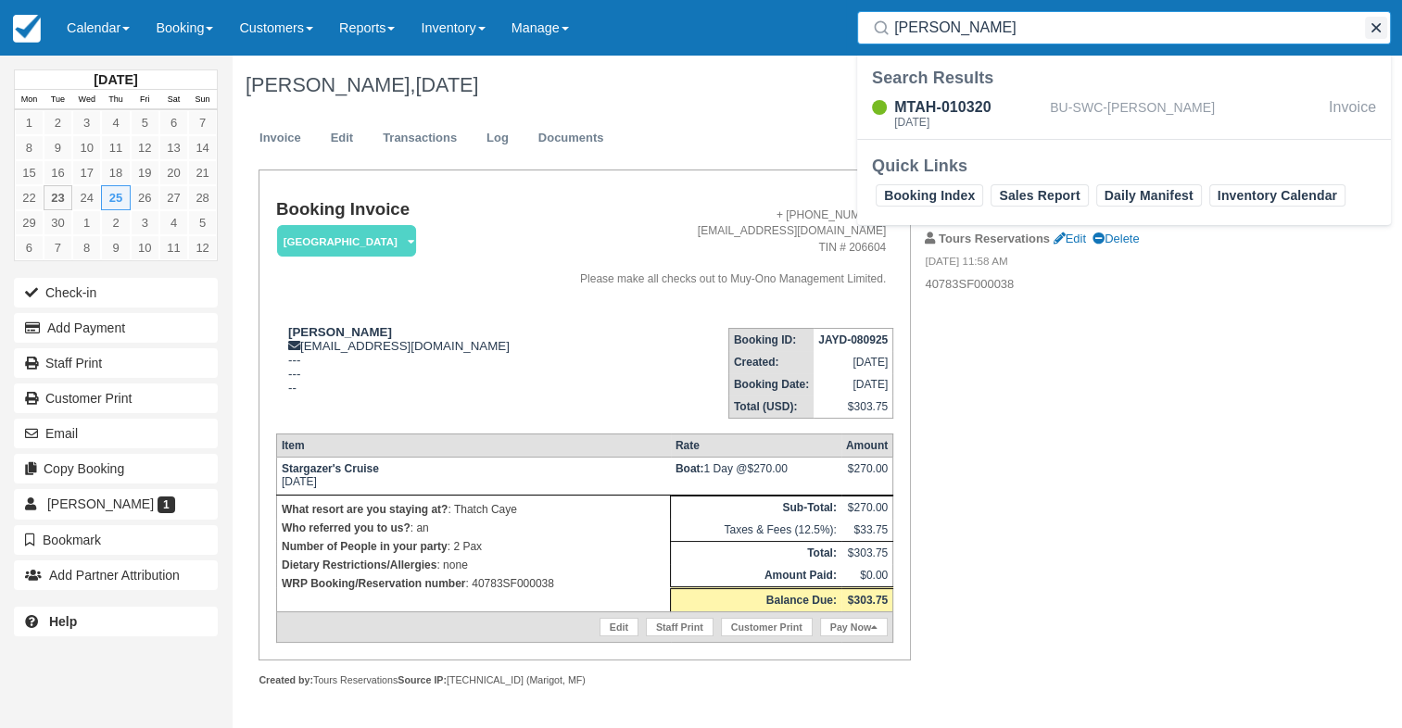
type input "[PERSON_NAME]"
click at [1379, 31] on button "button" at bounding box center [1376, 28] width 22 height 22
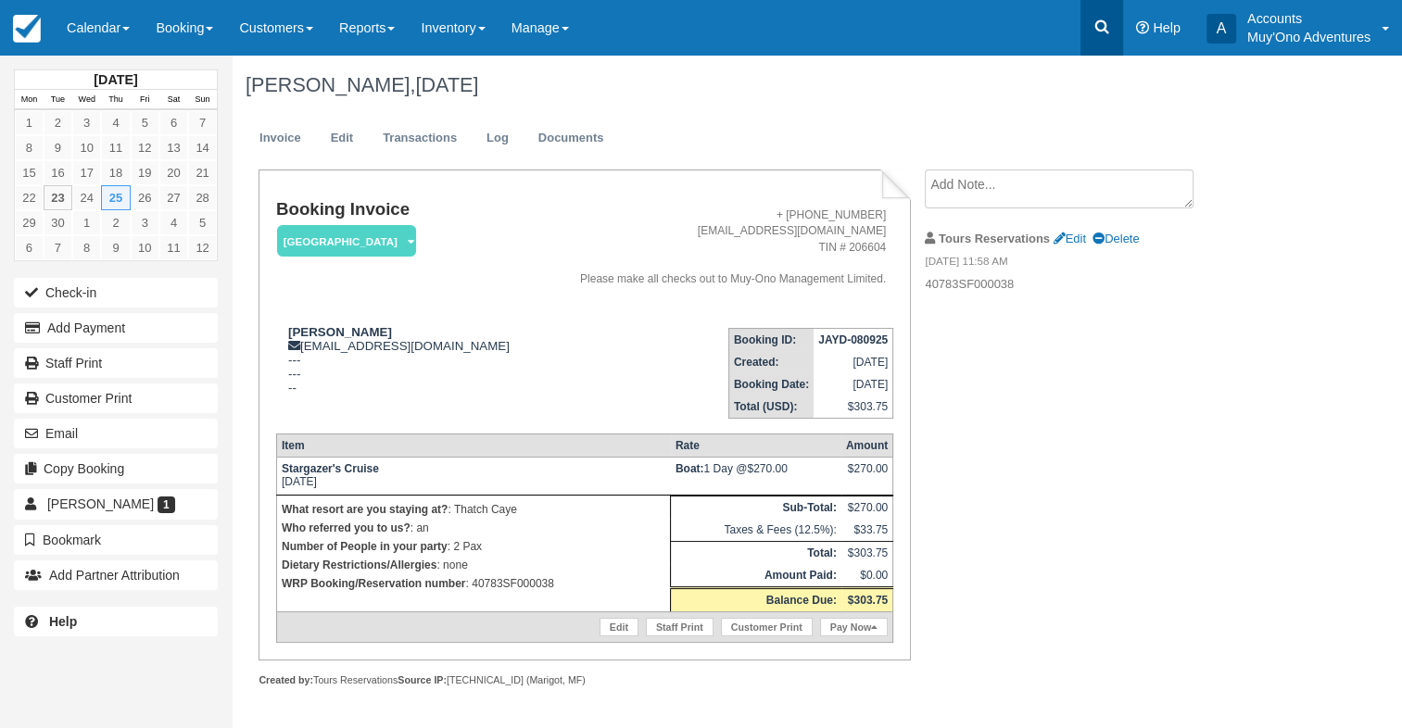
click at [1093, 29] on icon at bounding box center [1102, 27] width 19 height 19
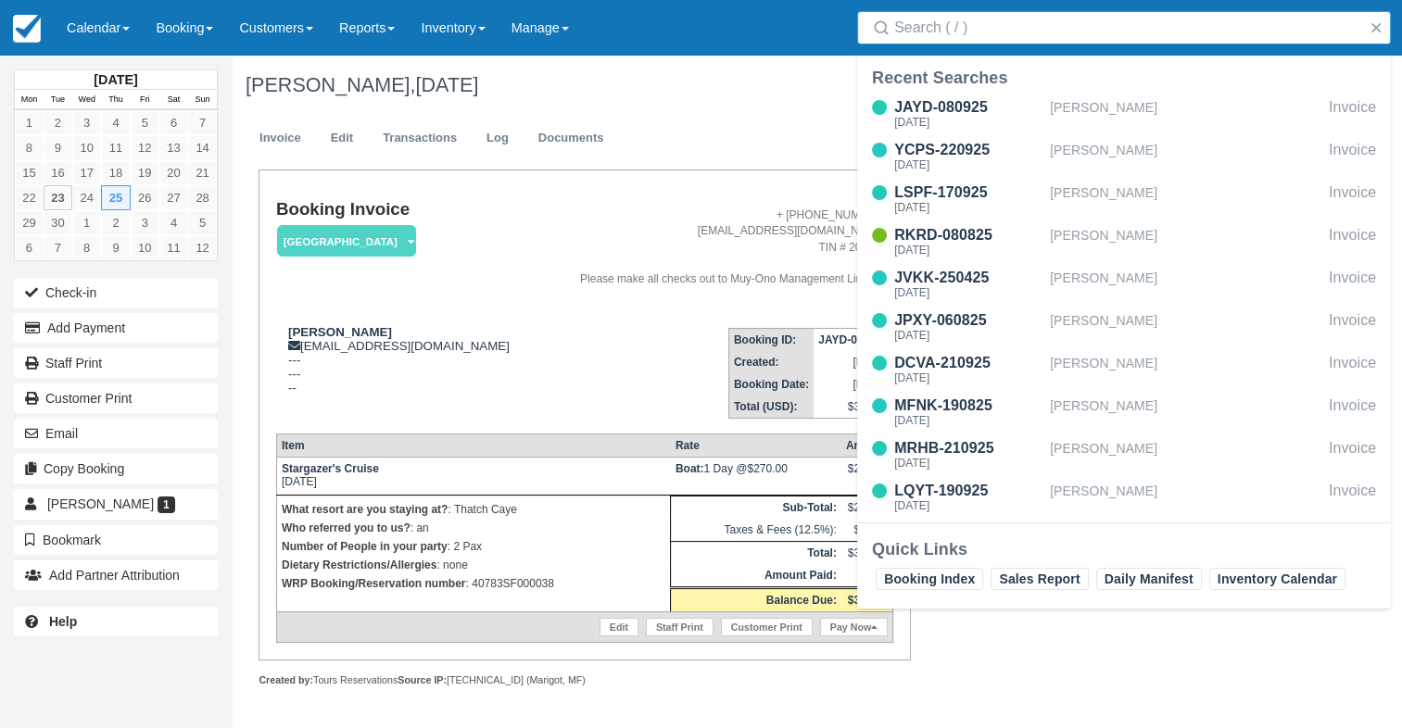
click at [1070, 32] on input "Search" at bounding box center [1127, 27] width 467 height 33
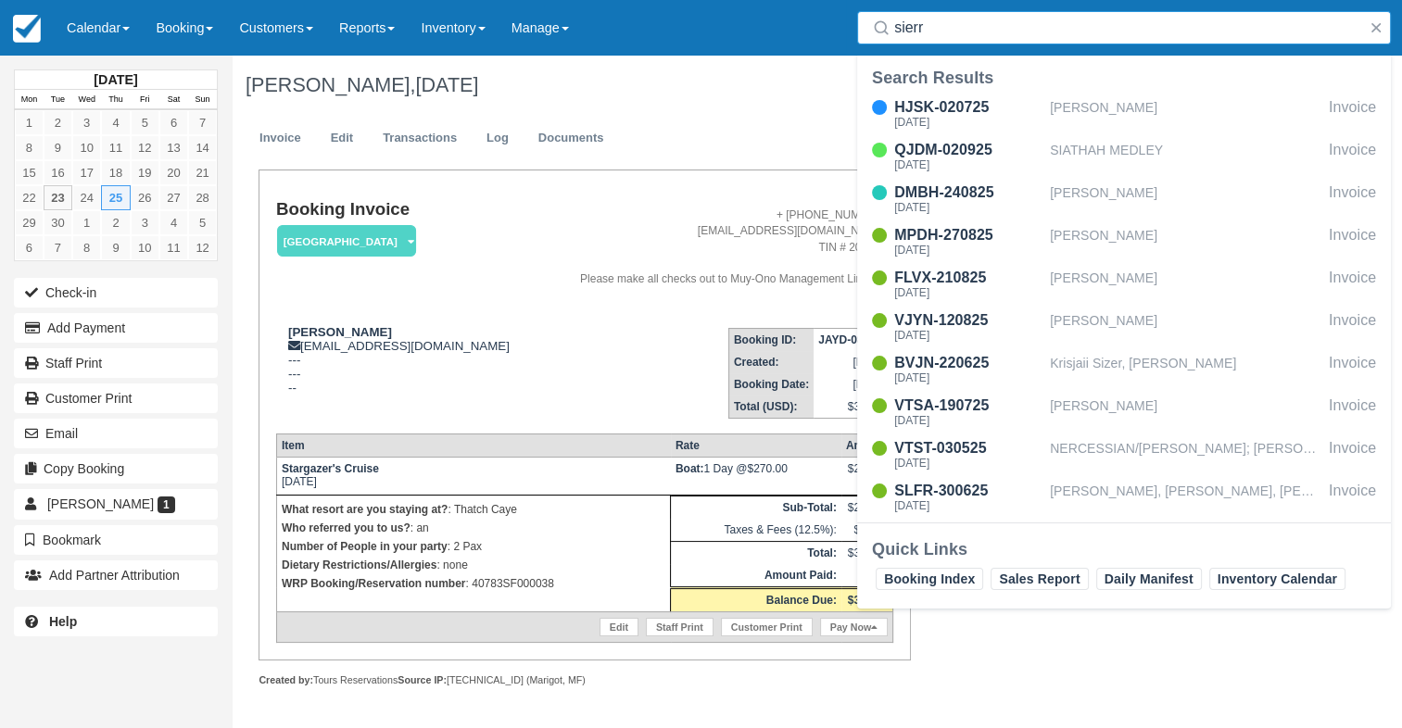
type input "sierra"
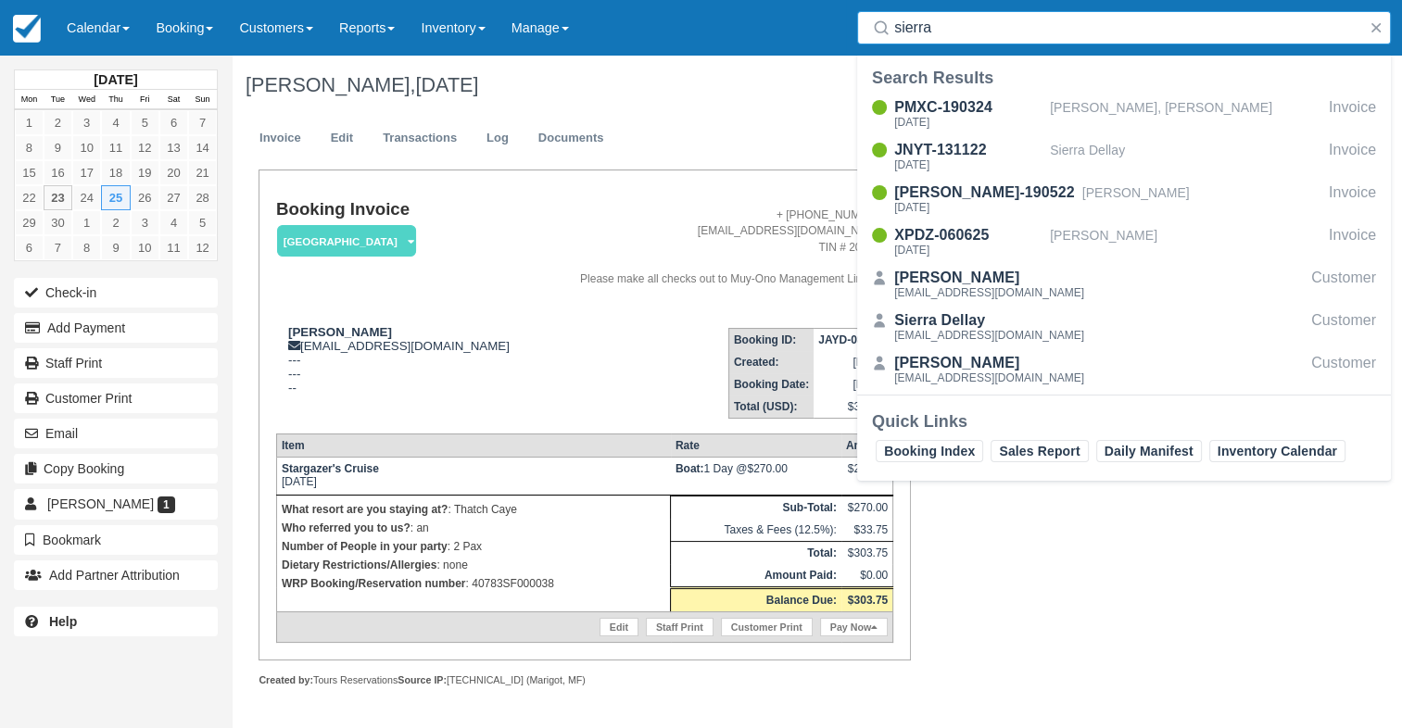
drag, startPoint x: 1130, startPoint y: 29, endPoint x: 853, endPoint y: 18, distance: 277.3
click at [853, 18] on div "Search sierra" at bounding box center [1124, 28] width 556 height 56
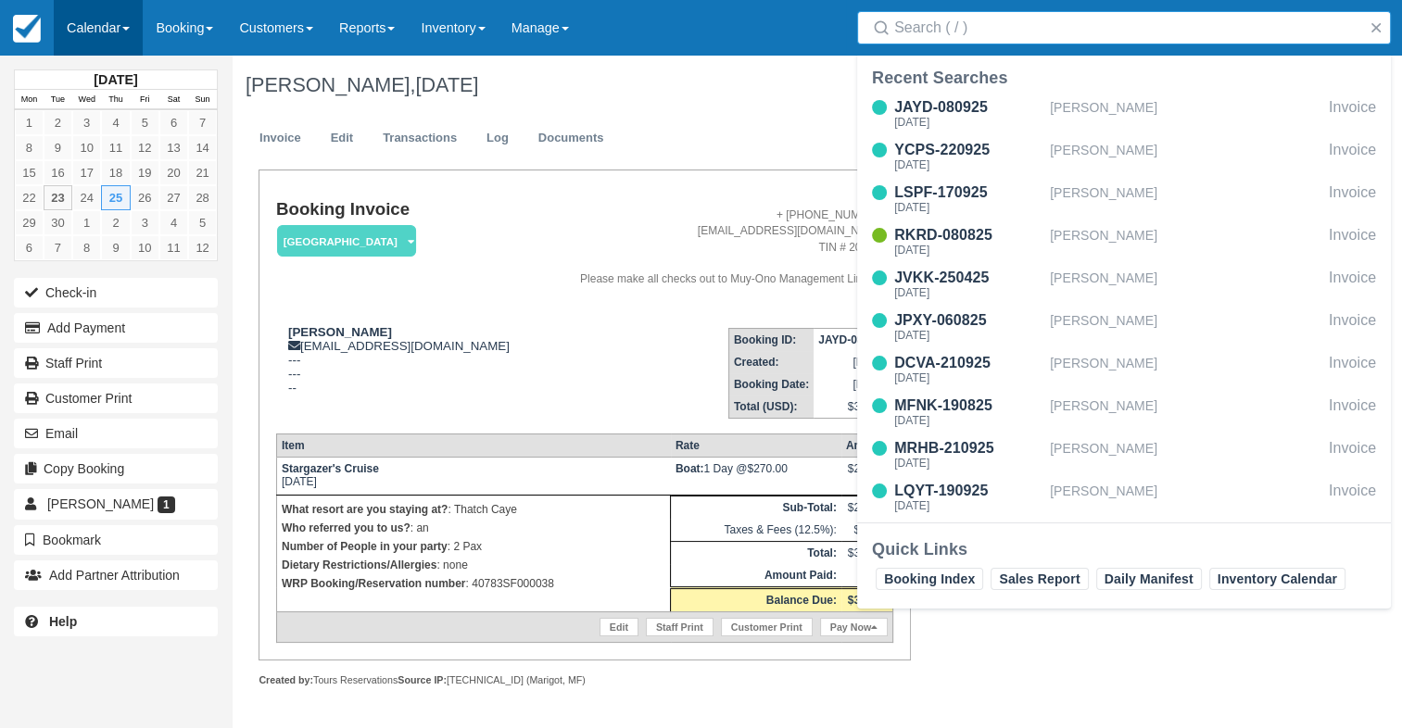
click at [85, 18] on link "Calendar" at bounding box center [98, 28] width 89 height 56
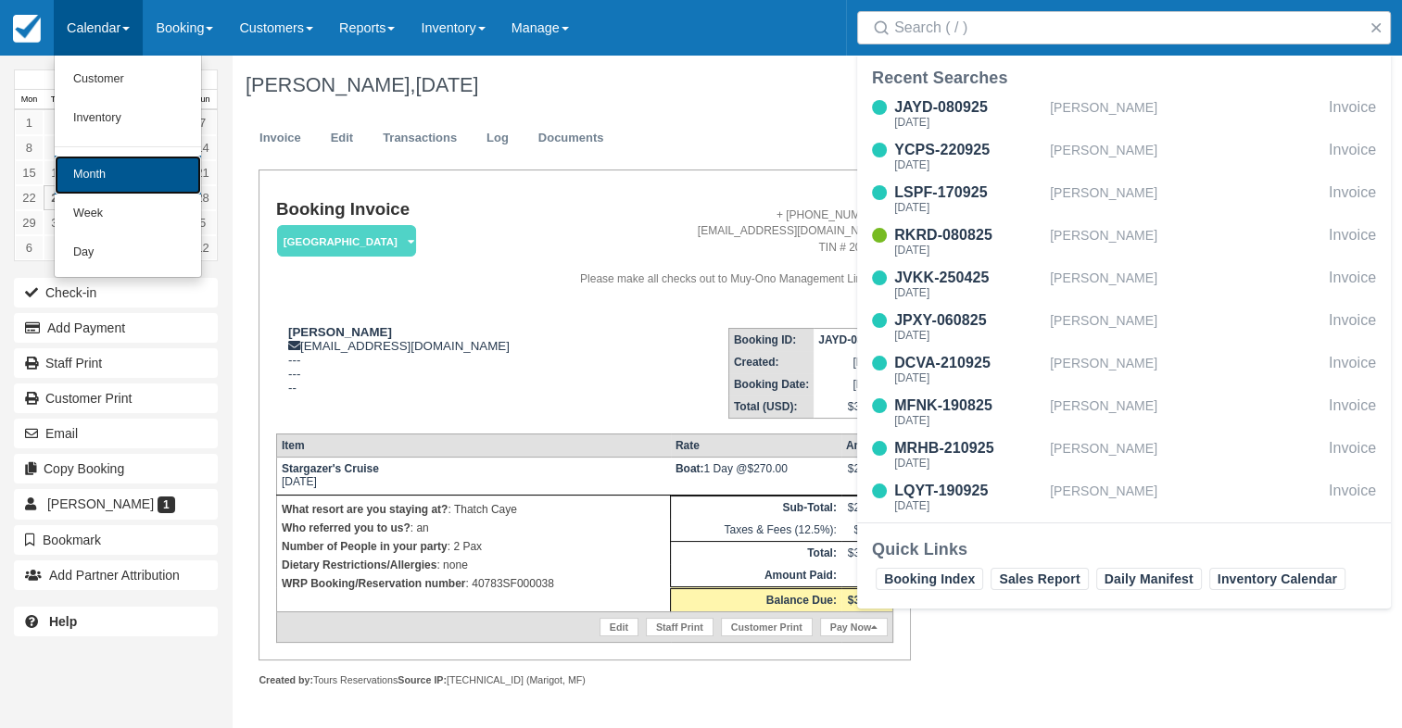
click at [104, 177] on link "Month" at bounding box center [128, 175] width 146 height 39
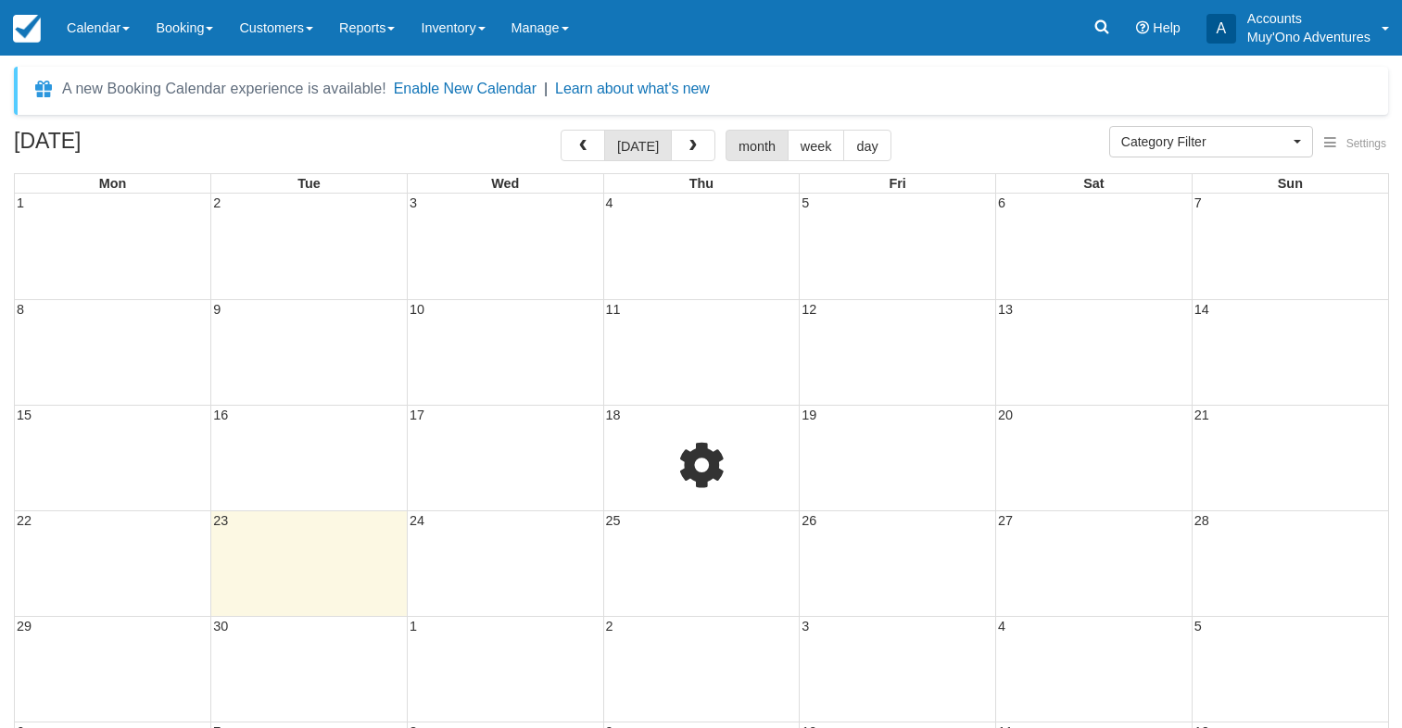
select select
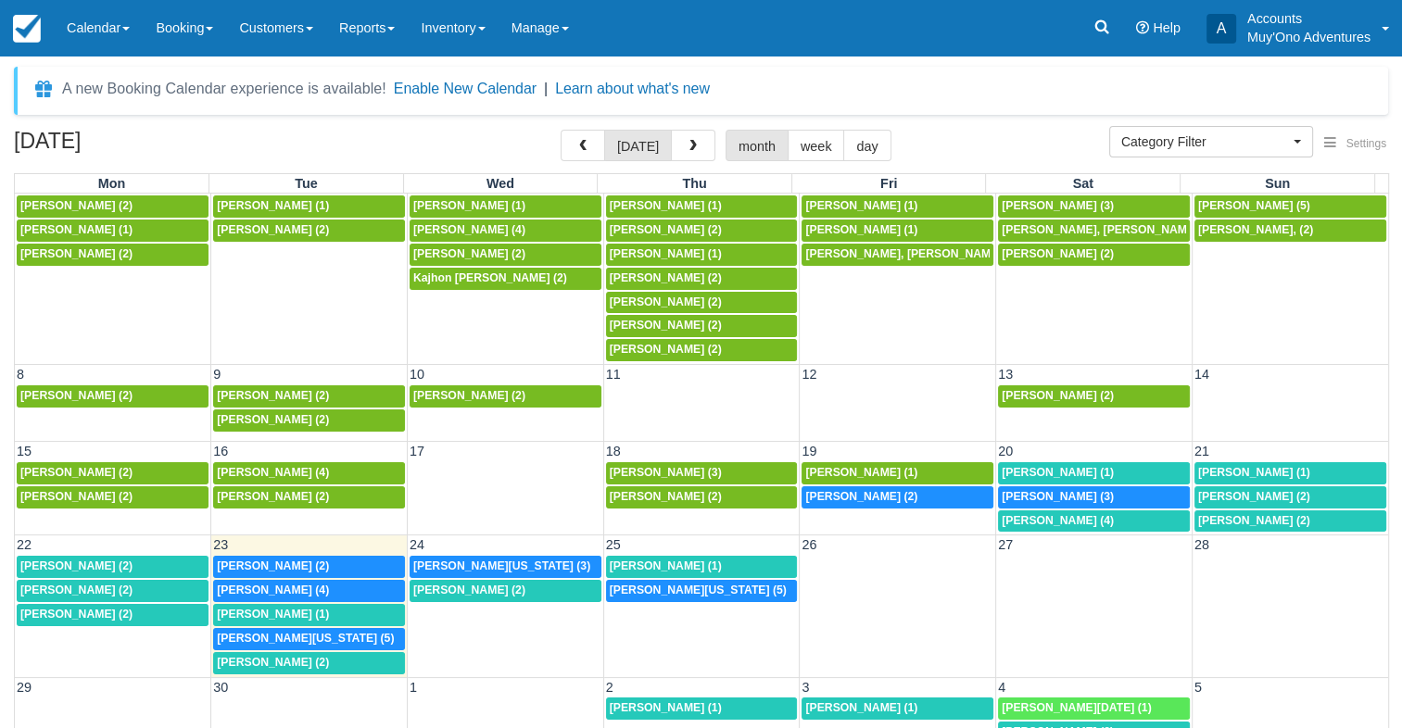
scroll to position [28, 0]
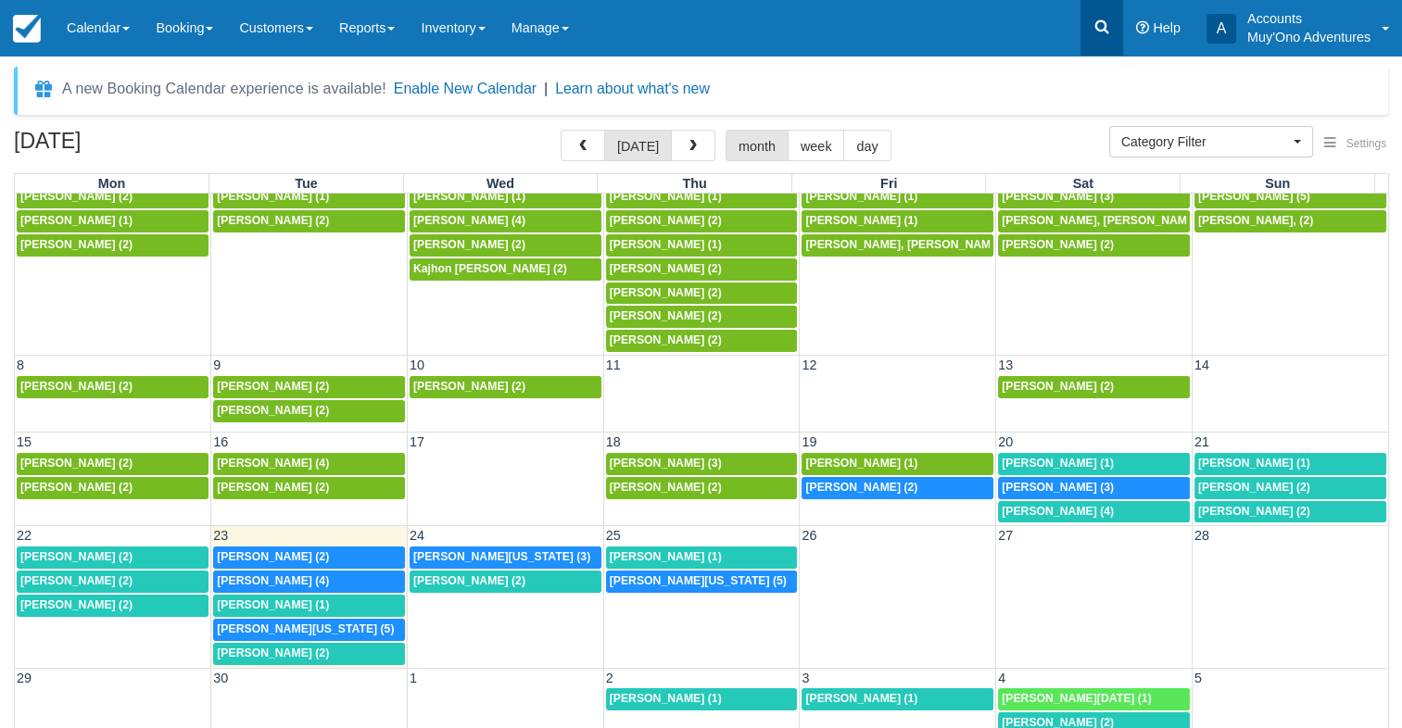
click at [1112, 31] on link at bounding box center [1101, 28] width 43 height 56
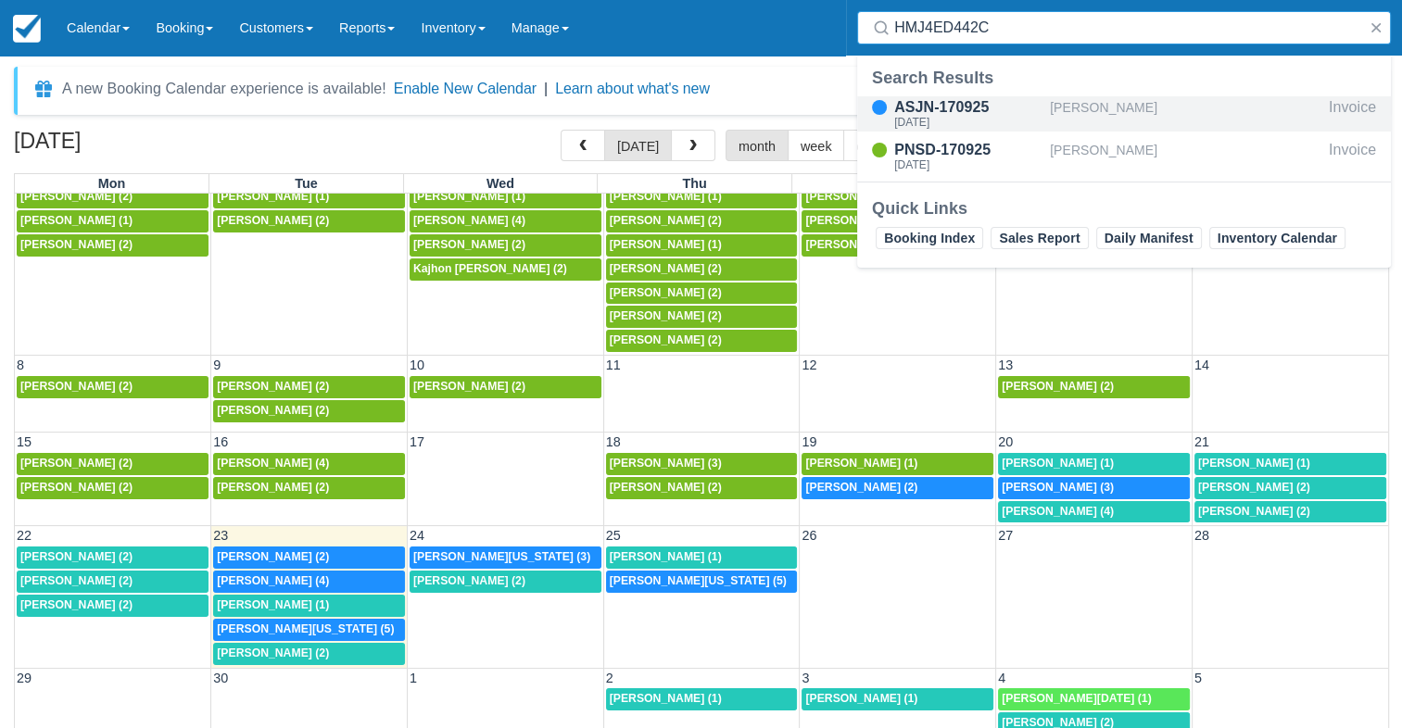
type input "HMJ4ED442C"
click at [1082, 99] on div "[PERSON_NAME]" at bounding box center [1186, 113] width 272 height 35
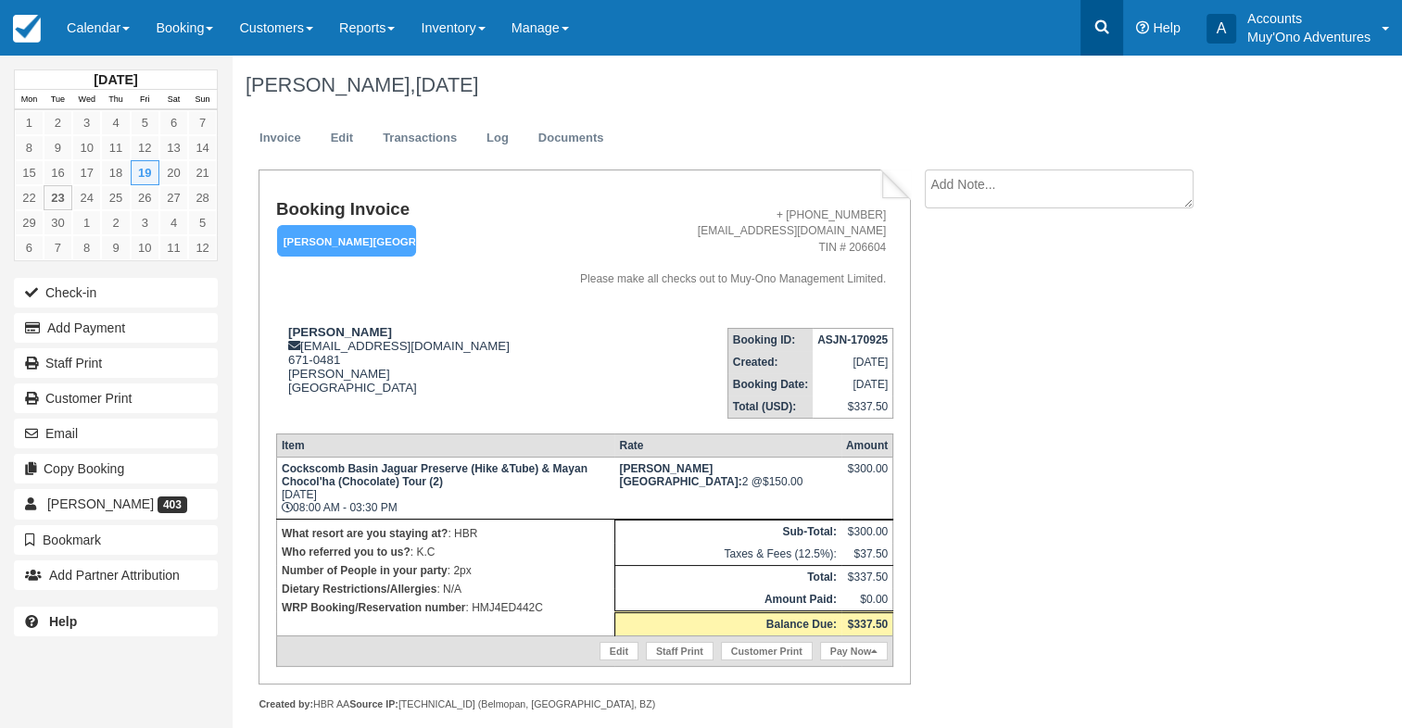
click at [1115, 14] on link at bounding box center [1101, 28] width 43 height 56
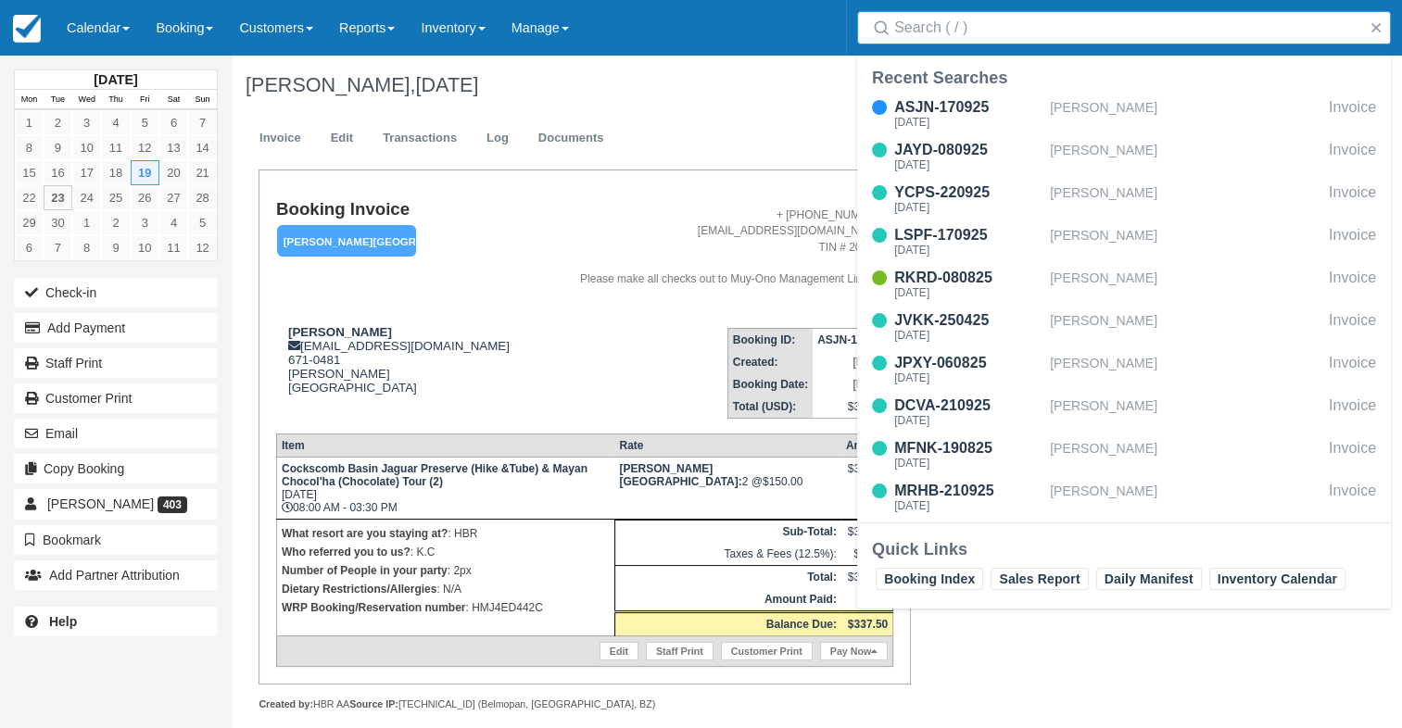
click at [1062, 43] on input "Search" at bounding box center [1127, 27] width 467 height 33
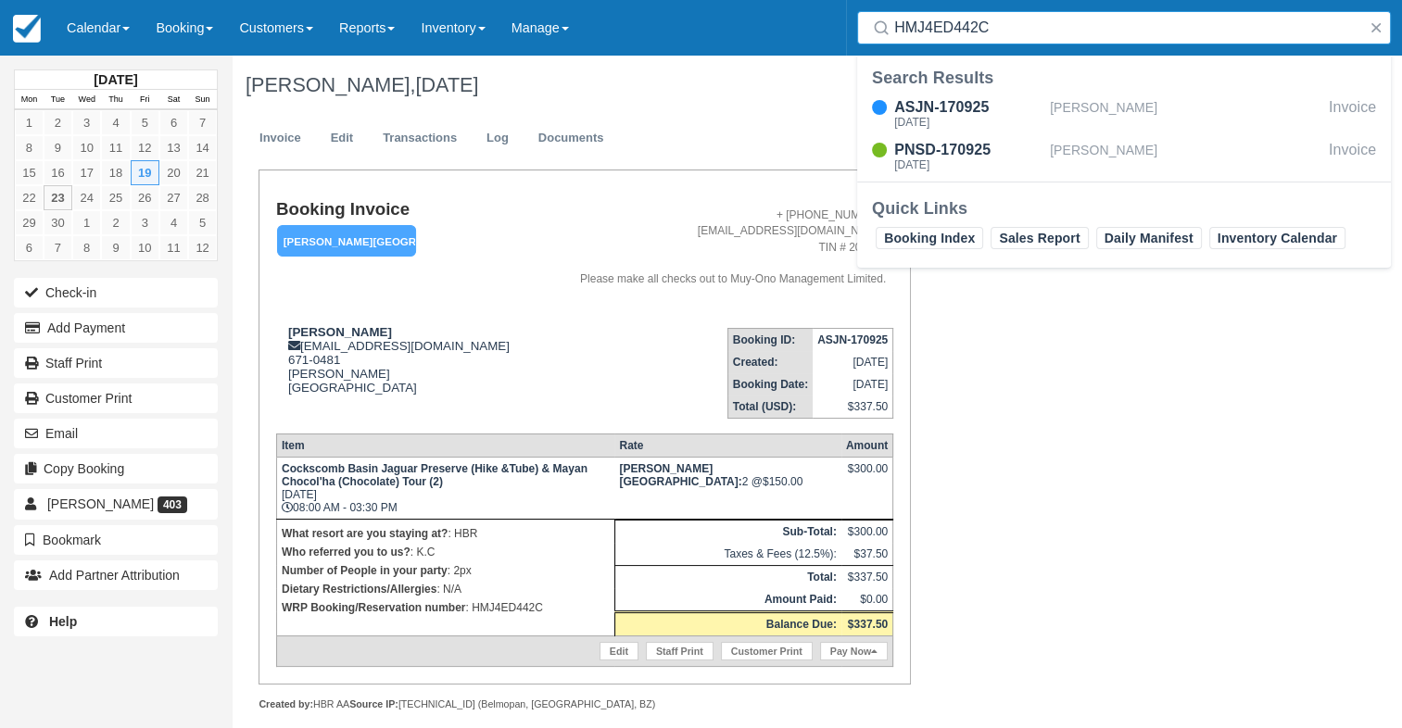
type input "HMJ4ED442C"
click at [1010, 133] on div "ASJN-170925 [DATE] [PERSON_NAME] Invoice PNSD-170925 [DATE] [PERSON_NAME] Invoi…" at bounding box center [1124, 137] width 534 height 89
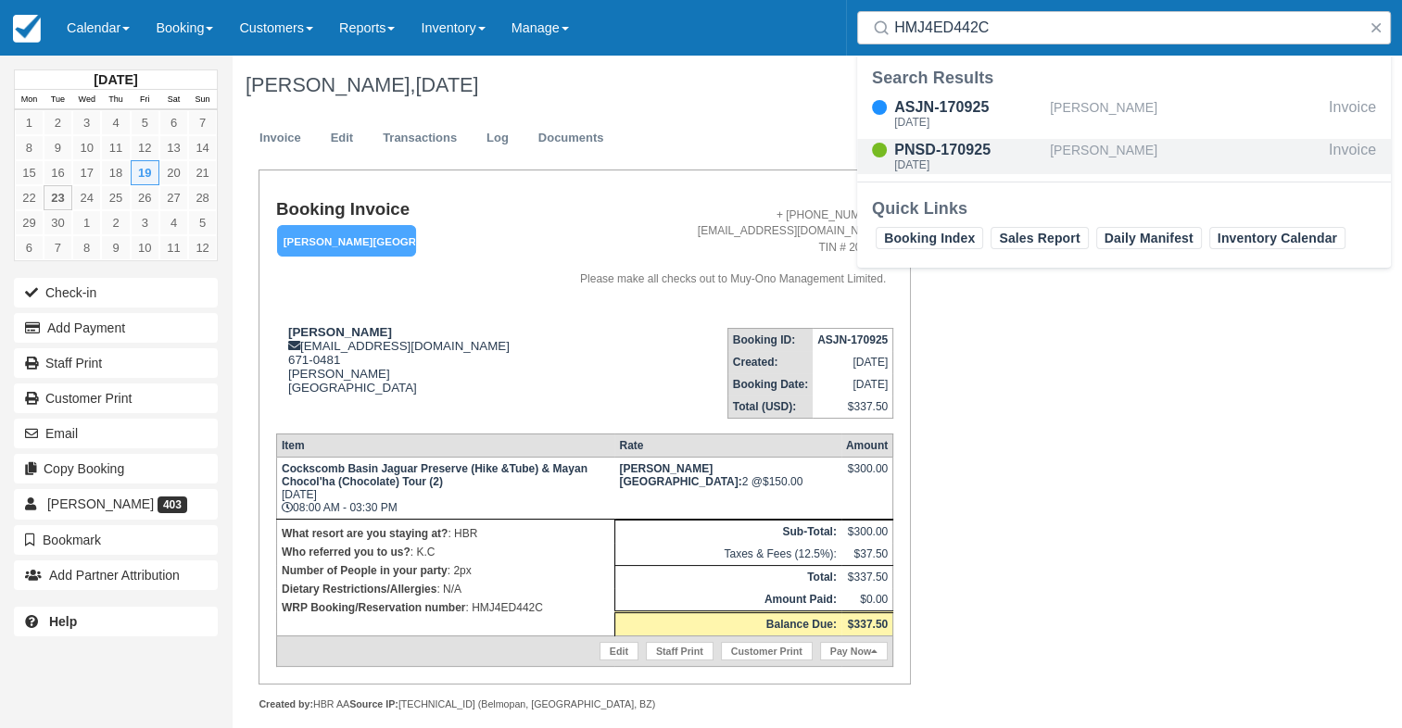
click at [1009, 147] on div "PNSD-170925" at bounding box center [968, 150] width 148 height 22
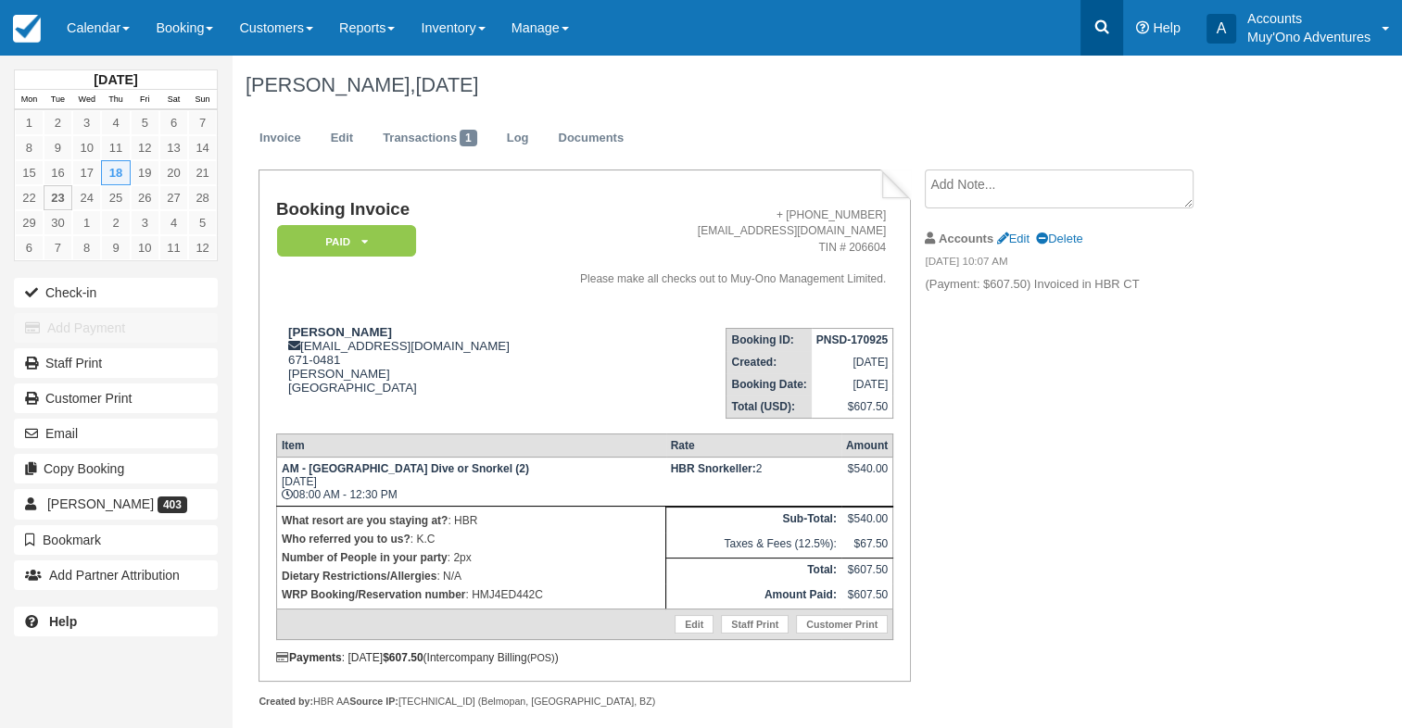
click at [1115, 38] on link at bounding box center [1101, 28] width 43 height 56
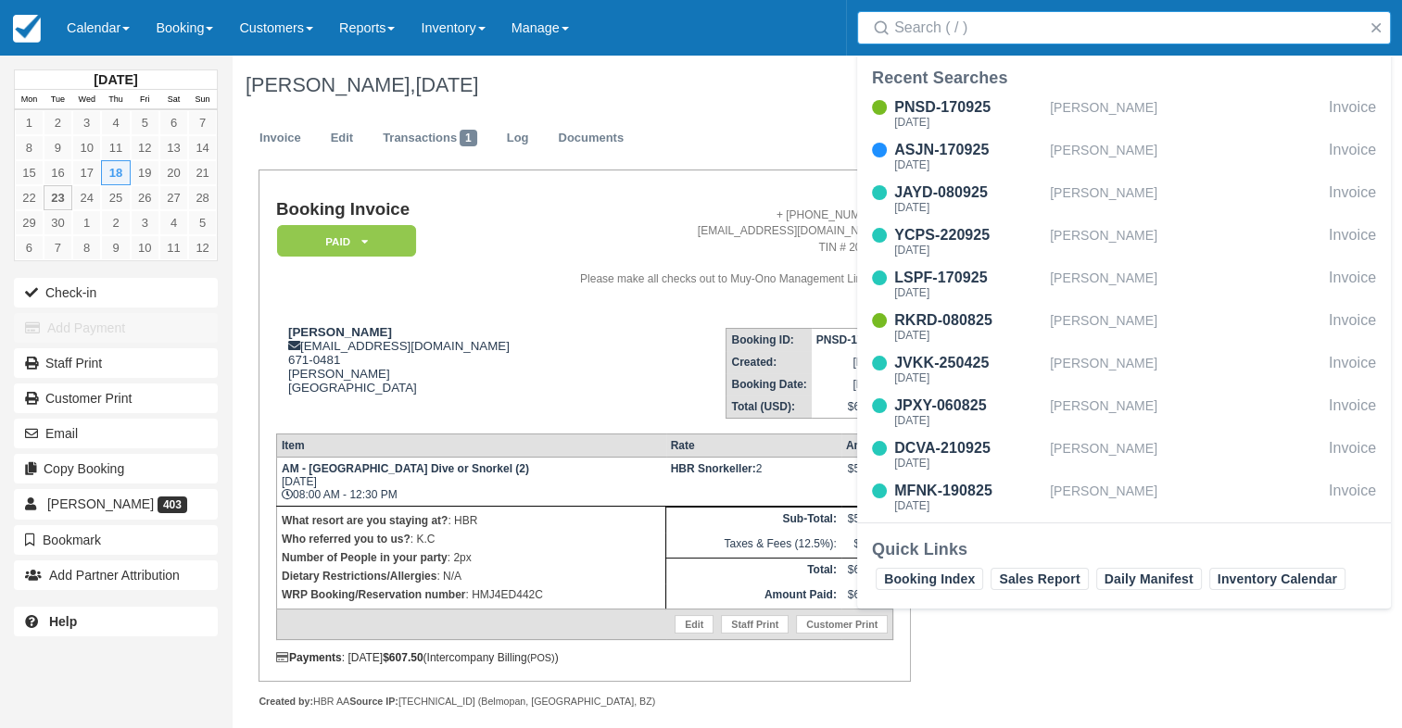
click at [1074, 33] on input "Search" at bounding box center [1127, 27] width 467 height 33
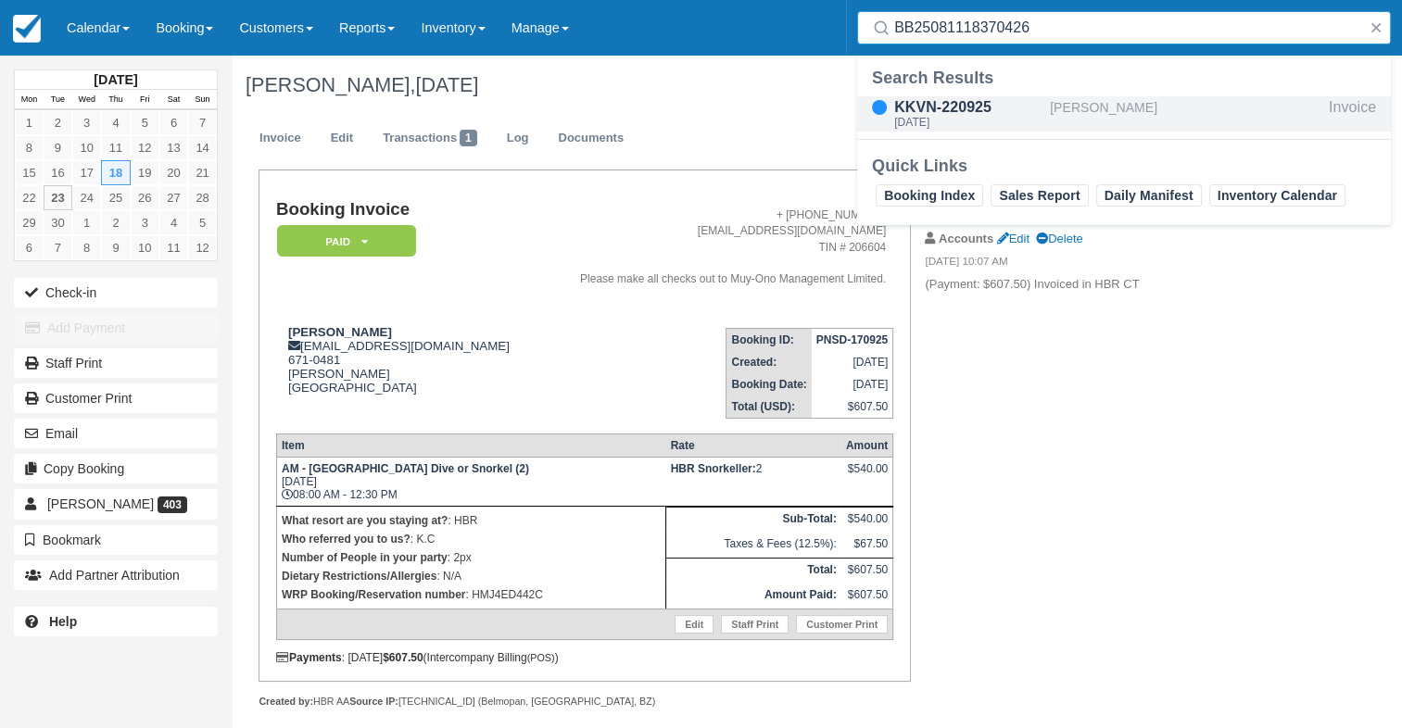
type input "BB25081118370426"
click at [1033, 103] on div "KKVN-220925" at bounding box center [968, 107] width 148 height 22
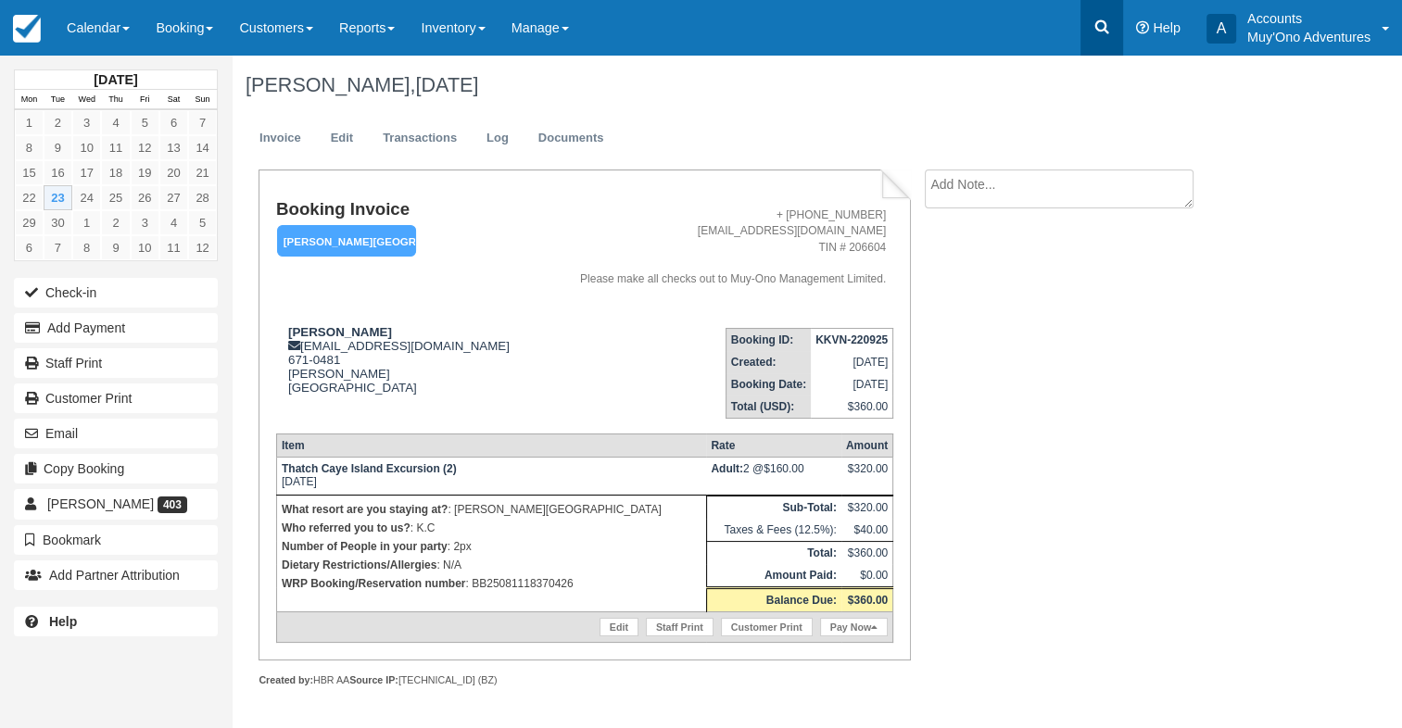
click at [1111, 17] on link at bounding box center [1101, 28] width 43 height 56
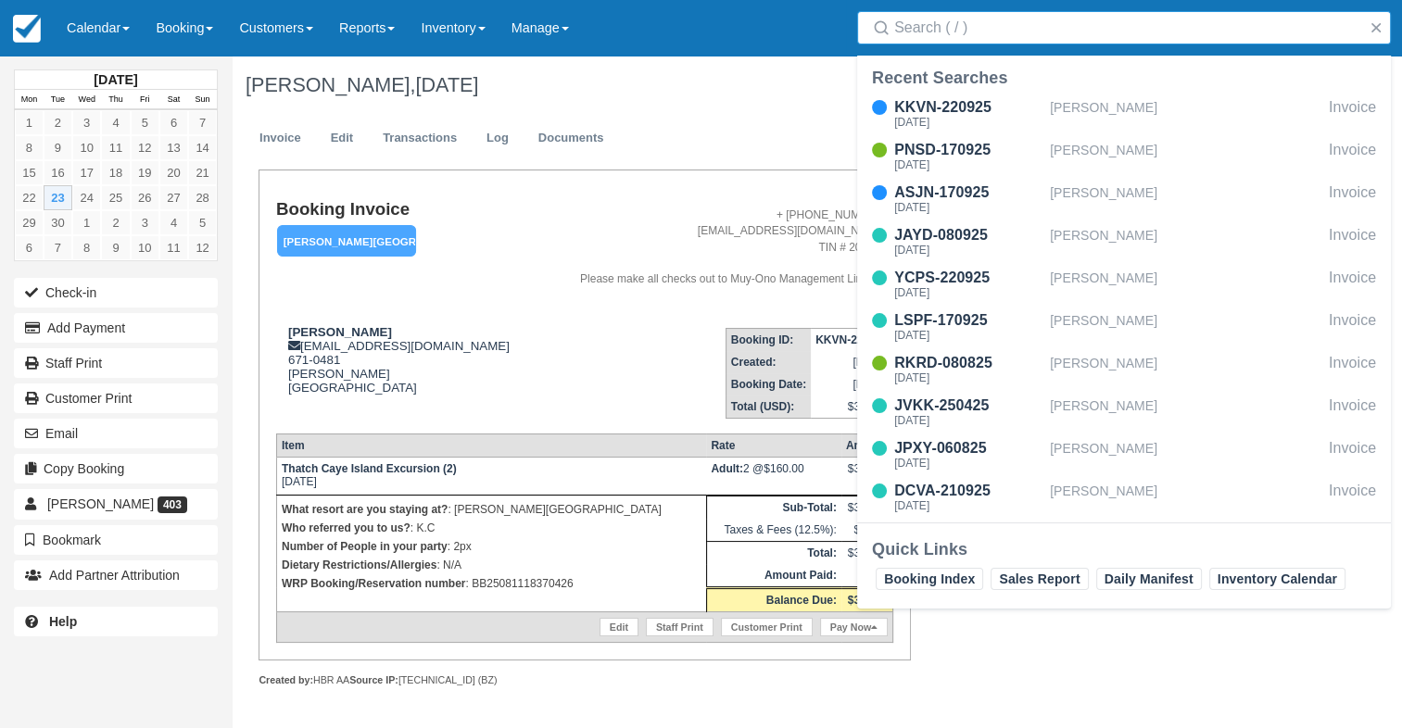
click at [1053, 25] on input "Search" at bounding box center [1127, 27] width 467 height 33
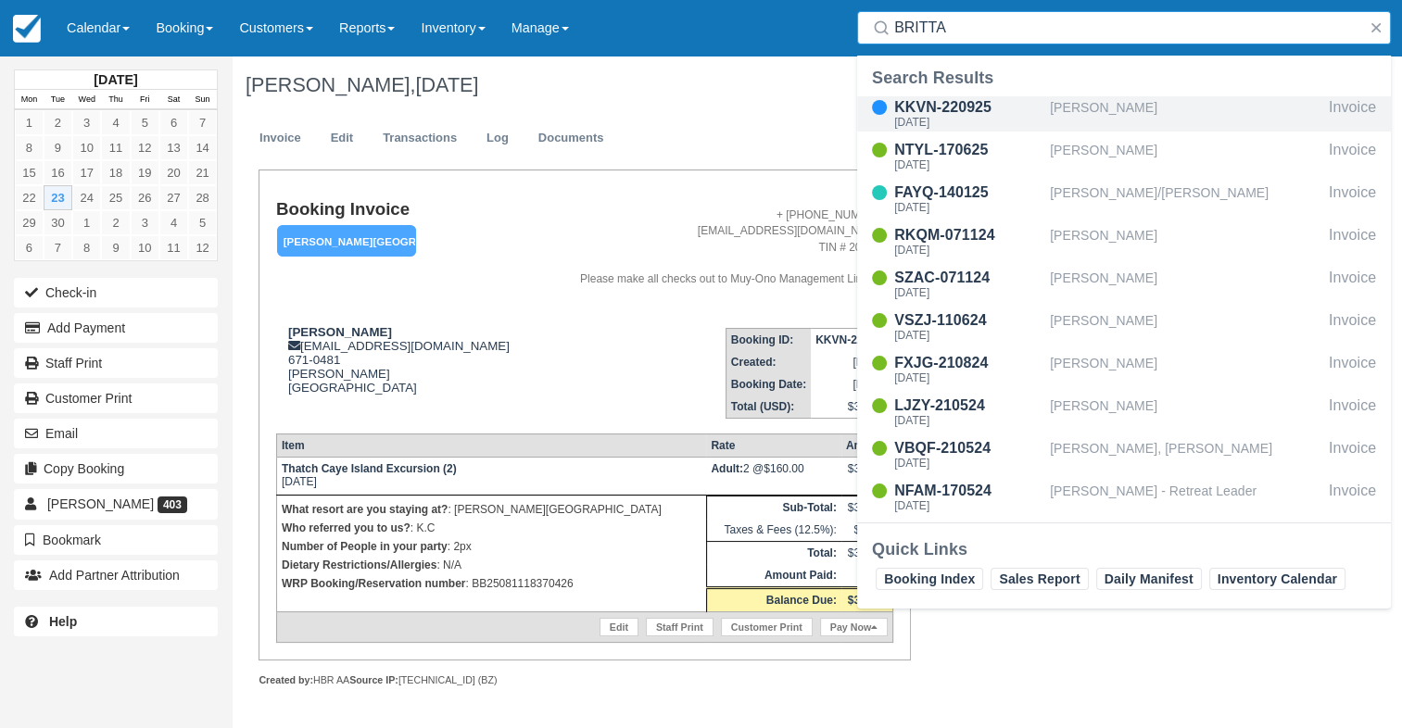
type input "BRITTA"
click at [1103, 120] on div "[PERSON_NAME]" at bounding box center [1186, 113] width 272 height 35
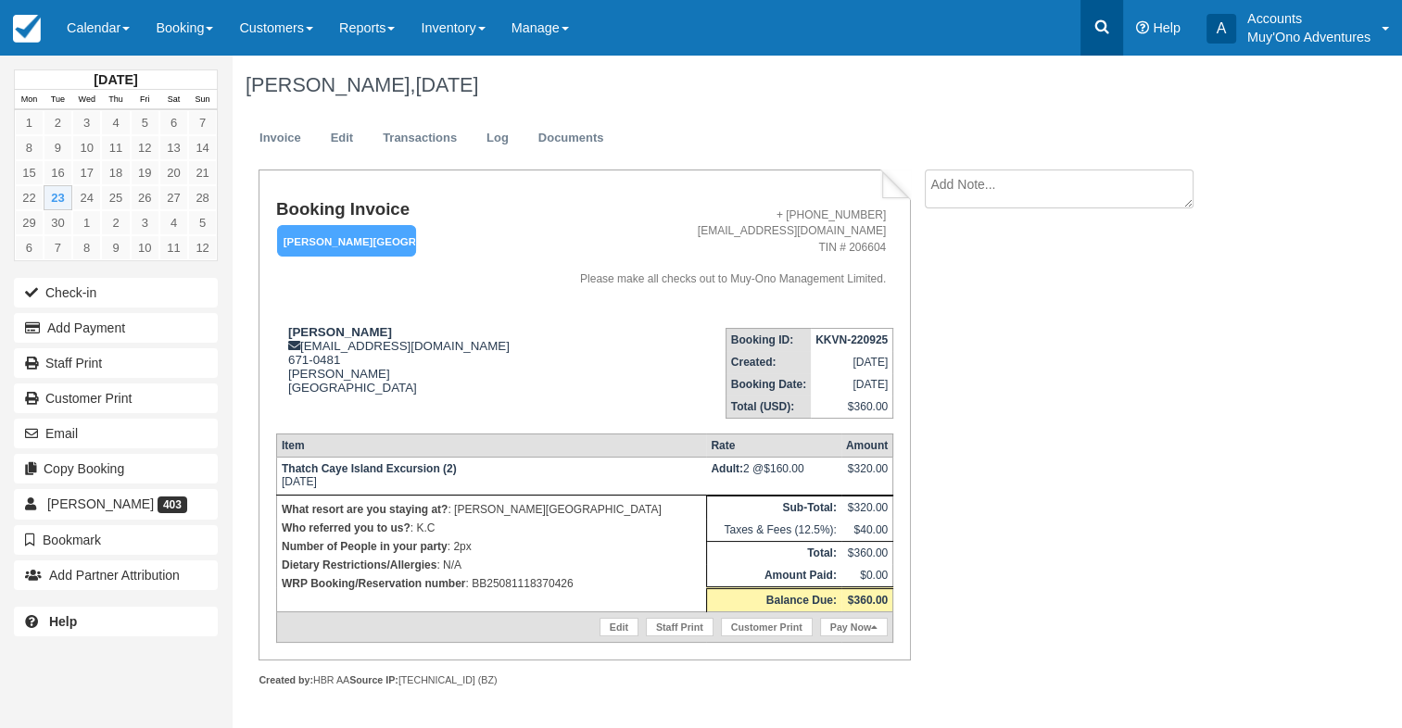
click at [1105, 35] on icon at bounding box center [1102, 27] width 19 height 19
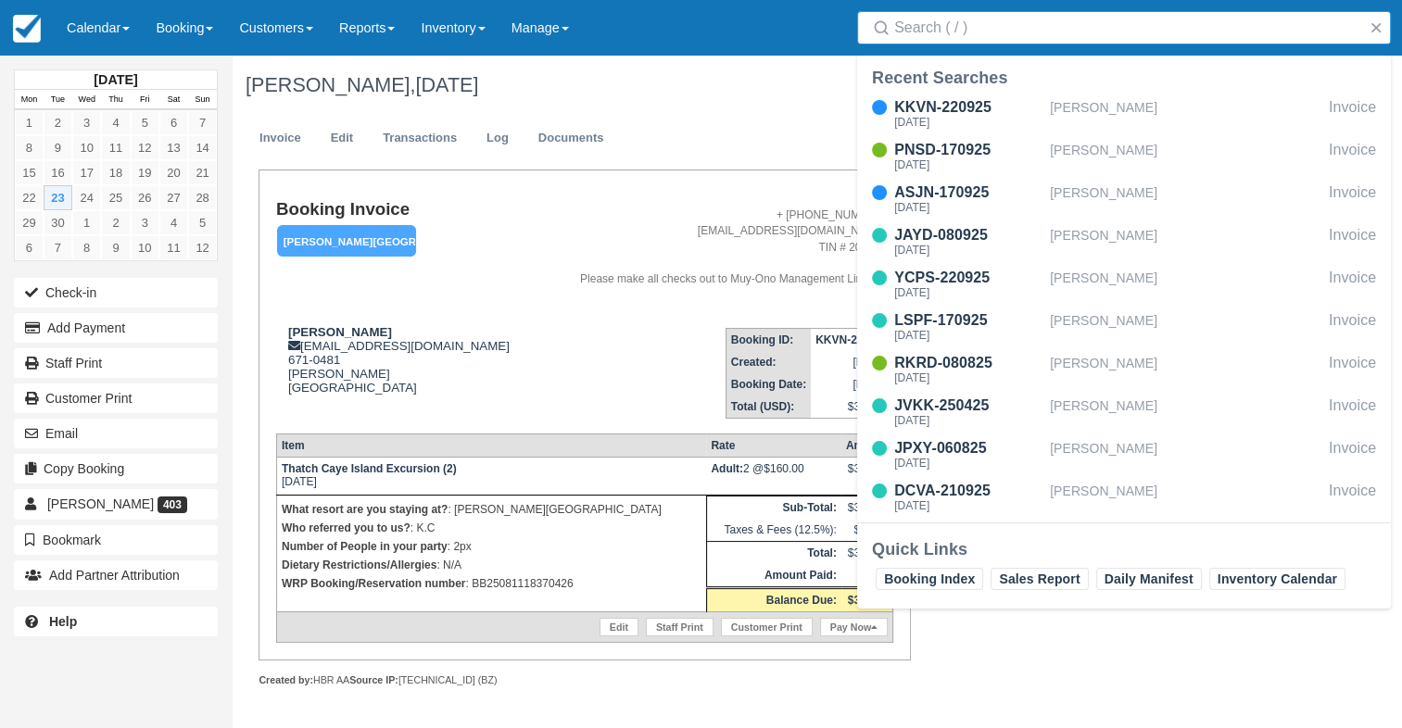
click at [1017, 40] on input "Search" at bounding box center [1127, 27] width 467 height 33
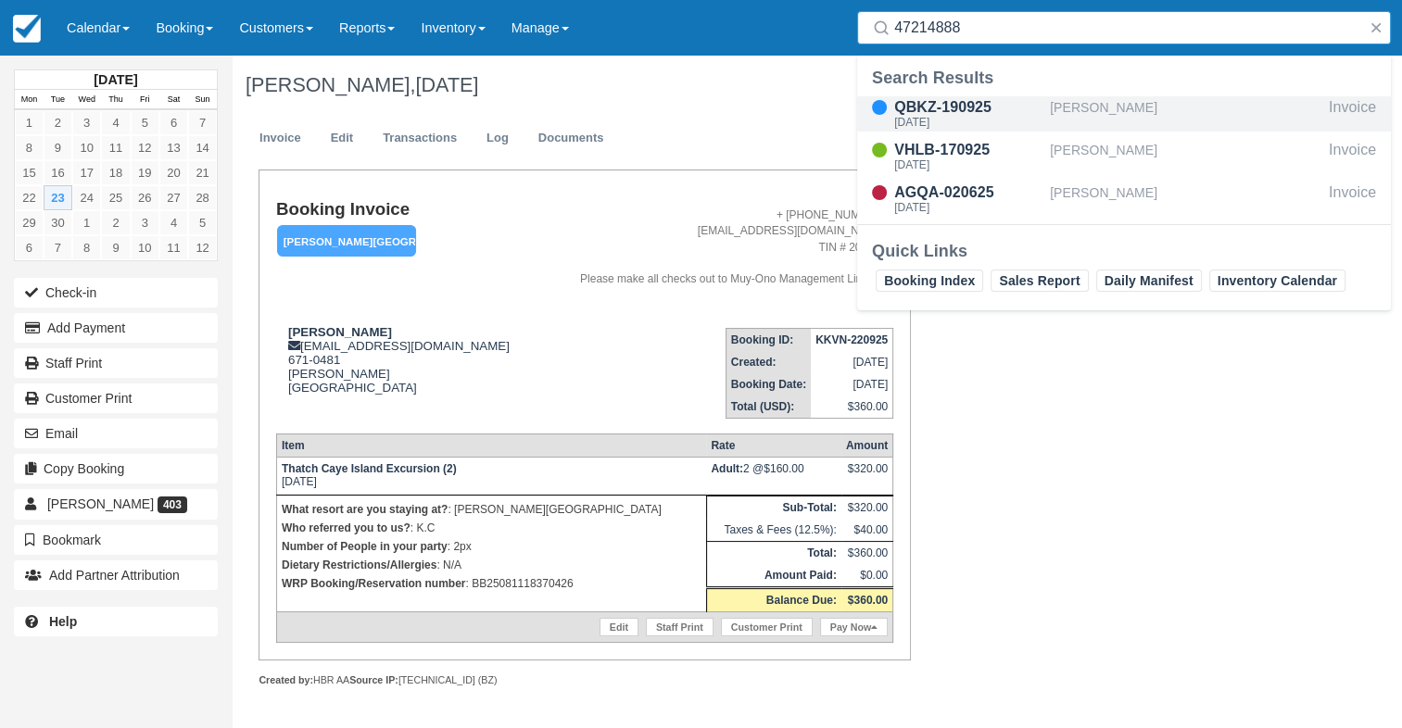
type input "47214888"
click at [1023, 113] on div "QBKZ-190925" at bounding box center [968, 107] width 148 height 22
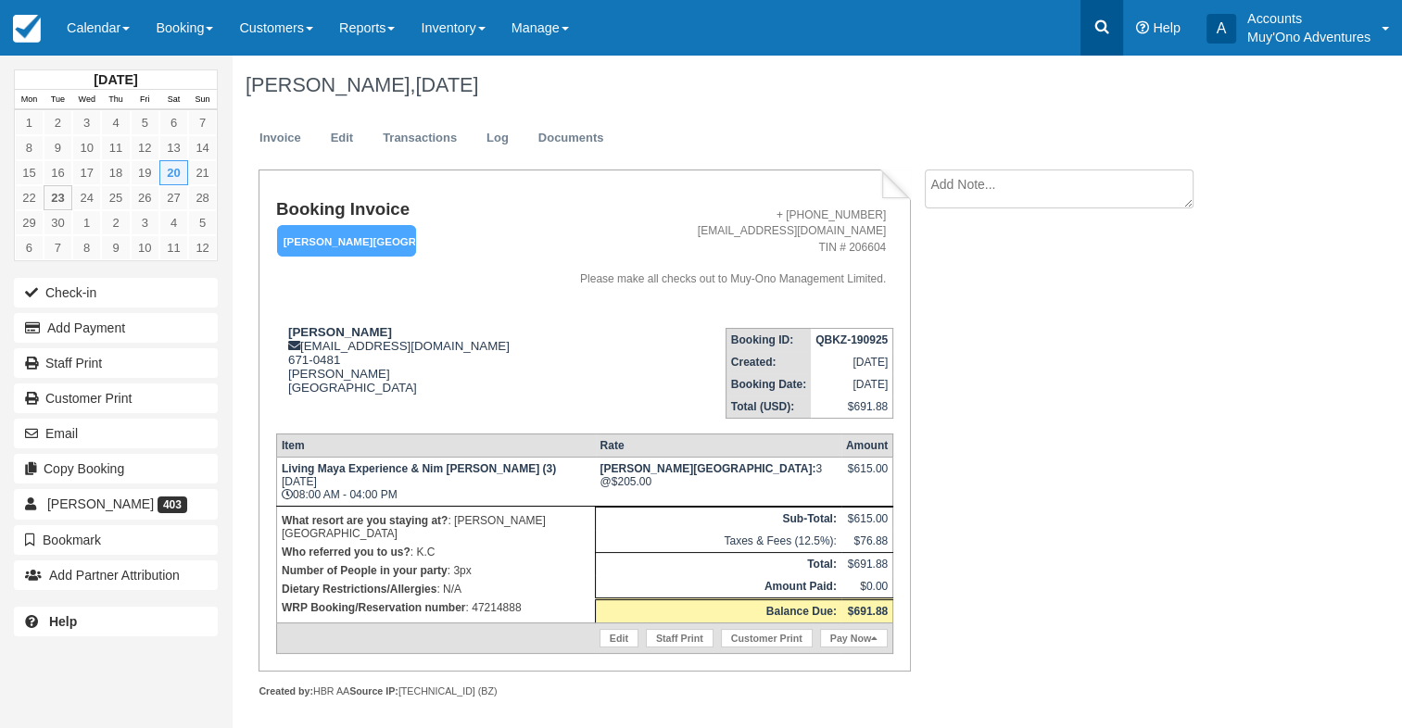
click at [1104, 45] on link at bounding box center [1101, 28] width 43 height 56
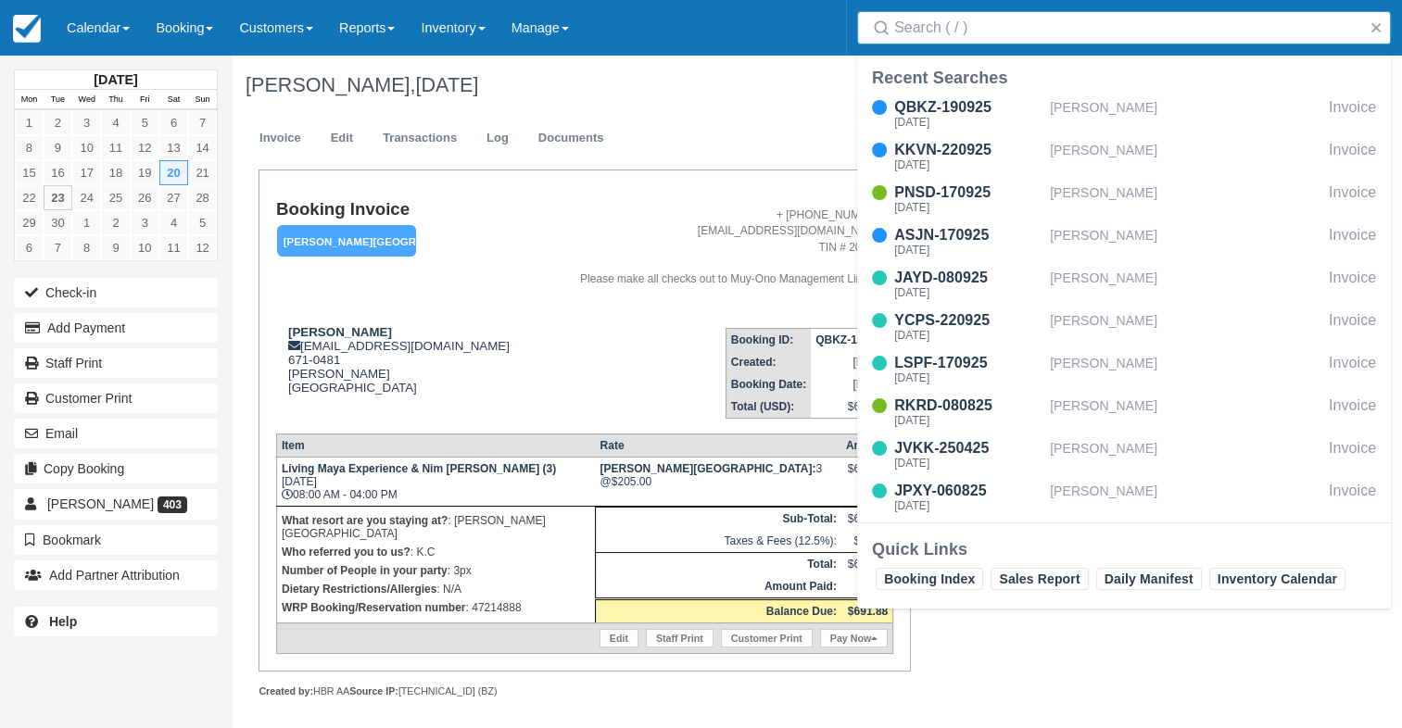
click at [978, 32] on input "Search" at bounding box center [1127, 27] width 467 height 33
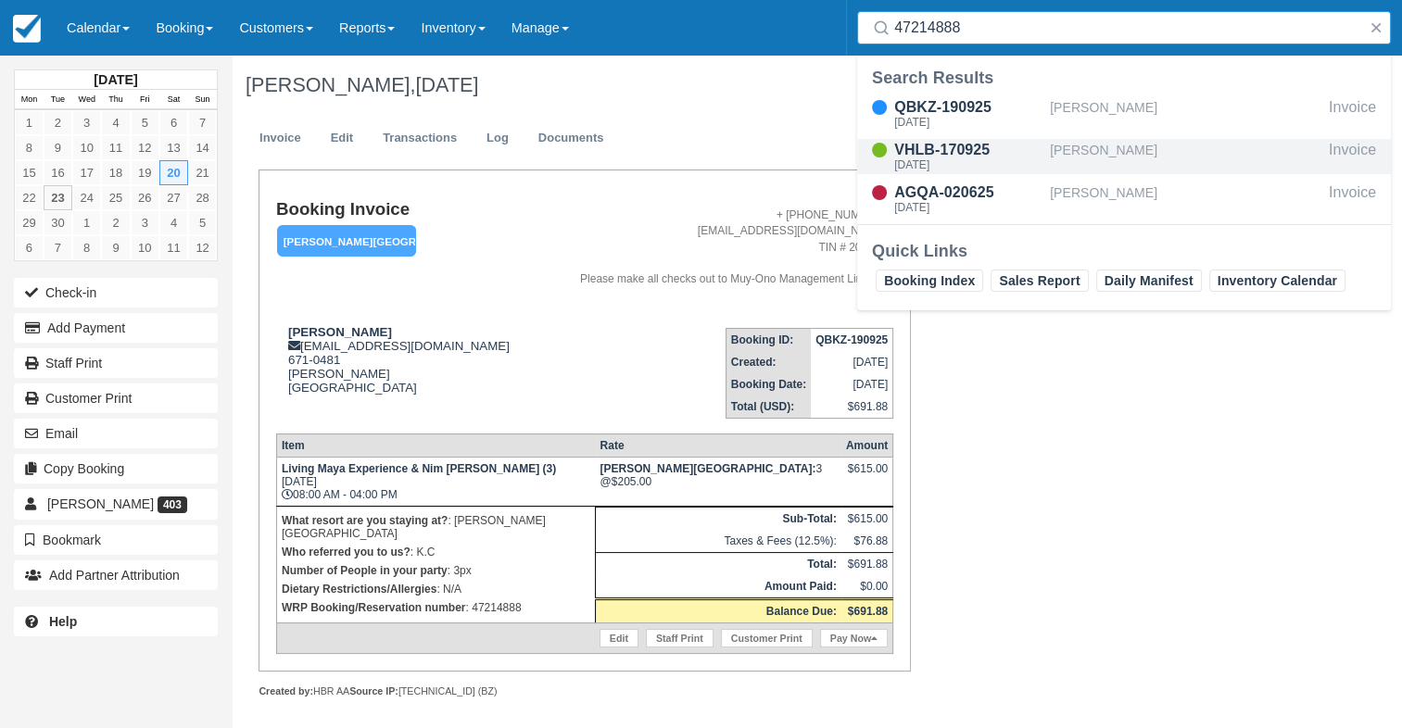
type input "47214888"
click at [967, 150] on div "VHLB-170925" at bounding box center [968, 150] width 148 height 22
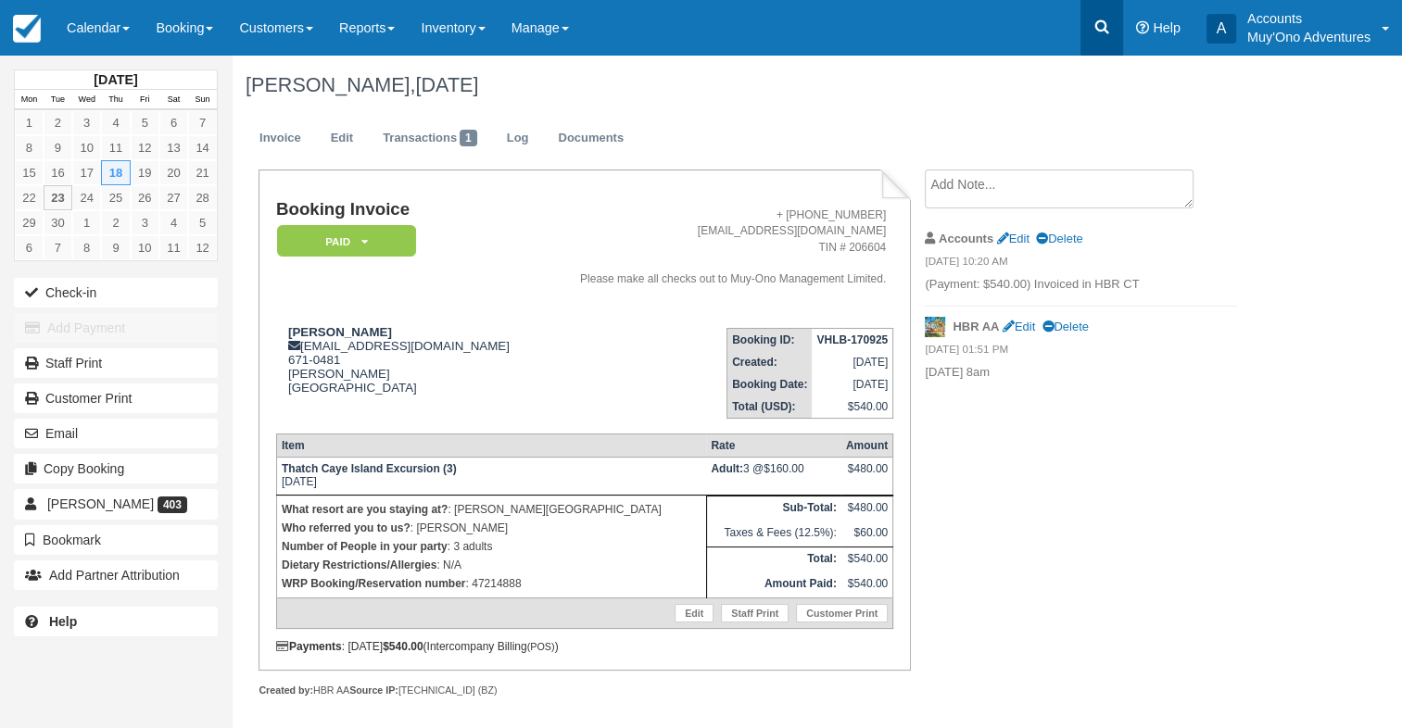
click at [1102, 14] on link at bounding box center [1101, 28] width 43 height 56
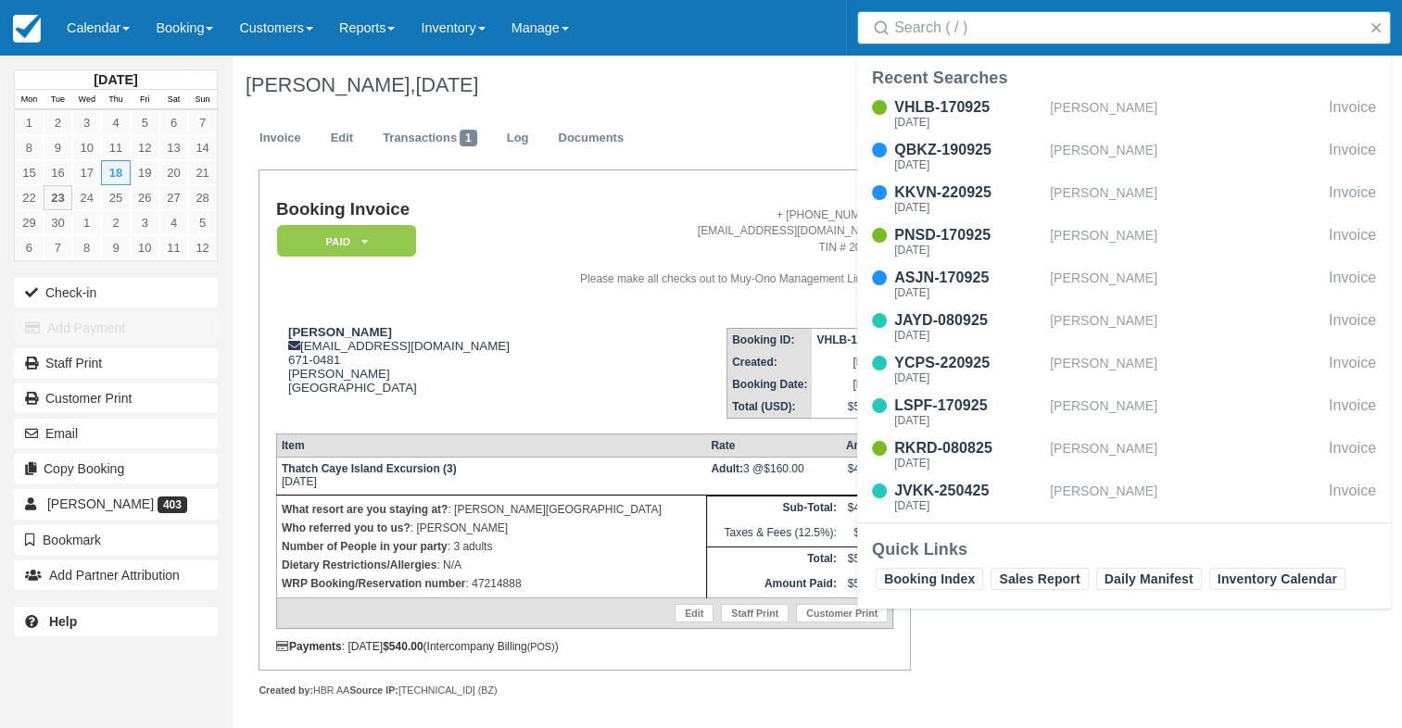
click at [990, 52] on div "Search" at bounding box center [1124, 28] width 556 height 56
click at [990, 31] on input "Search" at bounding box center [1127, 27] width 467 height 33
paste input "47214888"
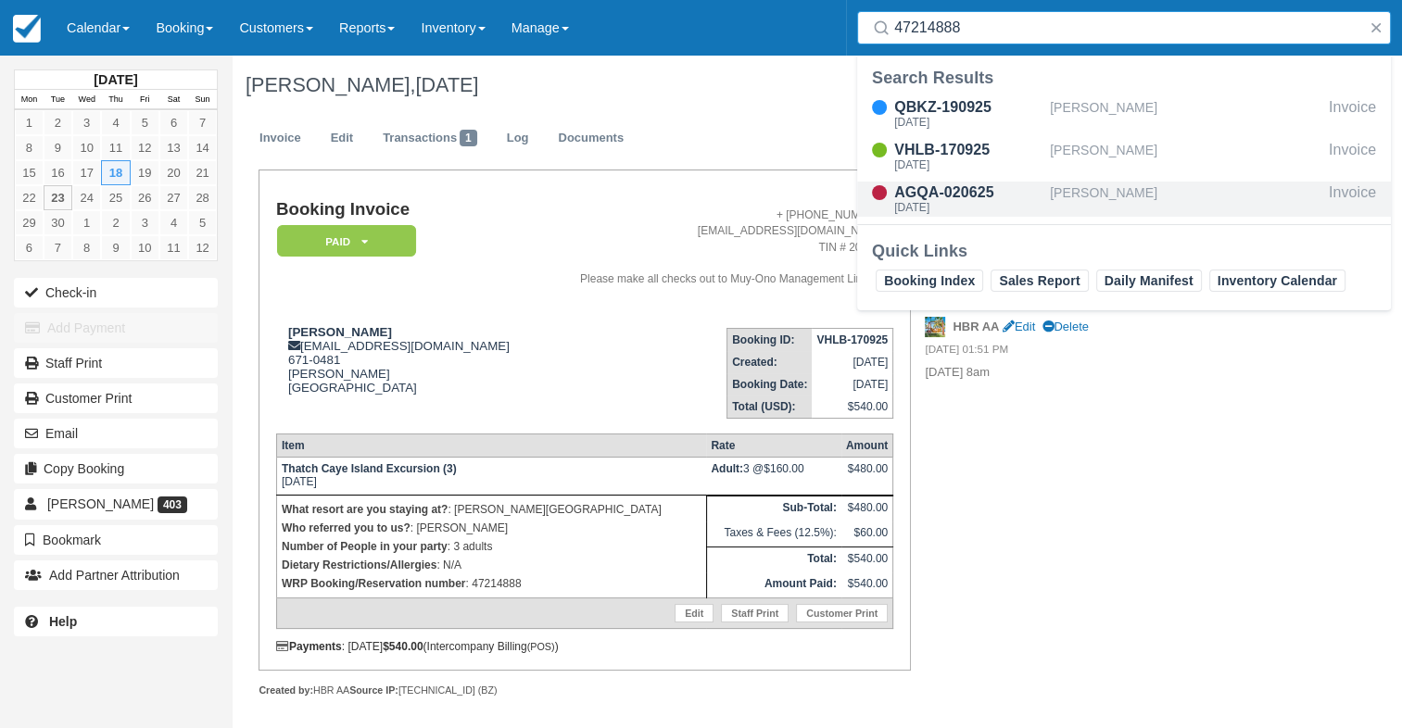
type input "47214888"
click at [1055, 200] on div "[PERSON_NAME]" at bounding box center [1186, 199] width 272 height 35
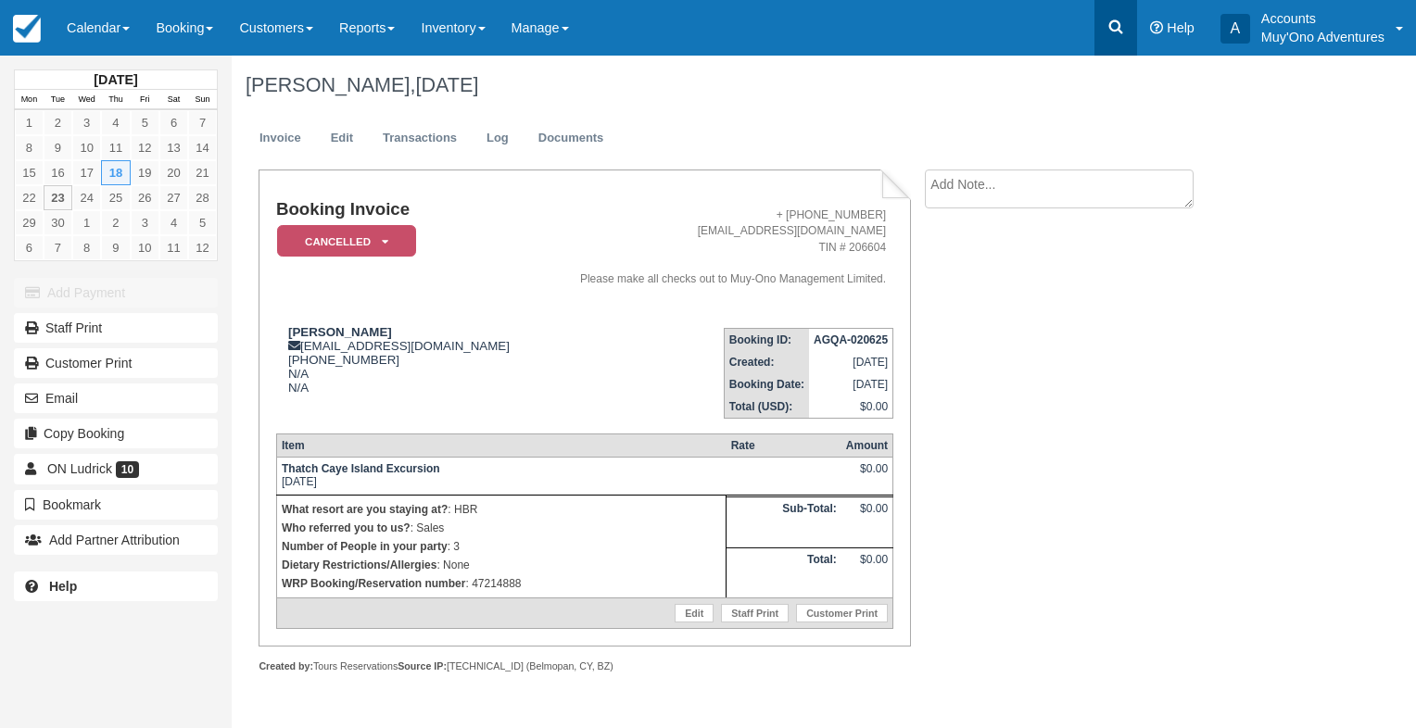
click at [1102, 31] on link at bounding box center [1115, 28] width 43 height 56
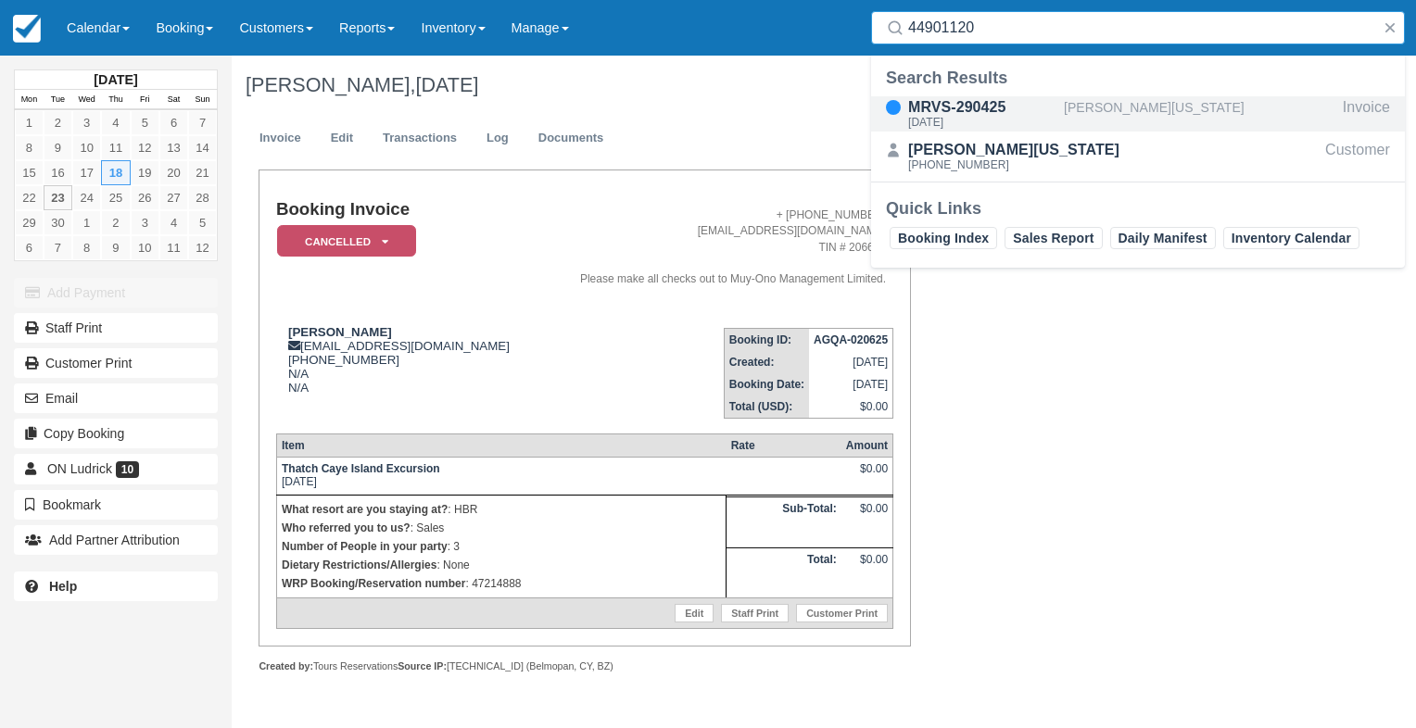
type input "44901120"
click at [1039, 104] on div "MRVS-290425" at bounding box center [982, 107] width 148 height 22
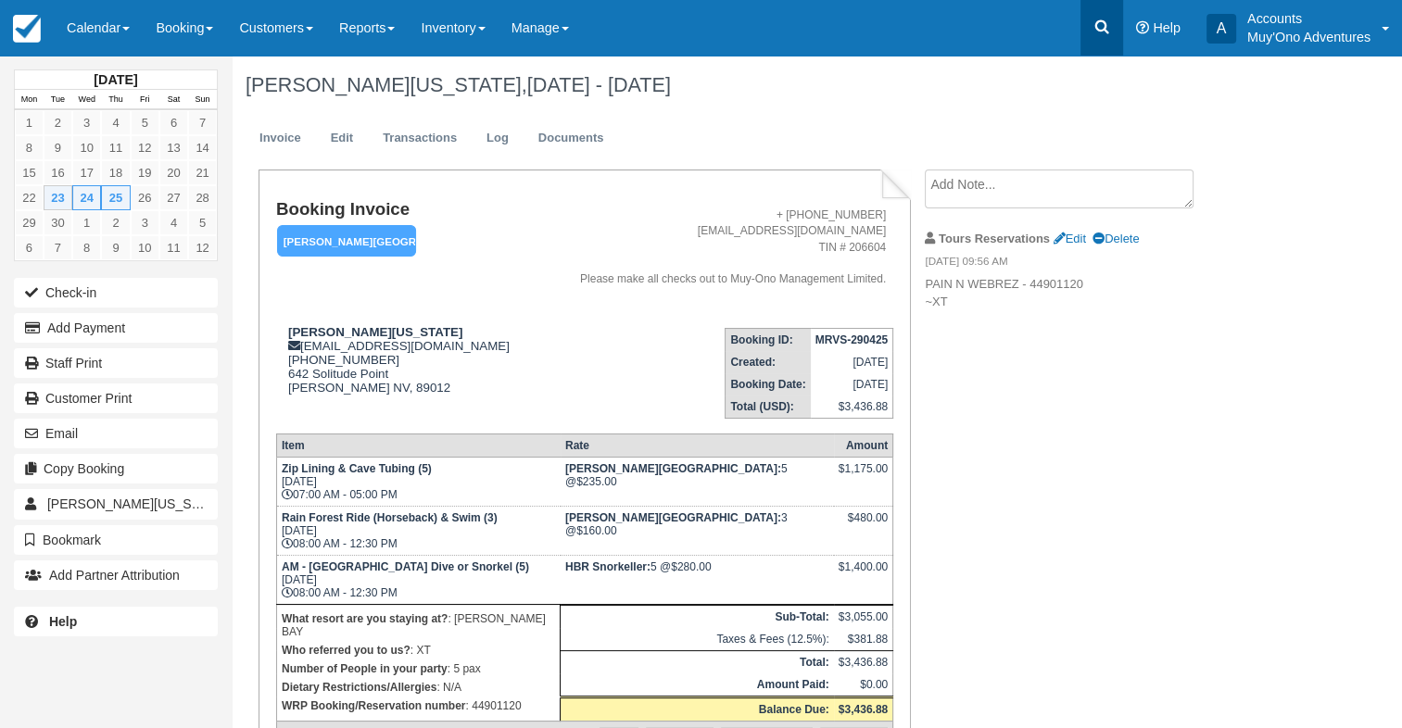
click at [1103, 35] on icon at bounding box center [1102, 27] width 19 height 19
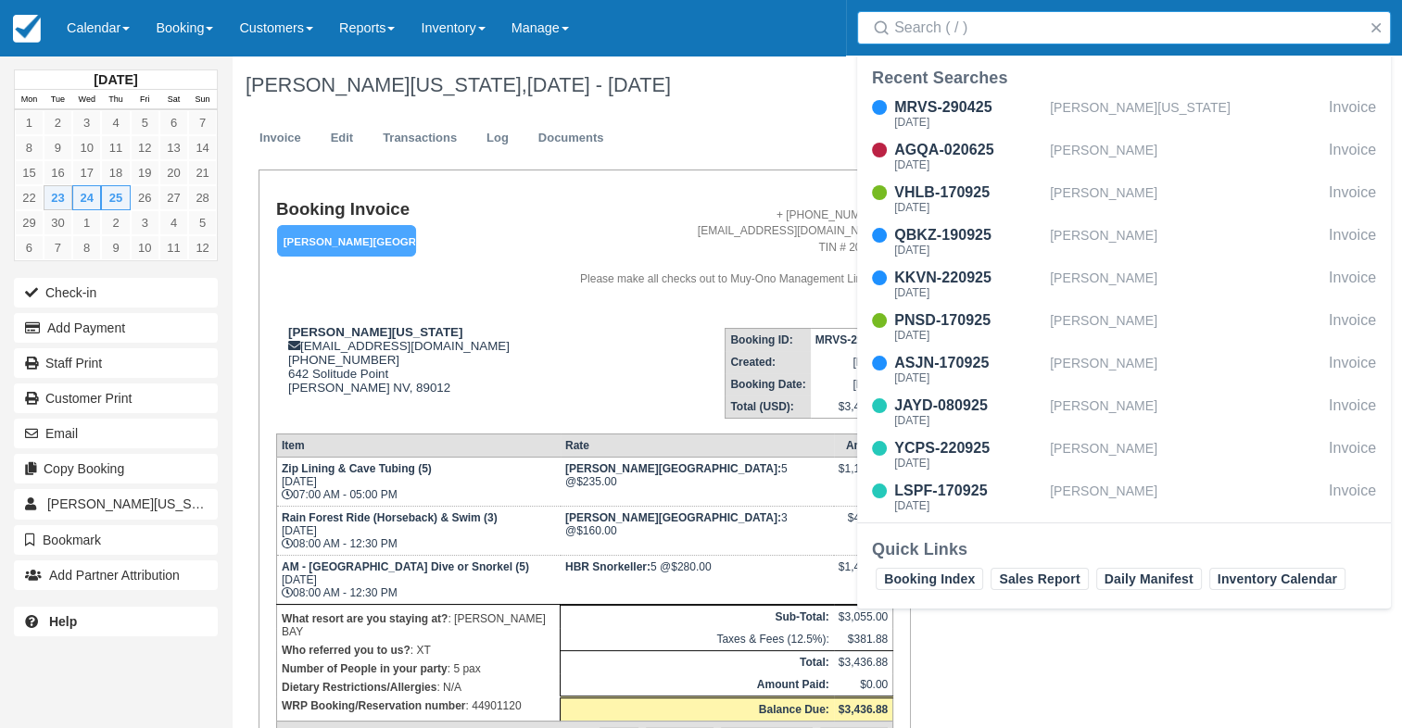
click at [1060, 37] on input "Search" at bounding box center [1127, 27] width 467 height 33
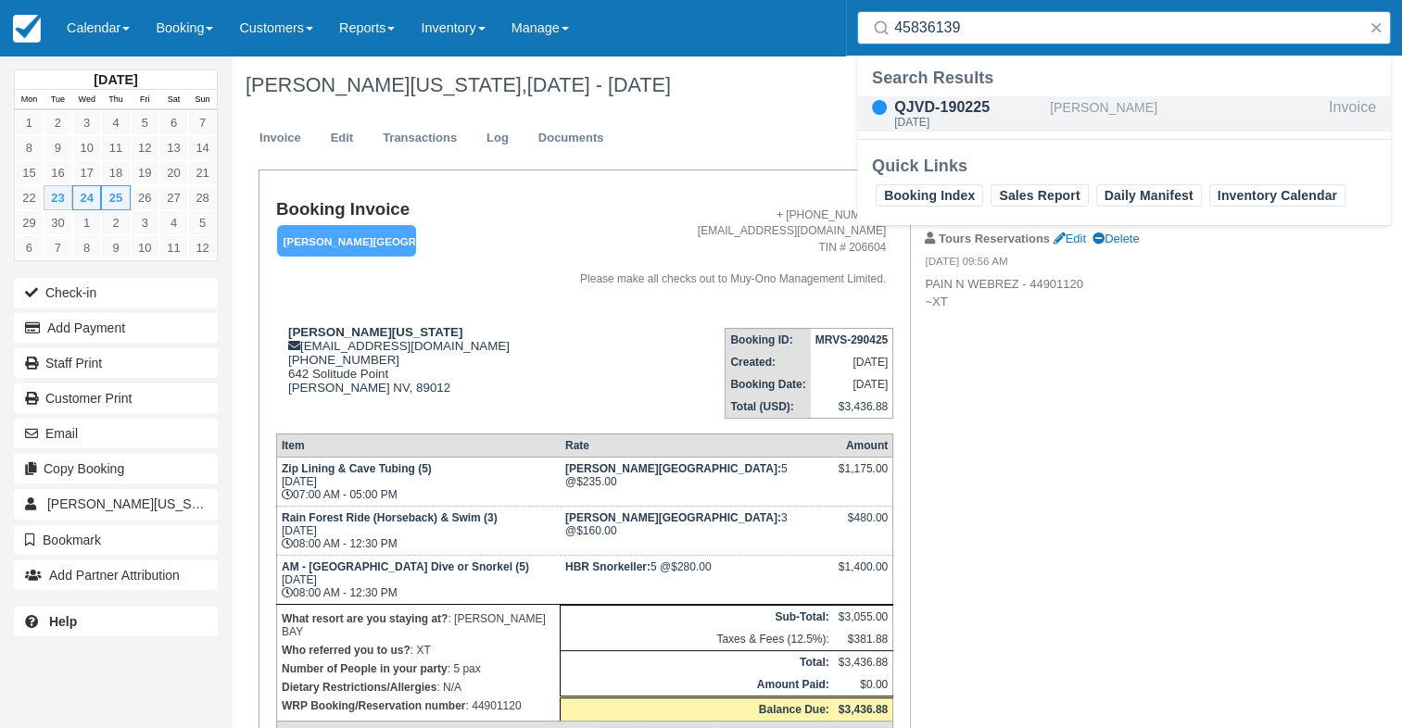
type input "45836139"
click at [1046, 111] on div "QJVD-190225 Tue Sep 23, 2025" at bounding box center [953, 113] width 193 height 35
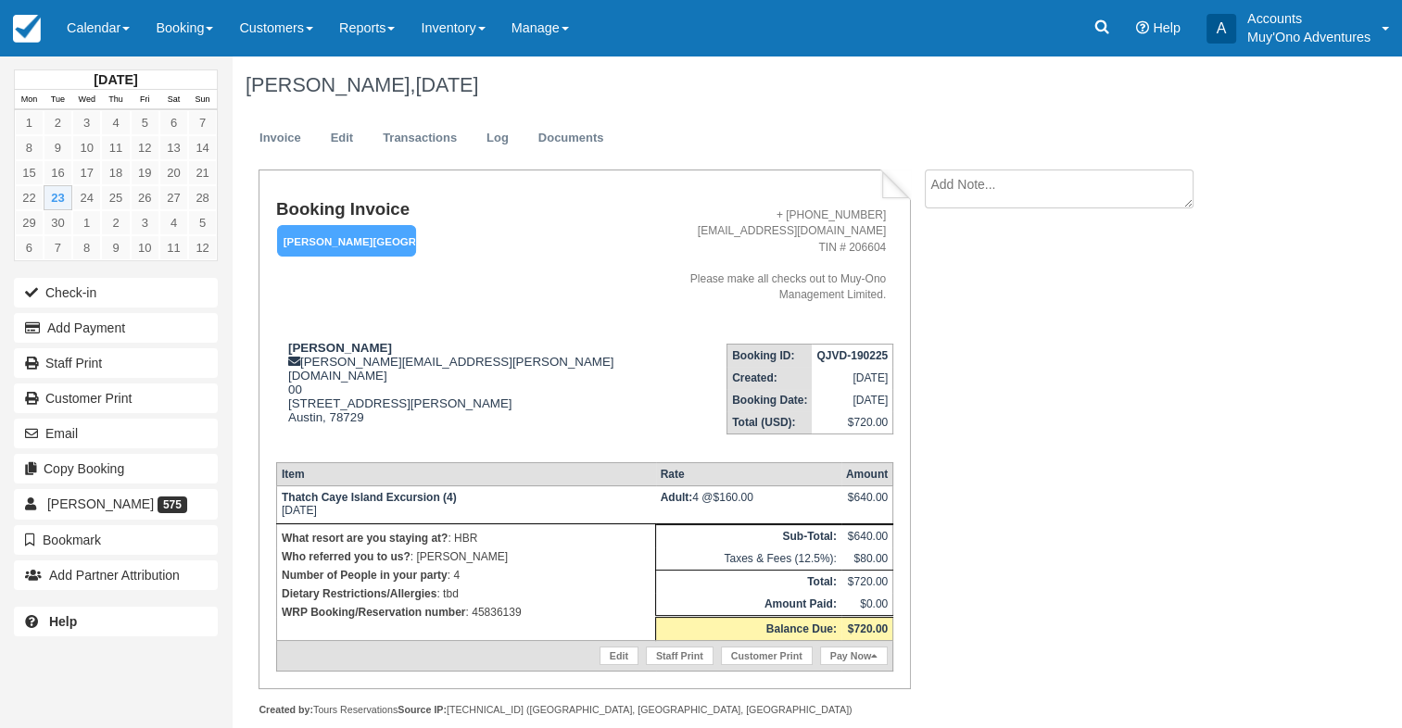
click at [856, 349] on strong "QJVD-190225" at bounding box center [851, 355] width 71 height 13
click at [858, 349] on strong "QJVD-190225" at bounding box center [851, 355] width 71 height 13
click at [851, 349] on strong "QJVD-190225" at bounding box center [851, 355] width 71 height 13
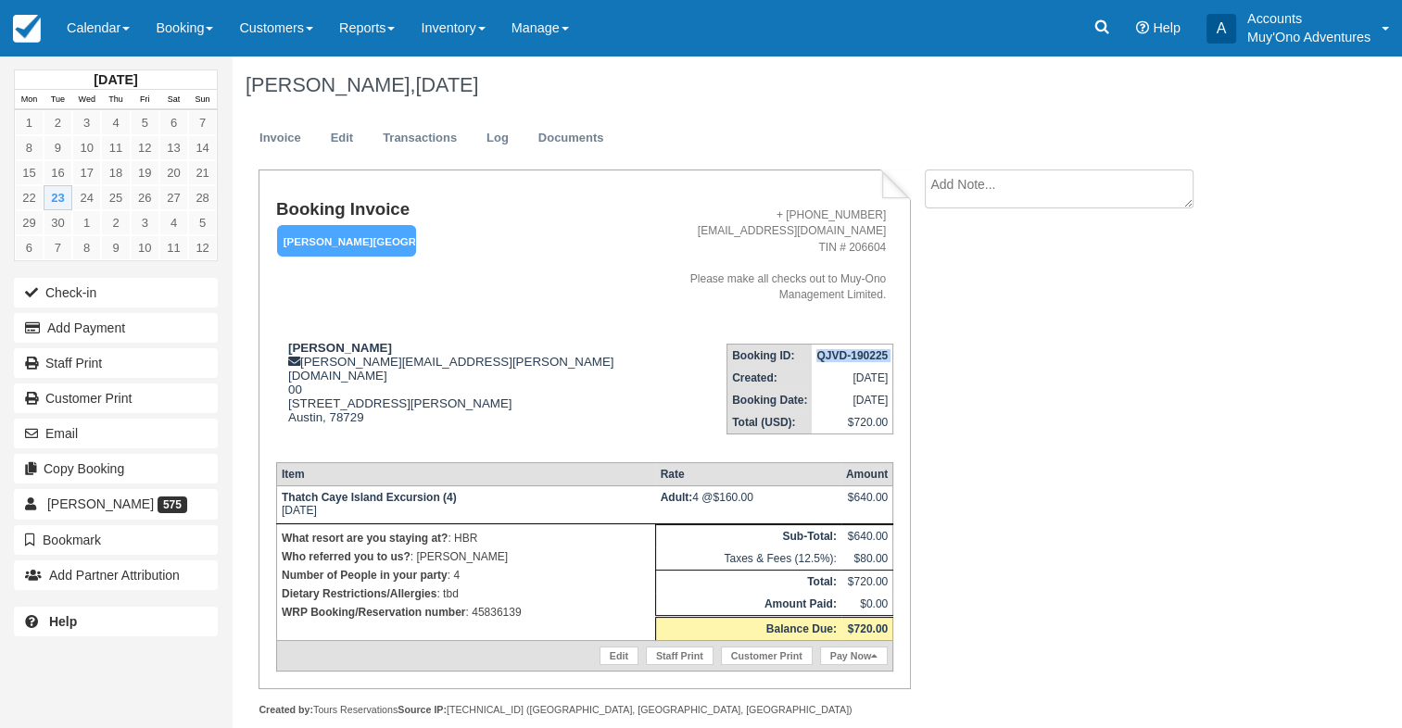
click at [851, 349] on strong "QJVD-190225" at bounding box center [851, 355] width 71 height 13
drag, startPoint x: 285, startPoint y: 471, endPoint x: 439, endPoint y: 471, distance: 153.8
click at [439, 491] on strong "Thatch Caye Island Excursion (4)" at bounding box center [369, 497] width 175 height 13
drag, startPoint x: 279, startPoint y: 473, endPoint x: 459, endPoint y: 478, distance: 179.9
click at [459, 486] on td "Thatch Caye Island Excursion (4) Tue Sep 23, 2025" at bounding box center [465, 505] width 379 height 38
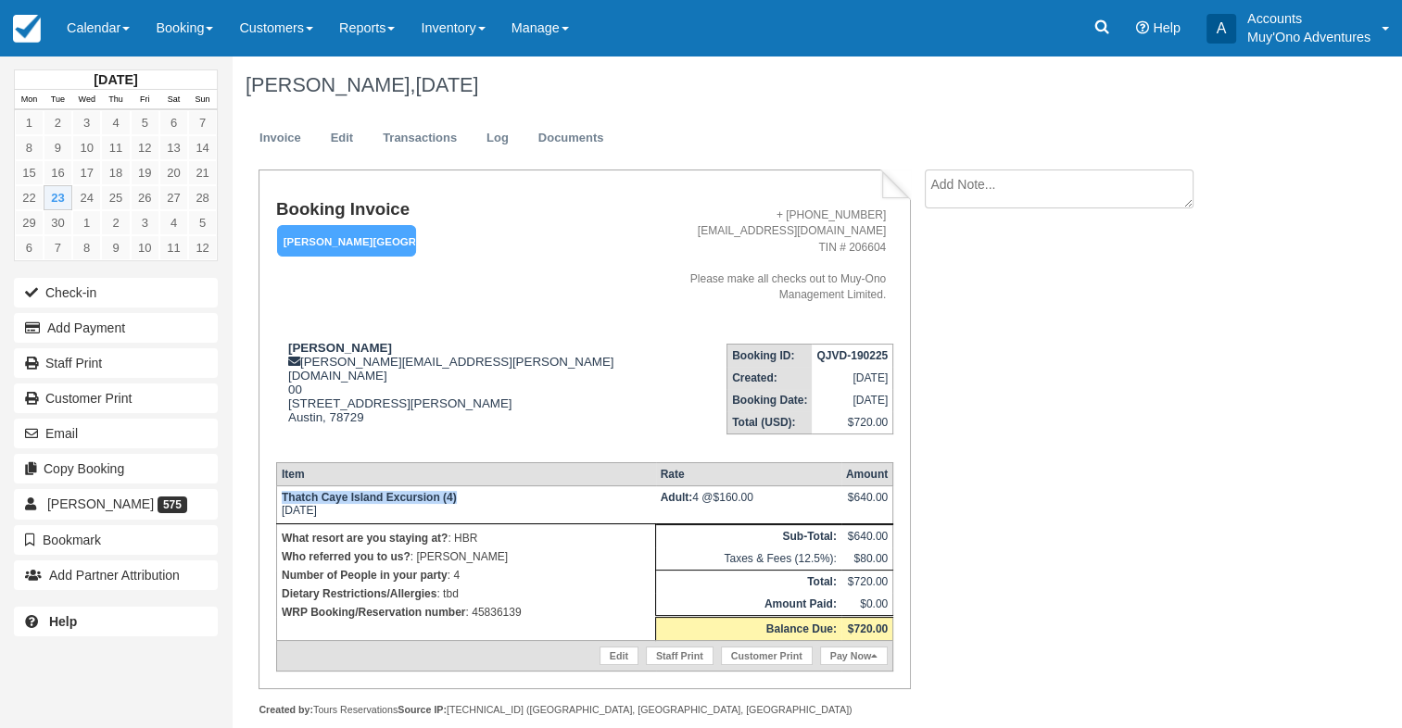
copy strong "Thatch Caye Island Excursion (4)"
